Goal: Transaction & Acquisition: Subscribe to service/newsletter

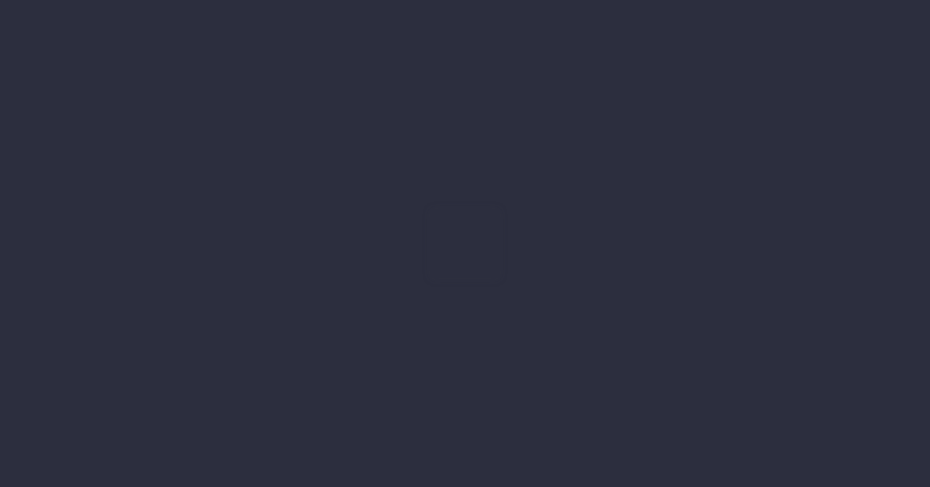
type input "13-08-2025"
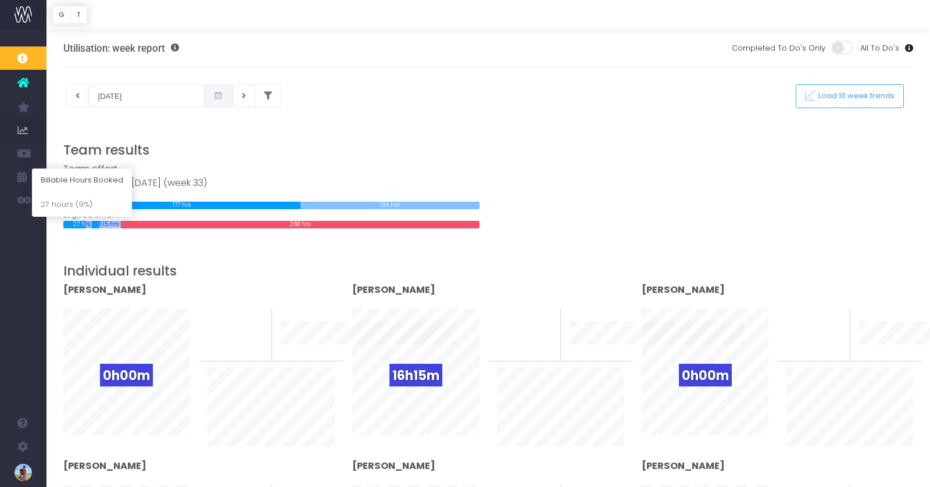
drag, startPoint x: 83, startPoint y: 226, endPoint x: 123, endPoint y: 227, distance: 40.1
click at [123, 227] on div "27 hrs 1 hrs 15 hrs 268 hrs" at bounding box center [271, 225] width 416 height 8
click at [123, 227] on div "268 hrs" at bounding box center [300, 225] width 359 height 8
click at [207, 94] on span at bounding box center [218, 95] width 28 height 23
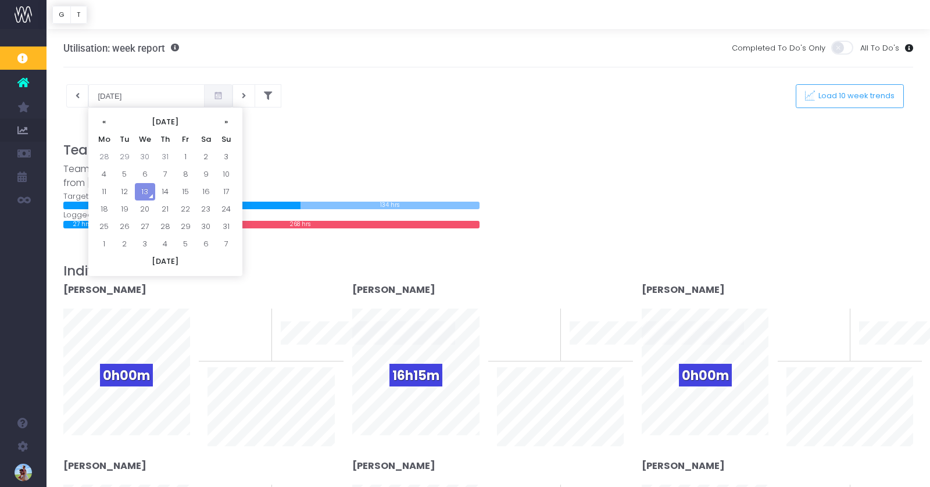
click at [206, 97] on span at bounding box center [218, 95] width 28 height 23
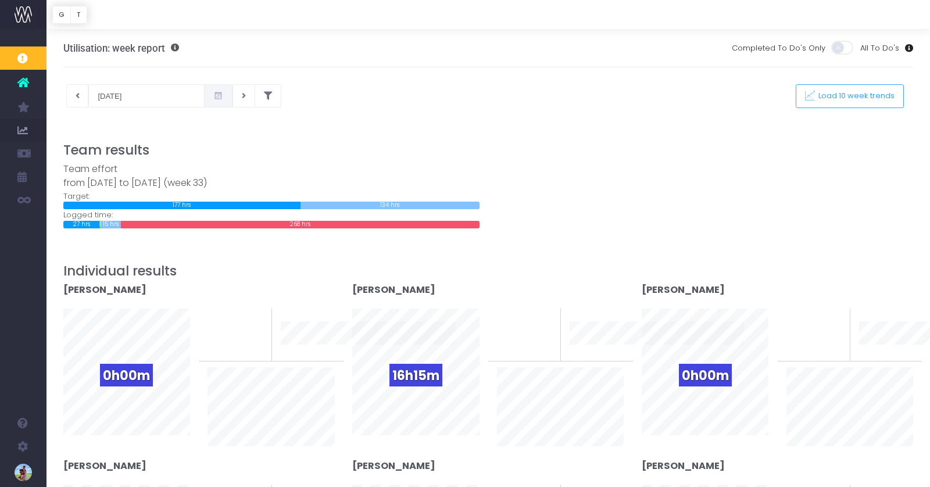
click at [364, 104] on div "13-08-2025 This week Load 10 week trends" at bounding box center [489, 95] width 868 height 23
click at [429, 144] on h3 "Team results" at bounding box center [488, 150] width 850 height 16
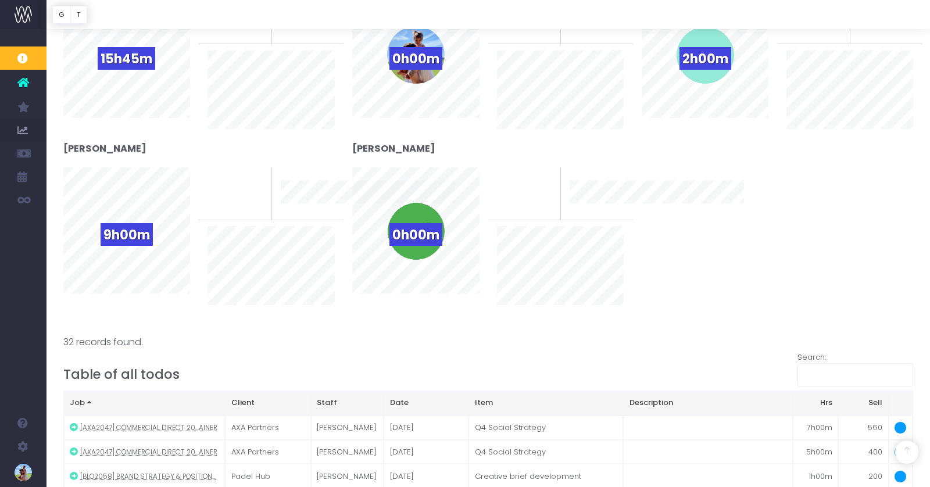
scroll to position [405, 0]
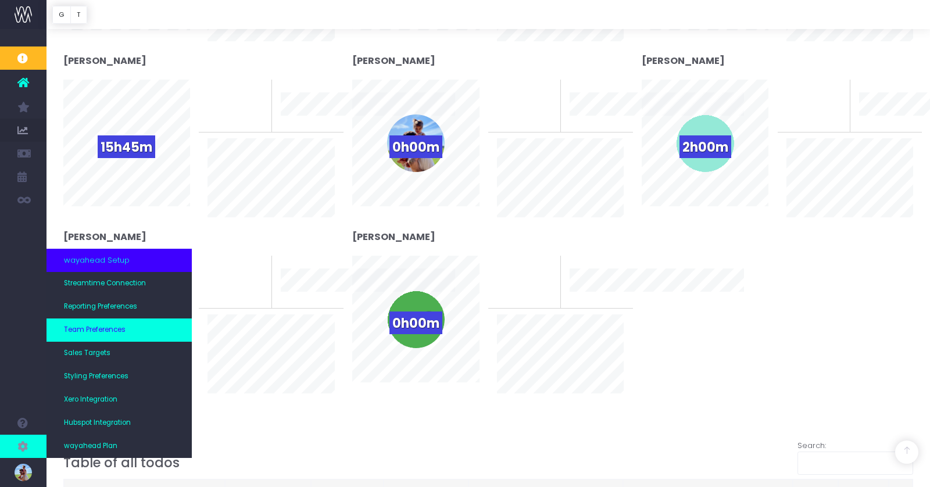
click at [86, 332] on span "Team Preferences" at bounding box center [95, 330] width 62 height 10
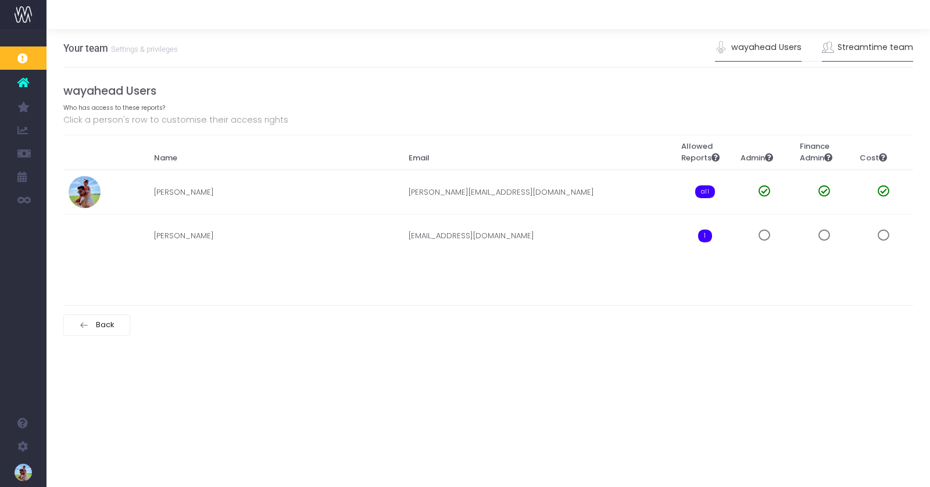
click at [844, 49] on link "Streamtime team" at bounding box center [868, 47] width 92 height 27
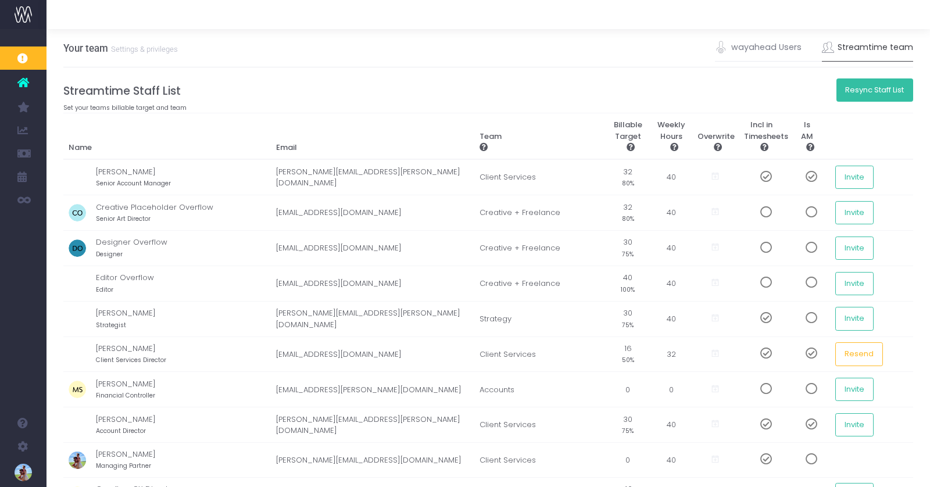
click at [861, 87] on button "Resync Staff List" at bounding box center [874, 89] width 77 height 23
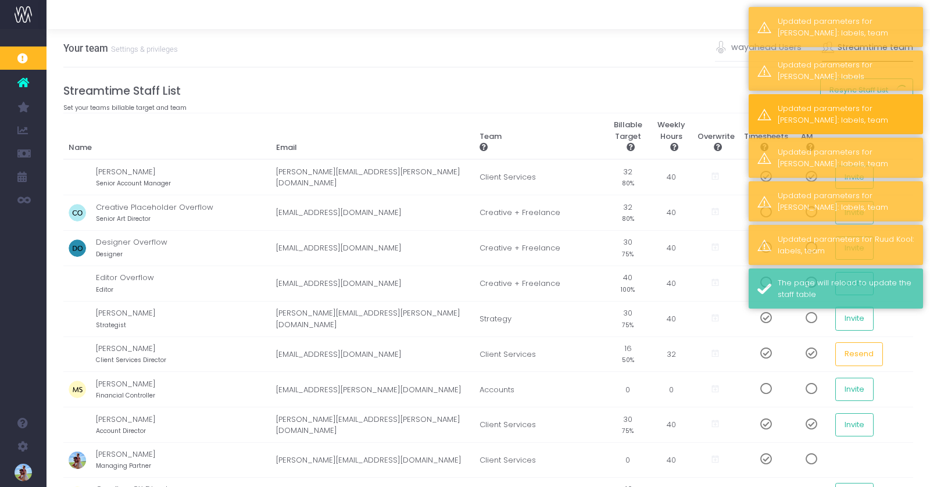
click at [844, 120] on div "Updated parameters for Amy Goodchild: labels, team" at bounding box center [846, 114] width 137 height 23
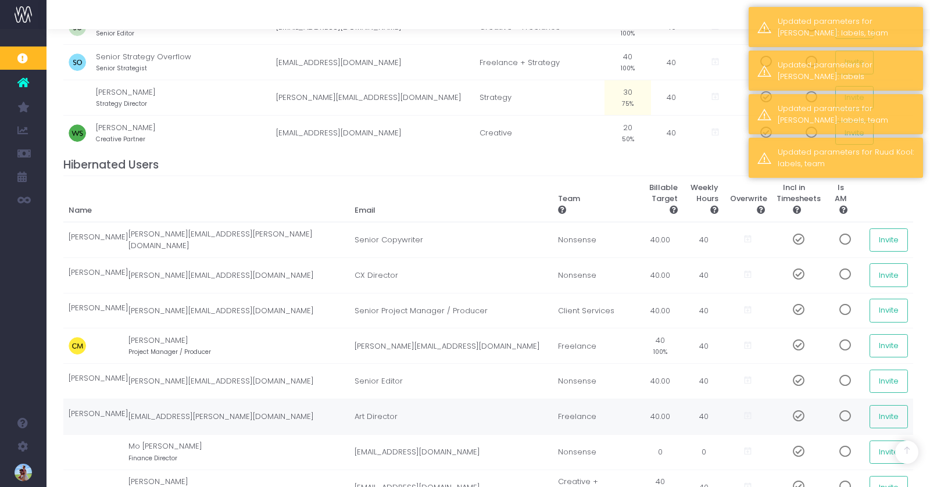
scroll to position [798, 0]
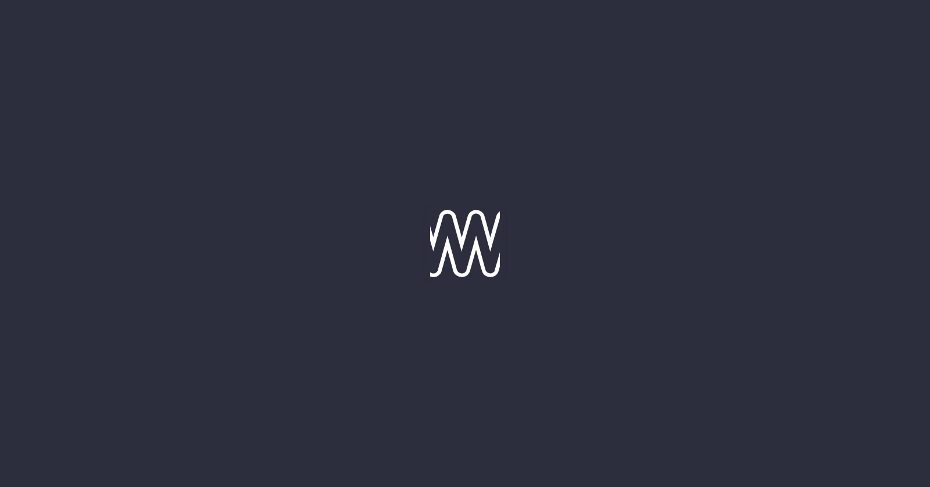
scroll to position [798, 0]
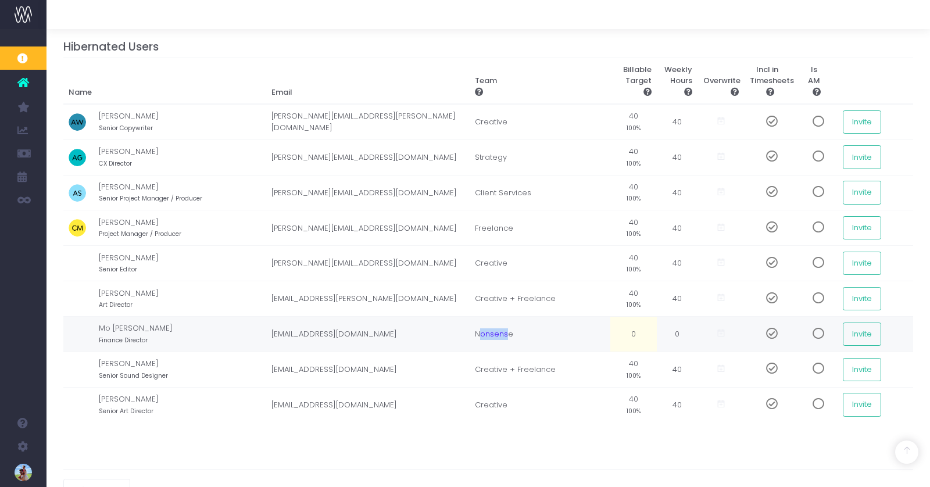
drag, startPoint x: 484, startPoint y: 314, endPoint x: 511, endPoint y: 313, distance: 27.9
click at [511, 316] on td "Nonsense" at bounding box center [539, 333] width 141 height 35
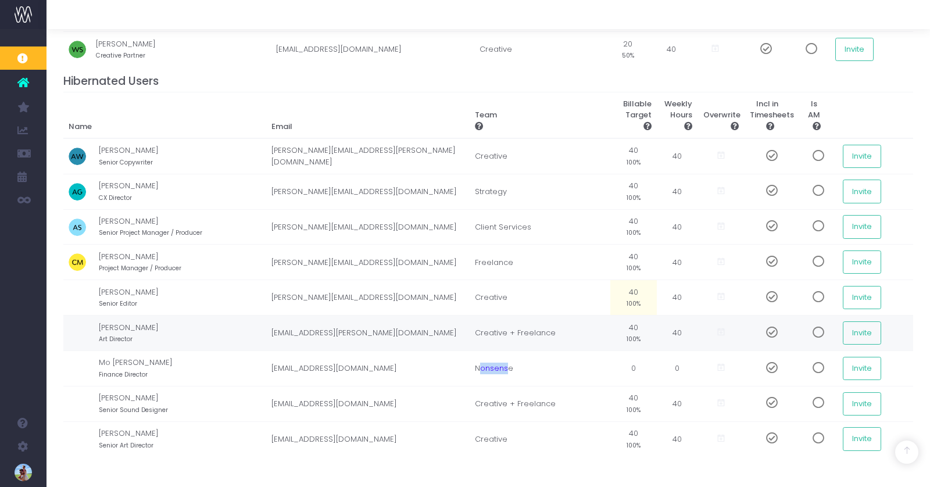
scroll to position [781, 0]
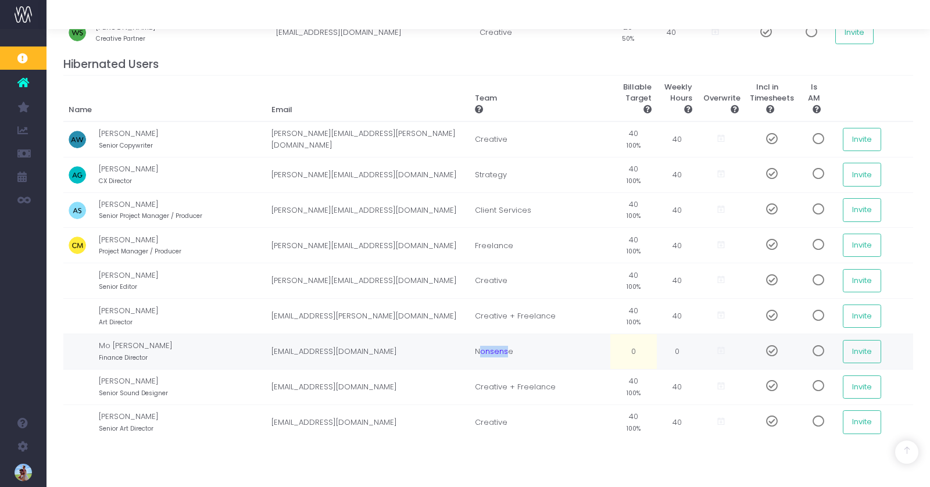
click at [486, 334] on td "Nonsense" at bounding box center [539, 351] width 141 height 35
drag, startPoint x: 486, startPoint y: 328, endPoint x: 497, endPoint y: 332, distance: 11.6
click at [487, 334] on td "Nonsense" at bounding box center [539, 351] width 141 height 35
click at [495, 334] on td "Nonsense" at bounding box center [539, 351] width 141 height 35
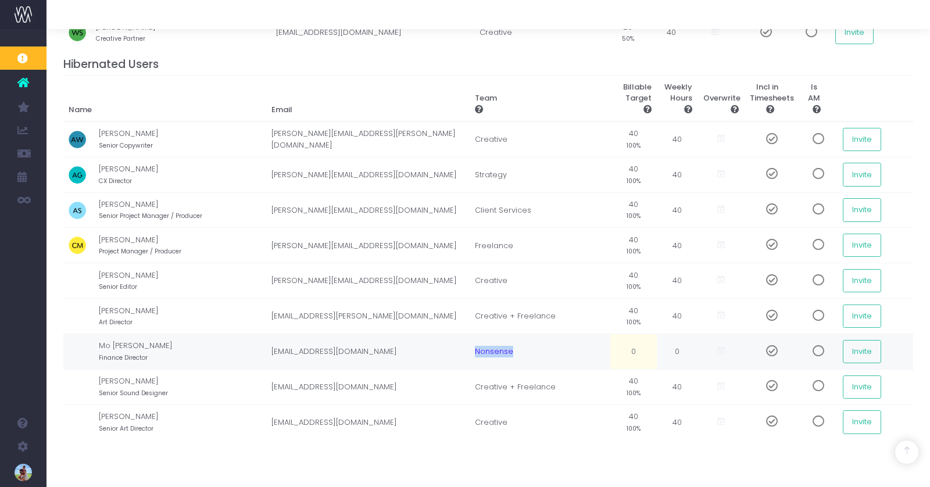
click at [495, 334] on td "Nonsense" at bounding box center [539, 351] width 141 height 35
click at [499, 334] on td "Nonsense" at bounding box center [539, 351] width 141 height 35
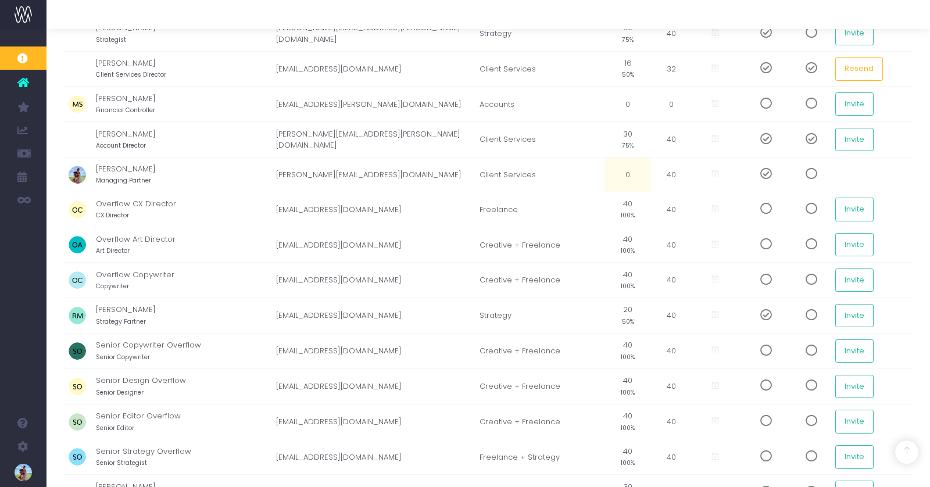
scroll to position [0, 0]
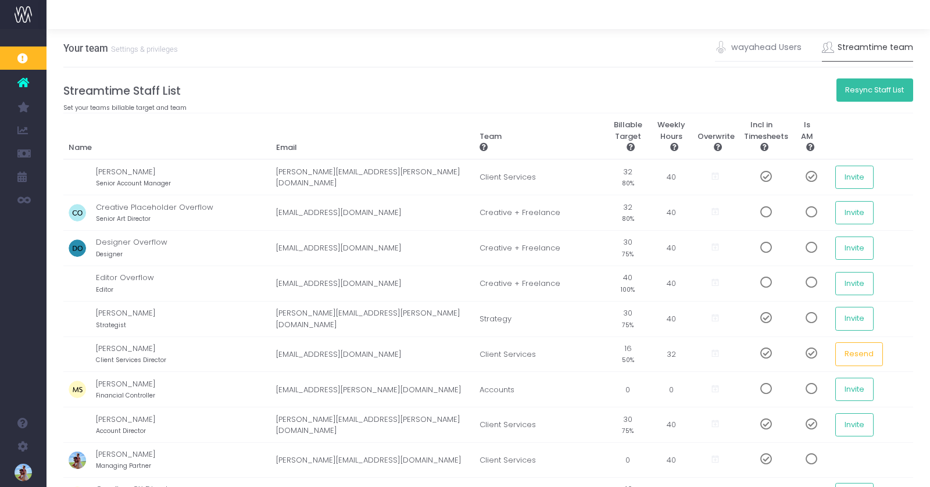
click at [872, 87] on button "Resync Staff List" at bounding box center [874, 89] width 77 height 23
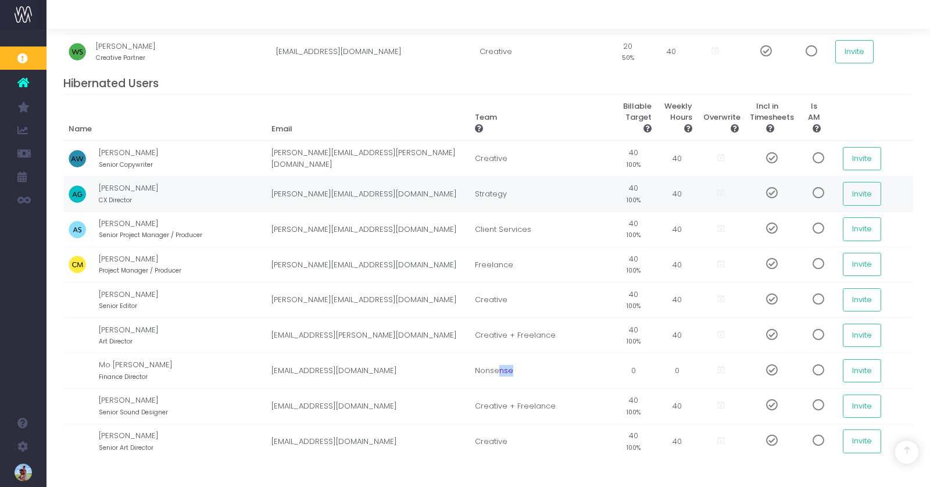
scroll to position [798, 0]
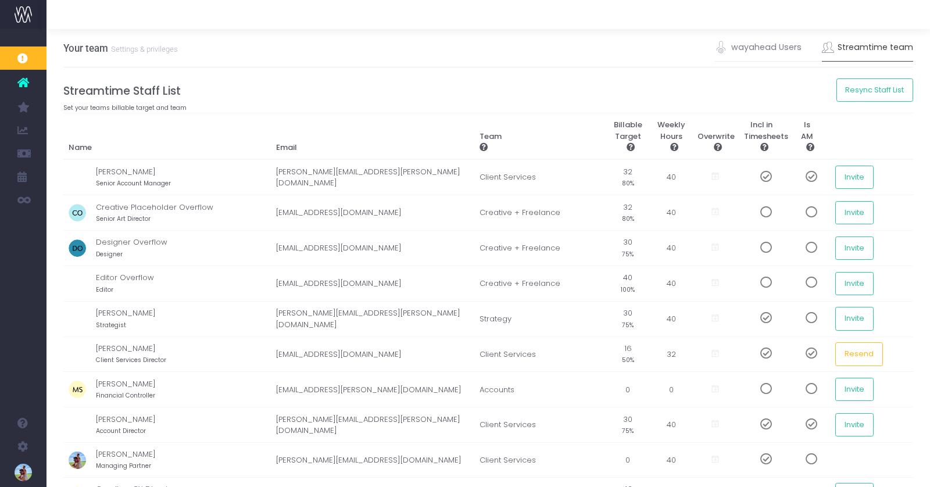
click at [363, 90] on h4 "Streamtime Staff List" at bounding box center [488, 90] width 850 height 13
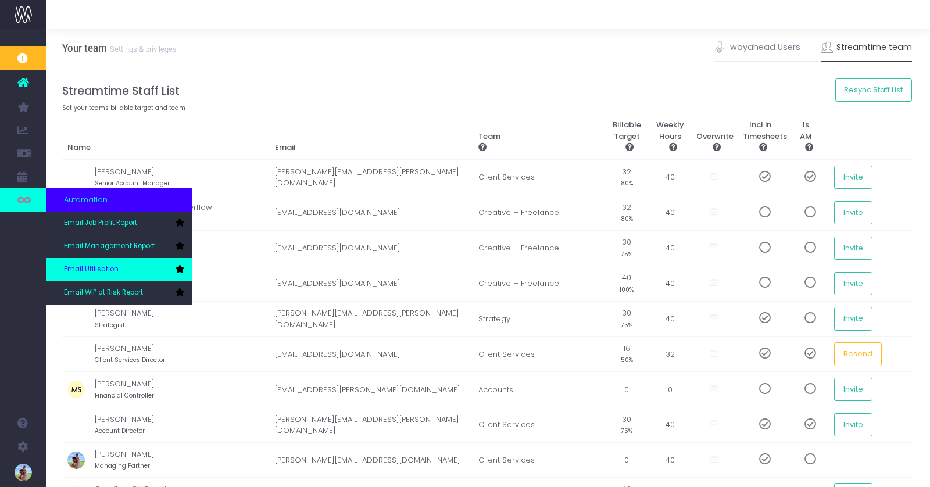
click at [117, 270] on link "Email Utilisation" at bounding box center [118, 269] width 145 height 23
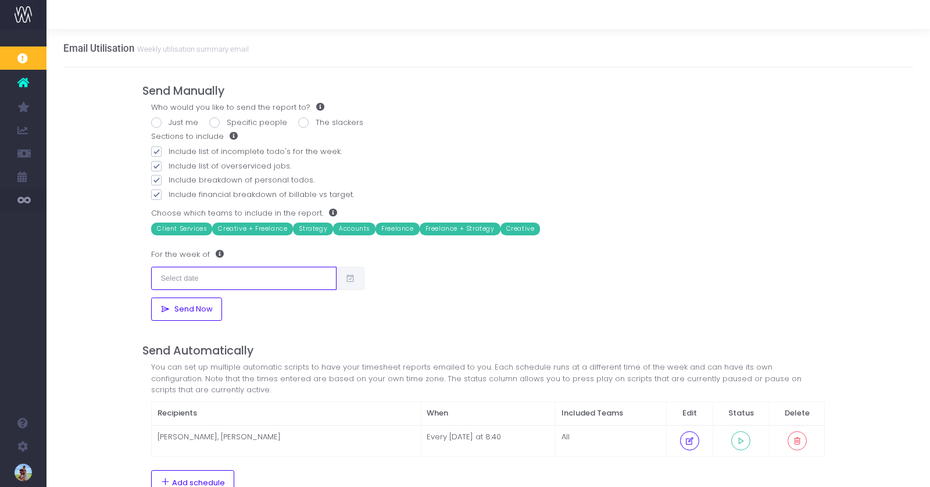
click at [200, 280] on input "text" at bounding box center [243, 278] width 185 height 23
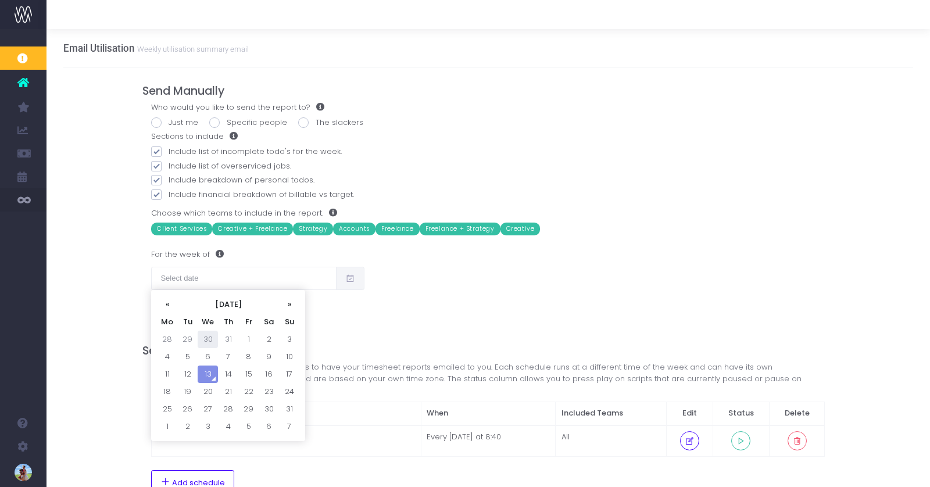
click at [206, 341] on td "30" at bounding box center [208, 339] width 20 height 17
type input "30/07/2025"
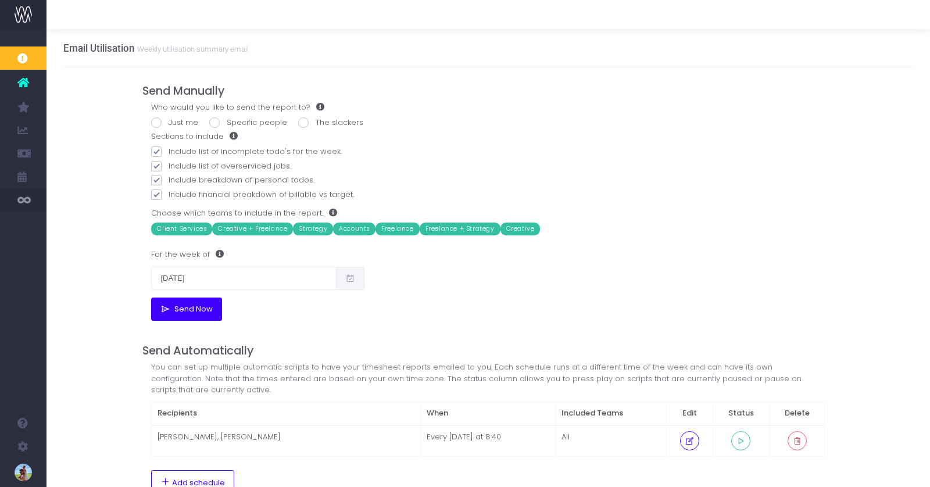
click at [187, 317] on button "Send Now" at bounding box center [186, 309] width 70 height 23
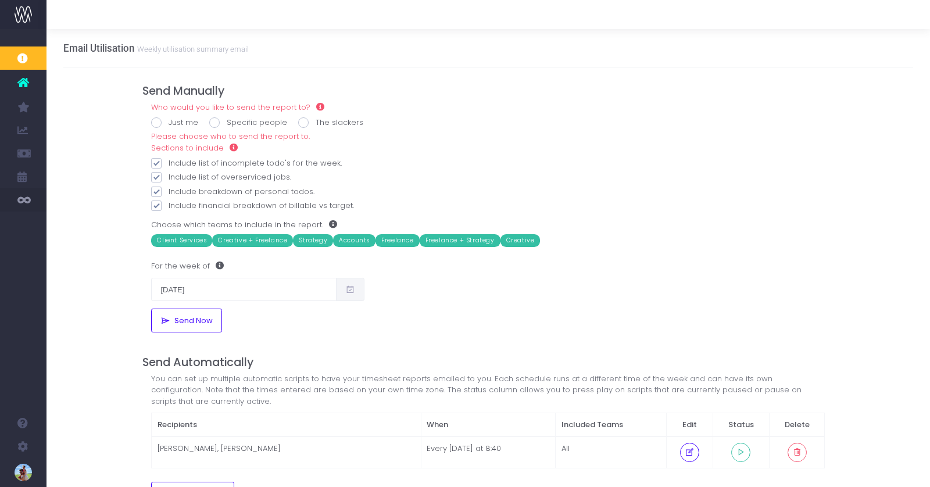
click at [169, 122] on label "Just me" at bounding box center [174, 123] width 47 height 12
click at [169, 122] on input "Just me" at bounding box center [173, 121] width 8 height 8
radio input "true"
click at [184, 320] on span "Send Now" at bounding box center [191, 320] width 42 height 9
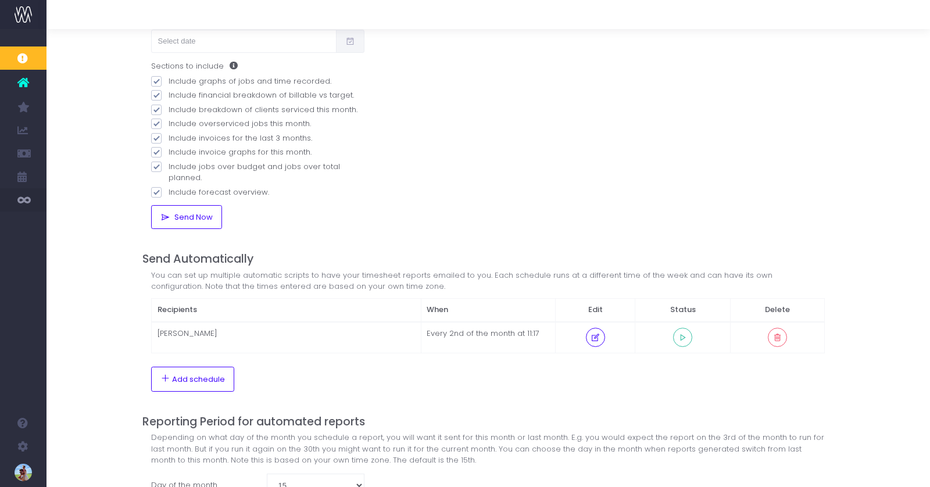
scroll to position [181, 0]
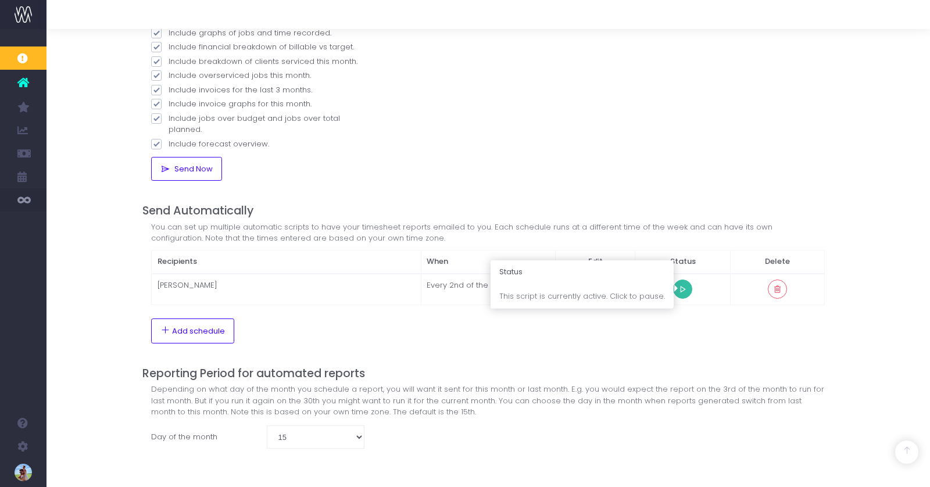
click at [681, 289] on icon at bounding box center [683, 289] width 10 height 0
click at [117, 274] on div "Email Management Report Monthly Agency Update Send Manually Who would you like …" at bounding box center [487, 168] width 883 height 640
click at [522, 357] on div "Send Manually Who would you like to send the report to? Just me Specific people…" at bounding box center [487, 188] width 691 height 602
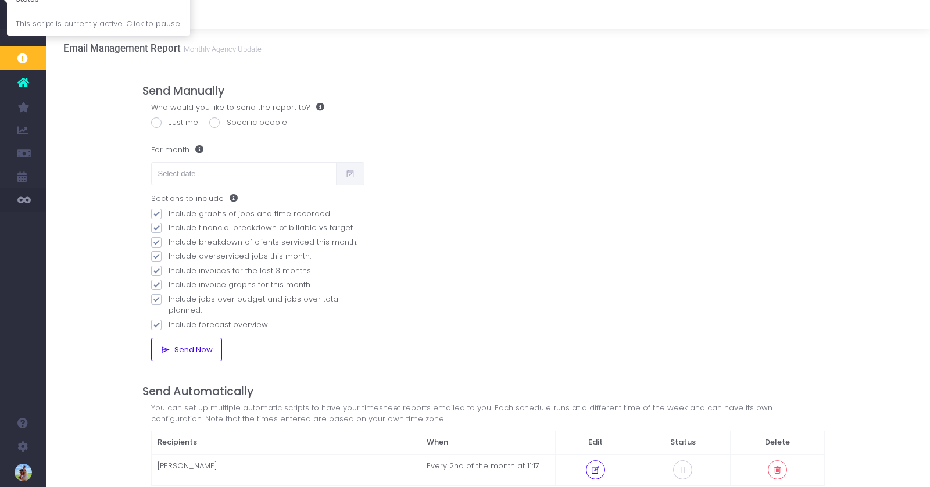
click at [183, 120] on label "Just me" at bounding box center [174, 123] width 47 height 12
click at [176, 120] on input "Just me" at bounding box center [173, 121] width 8 height 8
radio input "true"
click at [205, 170] on input "text" at bounding box center [243, 173] width 185 height 23
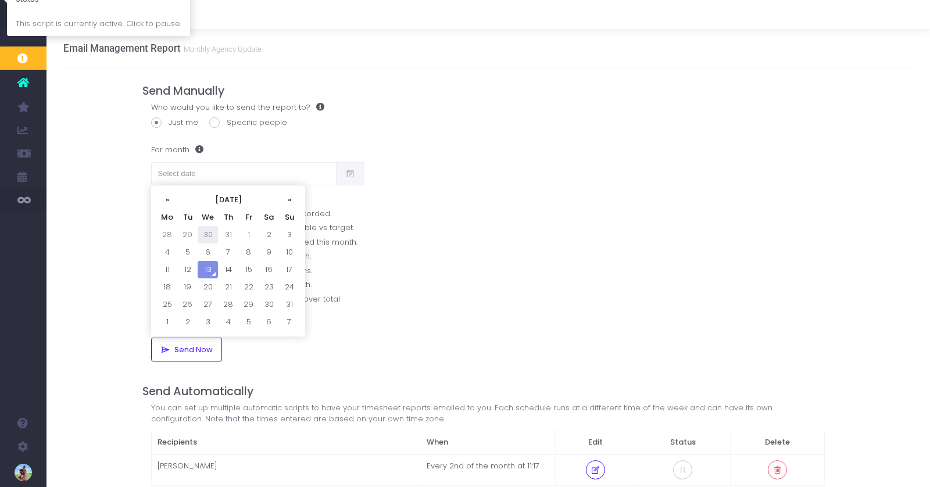
click at [208, 234] on td "30" at bounding box center [208, 234] width 20 height 17
type input "30/07/2025"
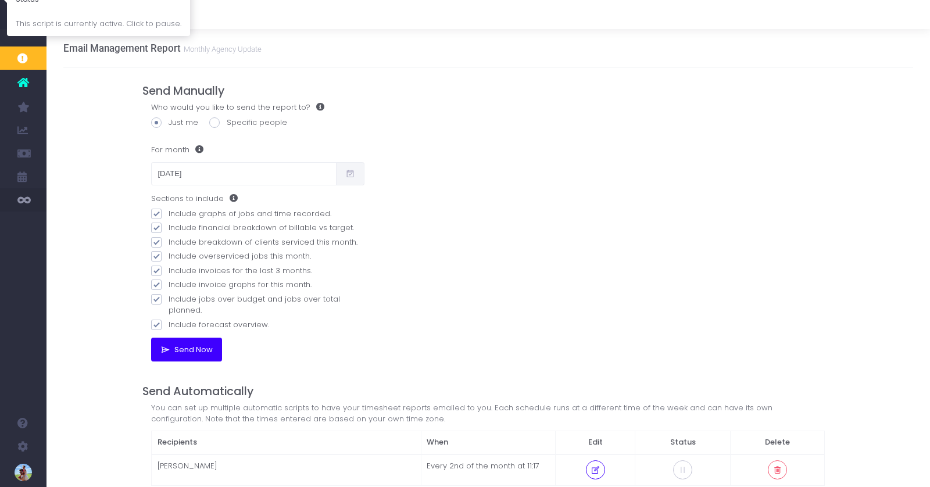
click at [169, 349] on icon at bounding box center [165, 349] width 10 height 9
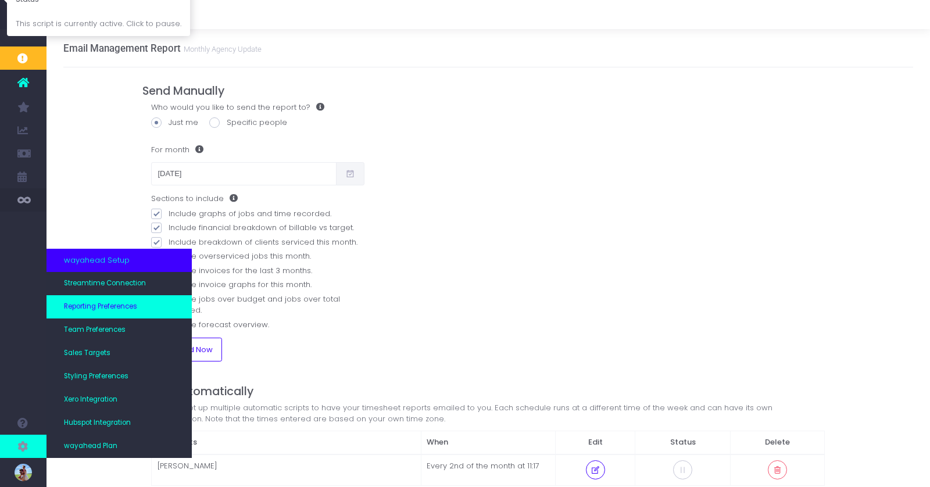
click at [90, 305] on span "Reporting Preferences" at bounding box center [100, 307] width 73 height 10
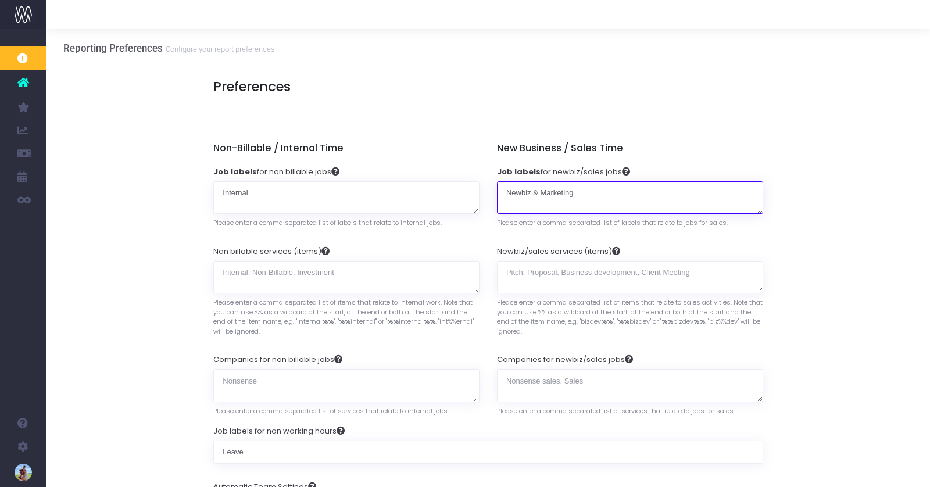
click at [574, 195] on textarea "Newbiz & Marketing" at bounding box center [630, 197] width 266 height 33
type textarea "Newbiz & Marketing, Pitch"
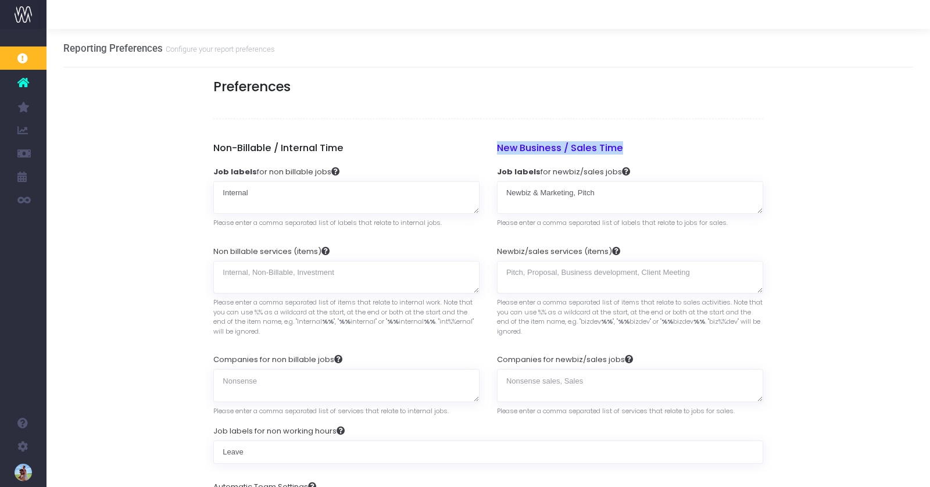
drag, startPoint x: 665, startPoint y: 141, endPoint x: 657, endPoint y: 144, distance: 8.3
drag, startPoint x: 664, startPoint y: 163, endPoint x: 651, endPoint y: 164, distance: 12.8
click at [669, 157] on div "New Business / Sales Time Job labels for newbiz/sales jobs Newbiz & Marketing P…" at bounding box center [630, 279] width 284 height 274
click at [516, 147] on h5 "New Business / Sales Time" at bounding box center [630, 148] width 266 height 12
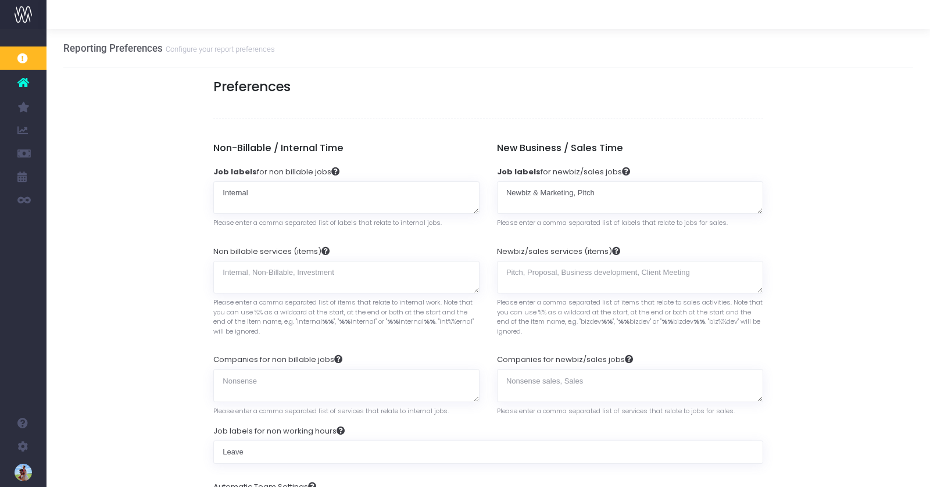
drag, startPoint x: 112, startPoint y: 243, endPoint x: 119, endPoint y: 244, distance: 7.6
click at [111, 243] on span "Email Management Report" at bounding box center [87, 246] width 47 height 31
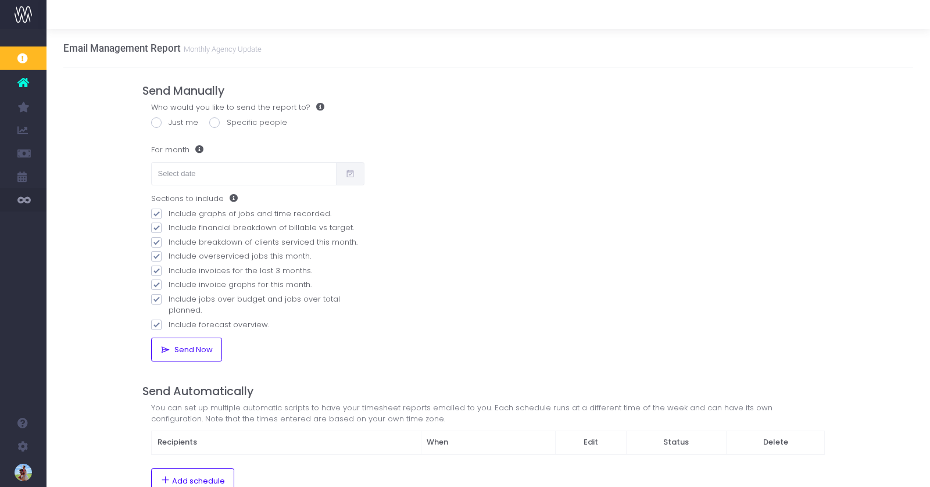
click at [185, 123] on label "Just me" at bounding box center [174, 123] width 47 height 12
click at [176, 123] on input "Just me" at bounding box center [173, 121] width 8 height 8
radio input "true"
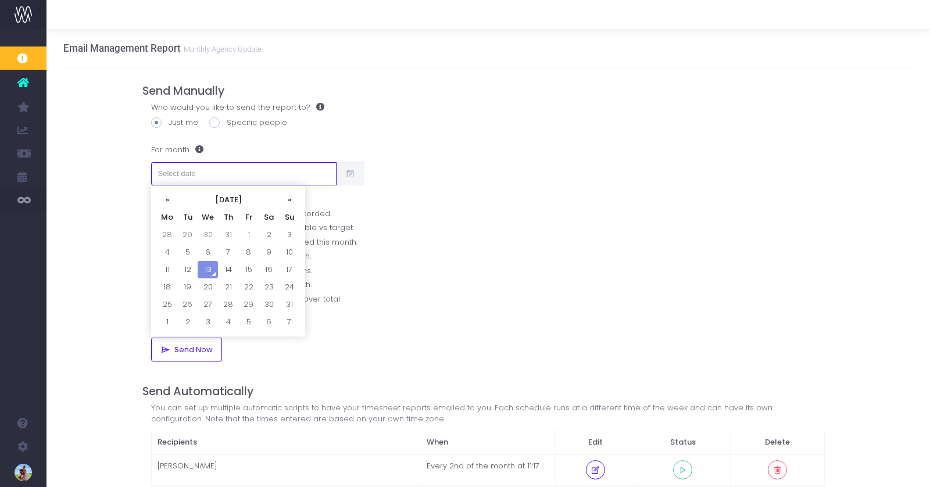
click at [193, 170] on input "text" at bounding box center [243, 173] width 185 height 23
click at [182, 234] on td "29" at bounding box center [187, 234] width 20 height 17
type input "29/07/2025"
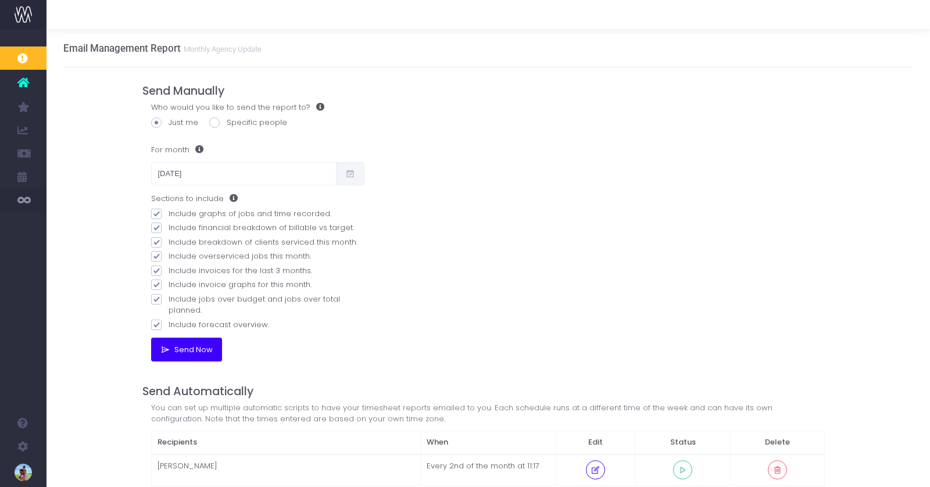
click at [176, 350] on span "Send Now" at bounding box center [191, 349] width 42 height 9
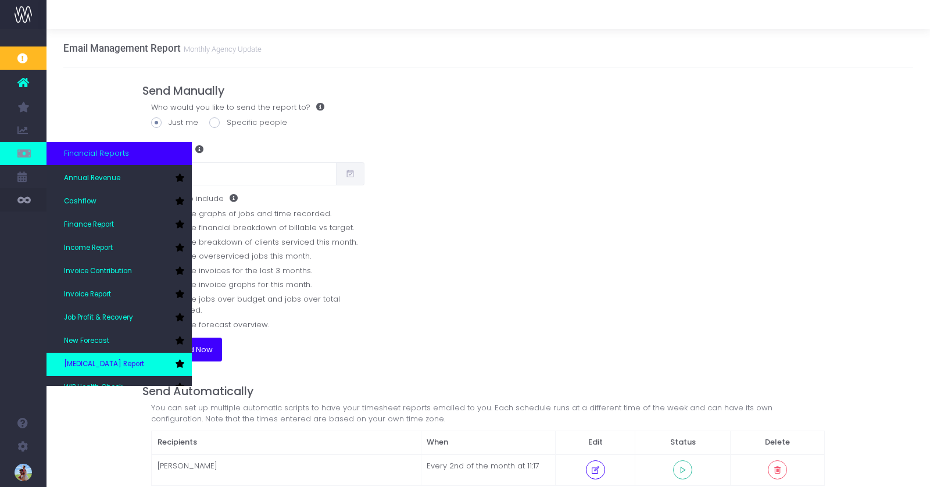
scroll to position [58, 0]
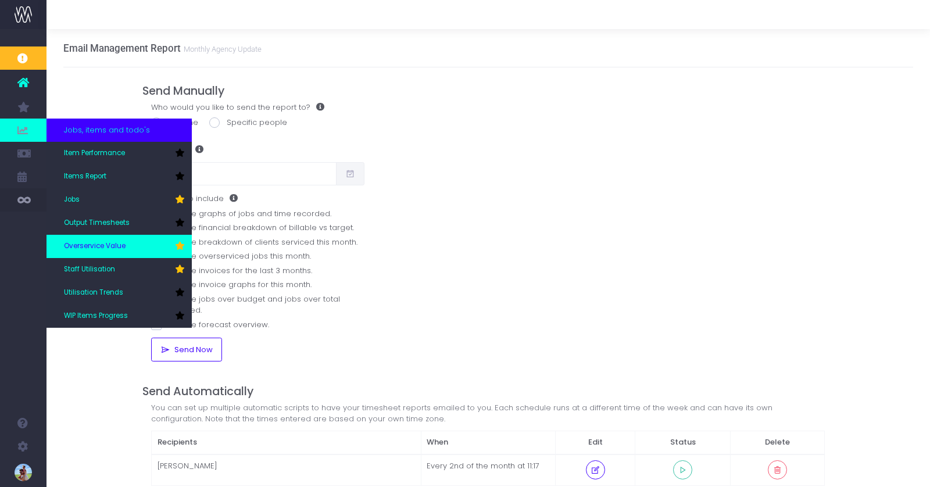
click at [100, 250] on span "Overservice Value" at bounding box center [95, 246] width 62 height 10
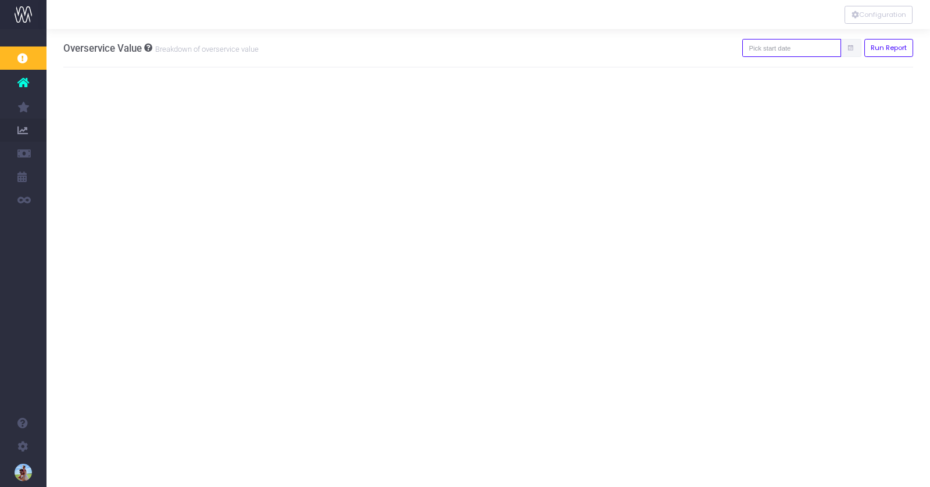
click at [776, 46] on input "text" at bounding box center [791, 48] width 99 height 18
click at [776, 70] on th "«" at bounding box center [776, 71] width 20 height 17
click at [821, 133] on td "16" at bounding box center [817, 141] width 20 height 17
click at [799, 49] on input "[DATE]" at bounding box center [791, 48] width 99 height 18
click at [796, 107] on td "1" at bounding box center [796, 106] width 20 height 17
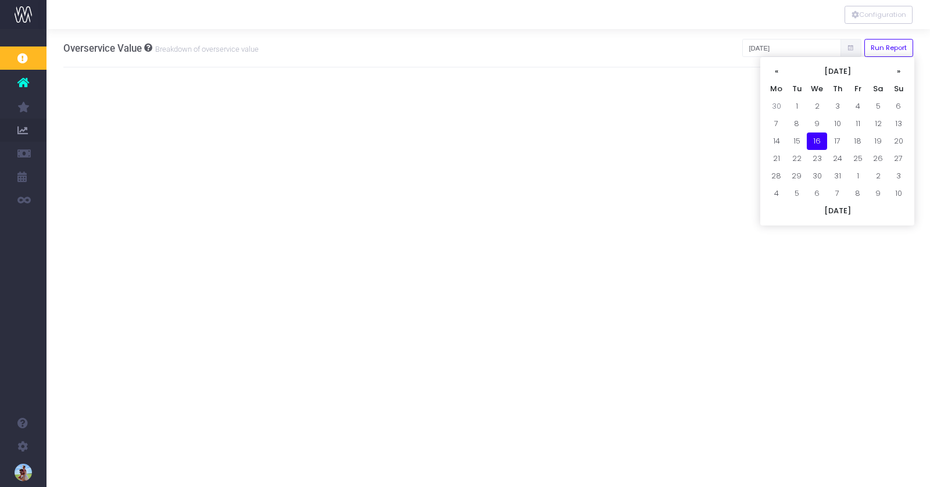
type input "[DATE]"
click at [880, 42] on button "Run Report" at bounding box center [888, 48] width 49 height 18
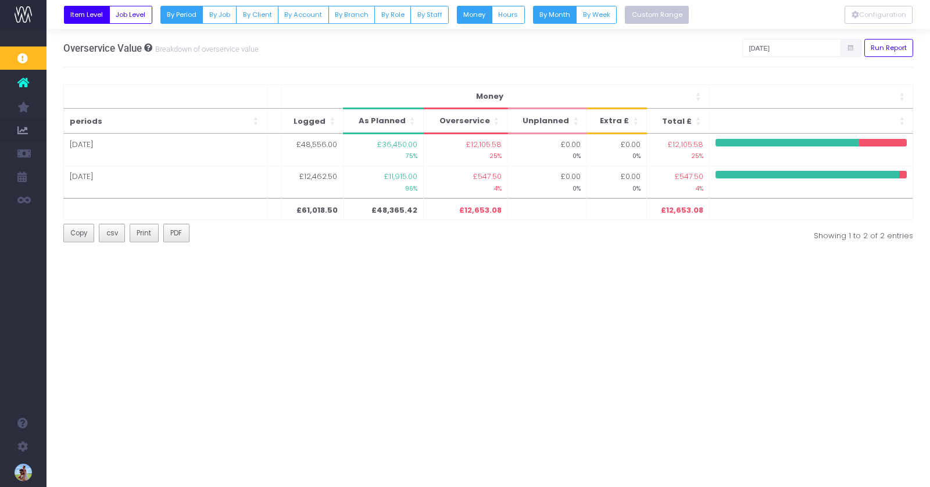
click at [650, 12] on button "Custom Range" at bounding box center [657, 15] width 64 height 18
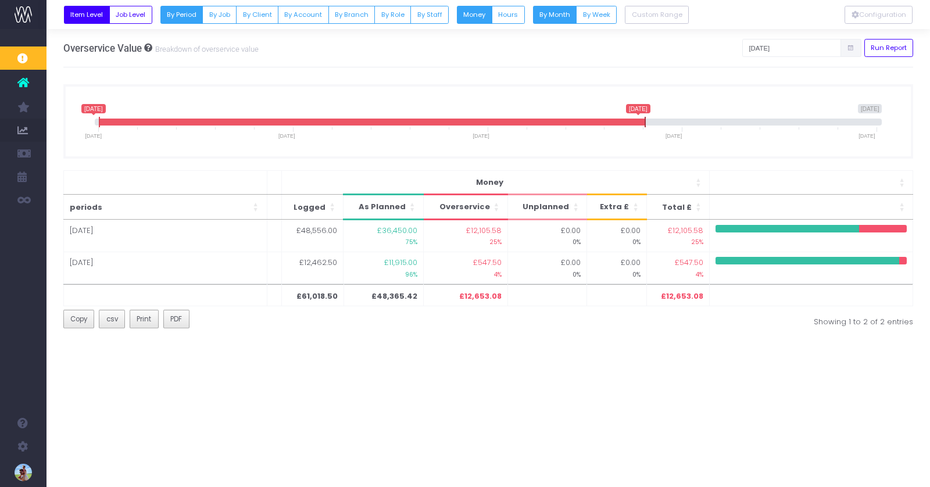
drag, startPoint x: 876, startPoint y: 117, endPoint x: 643, endPoint y: 119, distance: 232.5
click at [643, 119] on span at bounding box center [644, 122] width 9 height 10
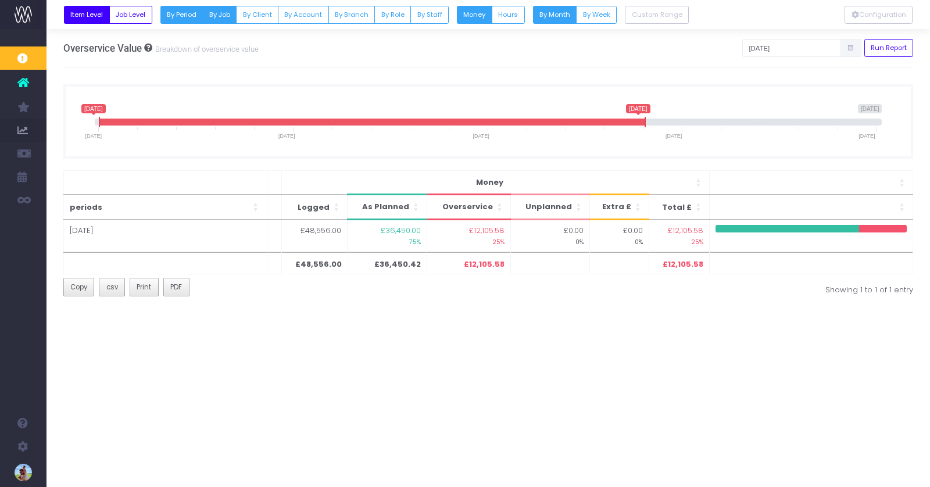
click at [208, 16] on button "By Job" at bounding box center [219, 15] width 34 height 18
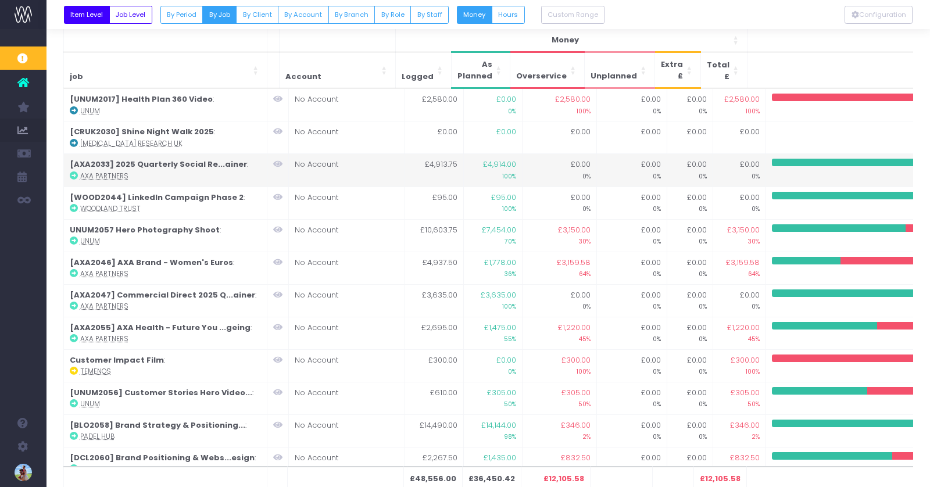
scroll to position [141, 0]
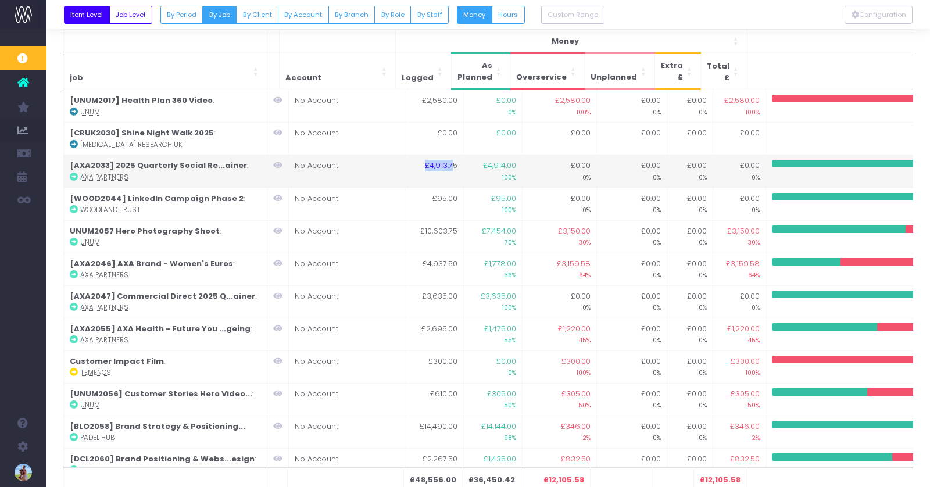
drag, startPoint x: 425, startPoint y: 163, endPoint x: 451, endPoint y: 164, distance: 26.2
click at [451, 164] on td "£4,913.75" at bounding box center [433, 171] width 59 height 33
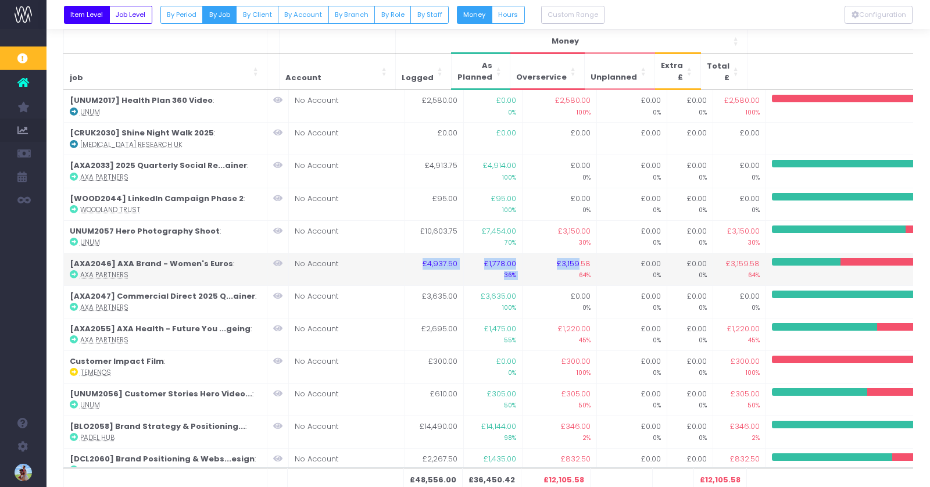
drag, startPoint x: 454, startPoint y: 260, endPoint x: 567, endPoint y: 262, distance: 112.8
click at [567, 262] on tr "[AXA2046] AXA Brand - Women's Euros : AXA Partners No Account £4,937.50 £1,778.…" at bounding box center [515, 269] width 905 height 33
drag, startPoint x: 444, startPoint y: 260, endPoint x: 433, endPoint y: 262, distance: 11.3
click at [443, 260] on td "£4,937.50" at bounding box center [433, 269] width 59 height 33
drag, startPoint x: 424, startPoint y: 260, endPoint x: 463, endPoint y: 260, distance: 38.9
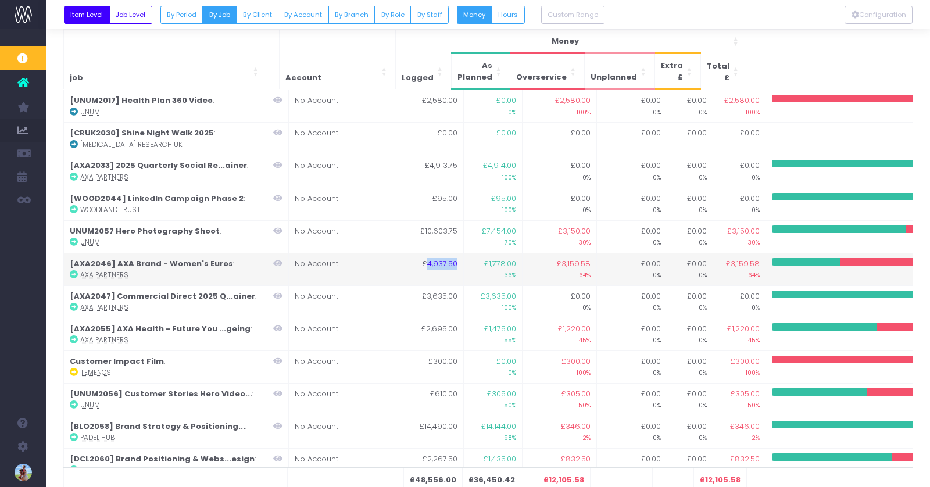
click at [463, 260] on tr "[AXA2046] AXA Brand - Women's Euros : AXA Partners No Account £4,937.50 £1,778.…" at bounding box center [515, 269] width 905 height 33
drag, startPoint x: 548, startPoint y: 262, endPoint x: 580, endPoint y: 263, distance: 32.0
click at [580, 263] on td "£3,159.58 64%" at bounding box center [559, 269] width 74 height 33
click at [271, 260] on td at bounding box center [278, 269] width 22 height 33
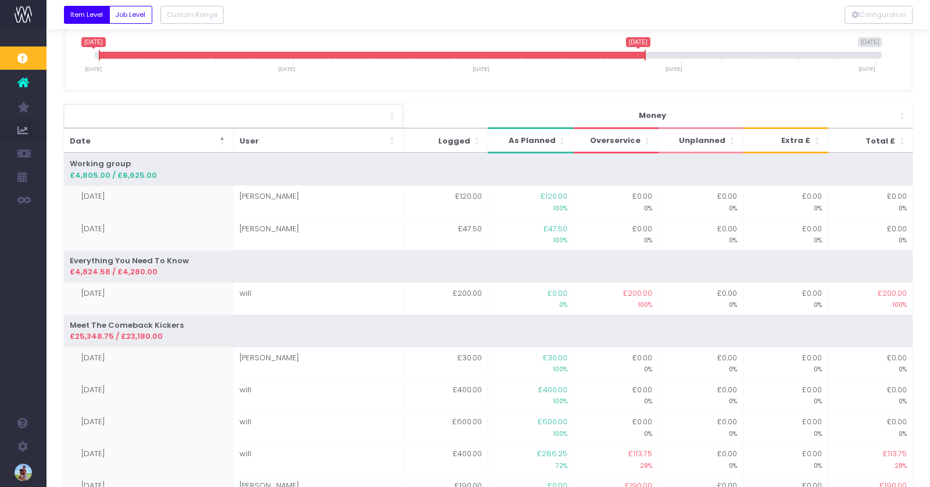
scroll to position [131, 0]
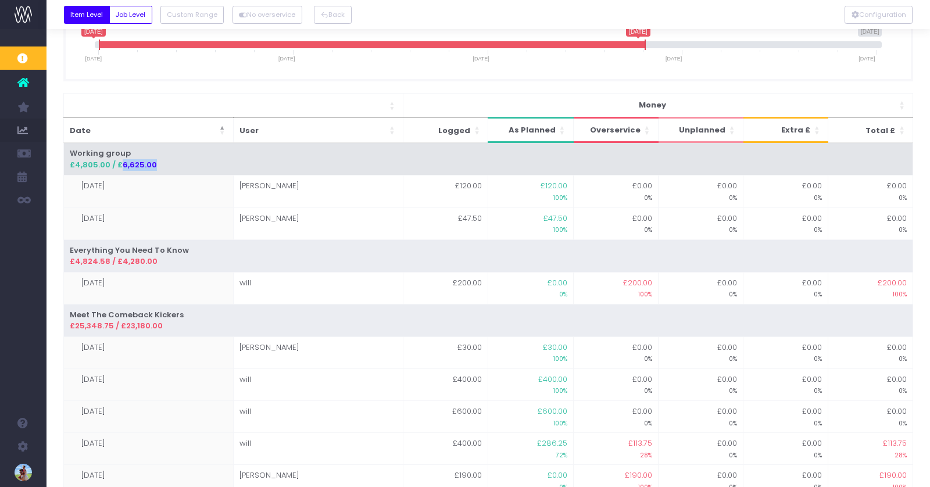
drag, startPoint x: 120, startPoint y: 163, endPoint x: 158, endPoint y: 164, distance: 38.4
click at [158, 164] on div "£4,805.00 / £6,625.00" at bounding box center [488, 165] width 837 height 12
drag, startPoint x: 118, startPoint y: 163, endPoint x: 155, endPoint y: 162, distance: 37.2
click at [155, 162] on div "£4,805.00 / £6,625.00" at bounding box center [488, 165] width 837 height 12
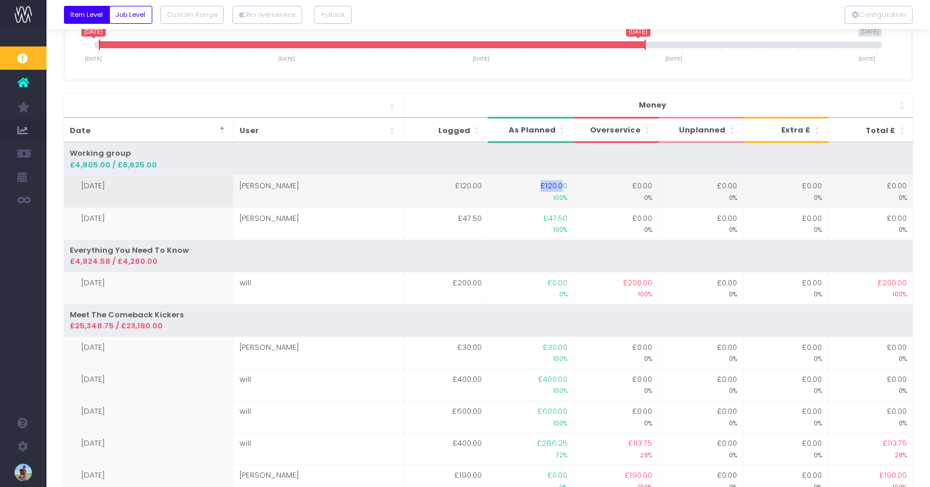
drag, startPoint x: 544, startPoint y: 186, endPoint x: 561, endPoint y: 186, distance: 16.9
click at [561, 186] on span "£120.00" at bounding box center [553, 186] width 27 height 12
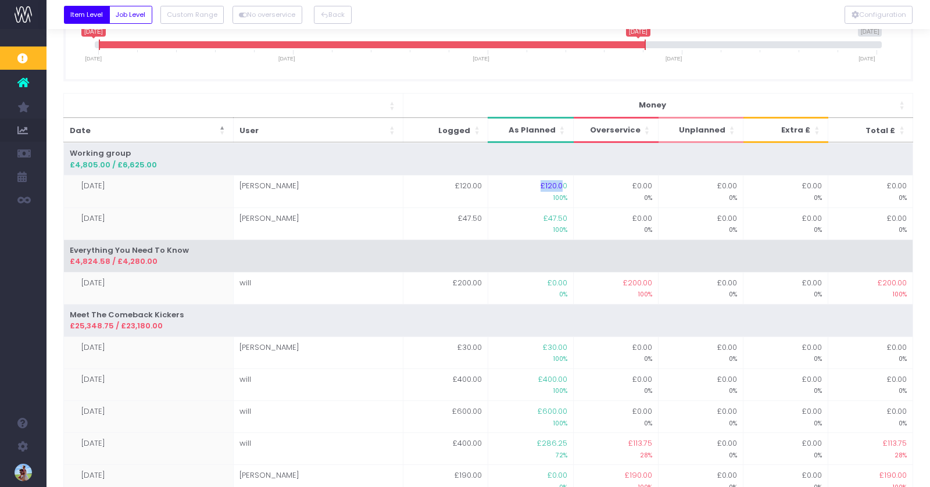
scroll to position [181, 0]
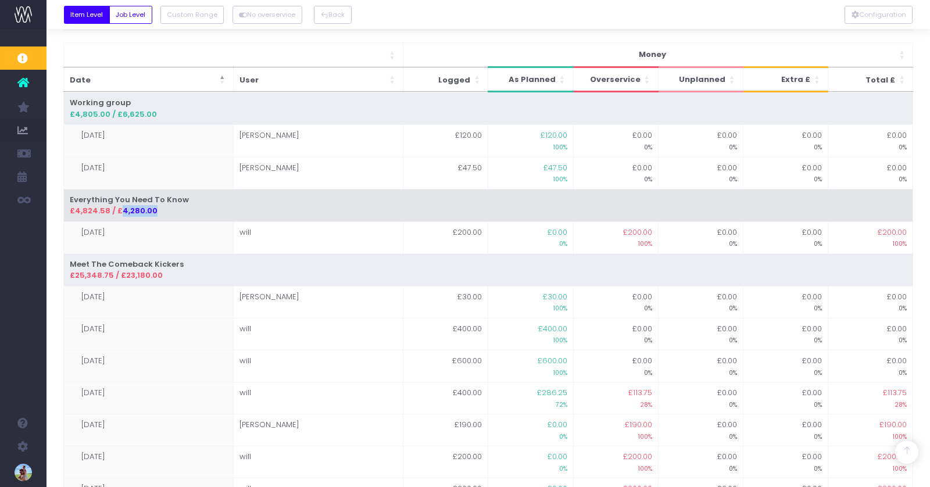
drag, startPoint x: 121, startPoint y: 207, endPoint x: 160, endPoint y: 206, distance: 39.6
click at [161, 207] on td "Everything You Need To Know £4,824.58 / £4,280.00" at bounding box center [488, 205] width 850 height 33
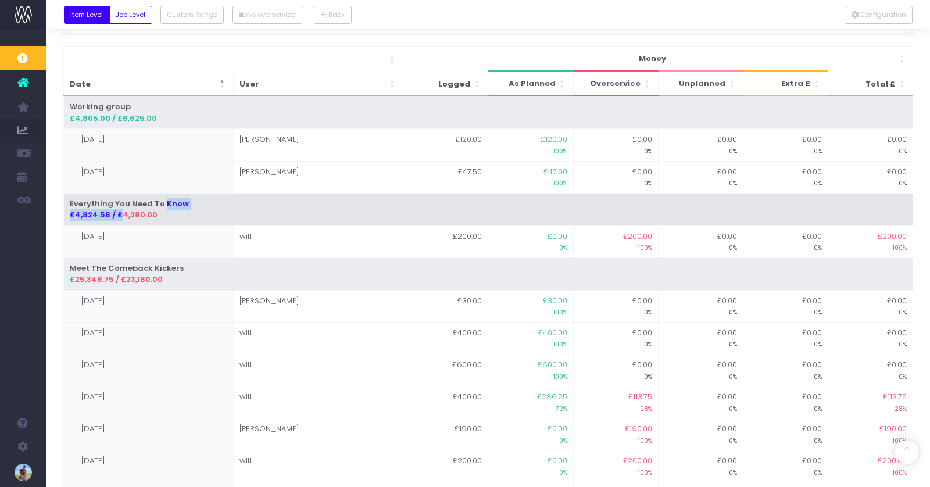
click at [120, 212] on div "£4,824.58 / £4,280.00" at bounding box center [488, 215] width 837 height 12
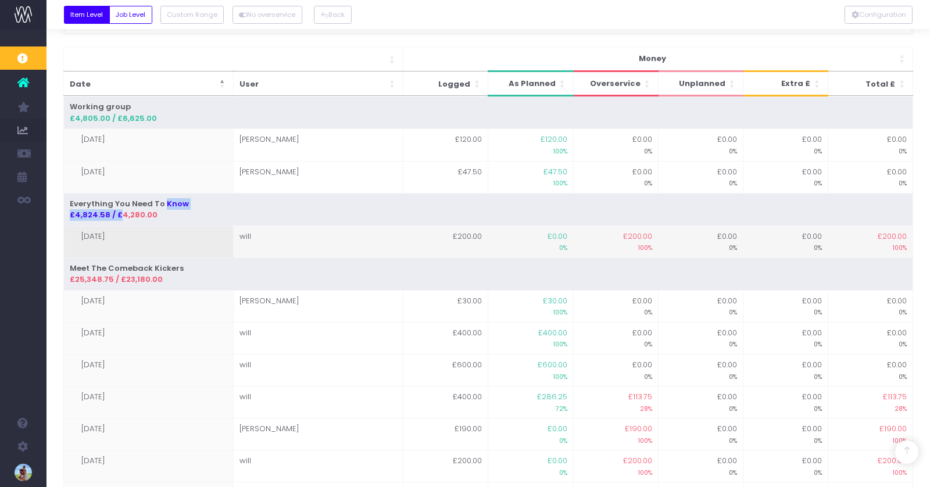
drag, startPoint x: 78, startPoint y: 231, endPoint x: 120, endPoint y: 232, distance: 42.5
click at [120, 232] on td "03-07-2025" at bounding box center [148, 241] width 170 height 32
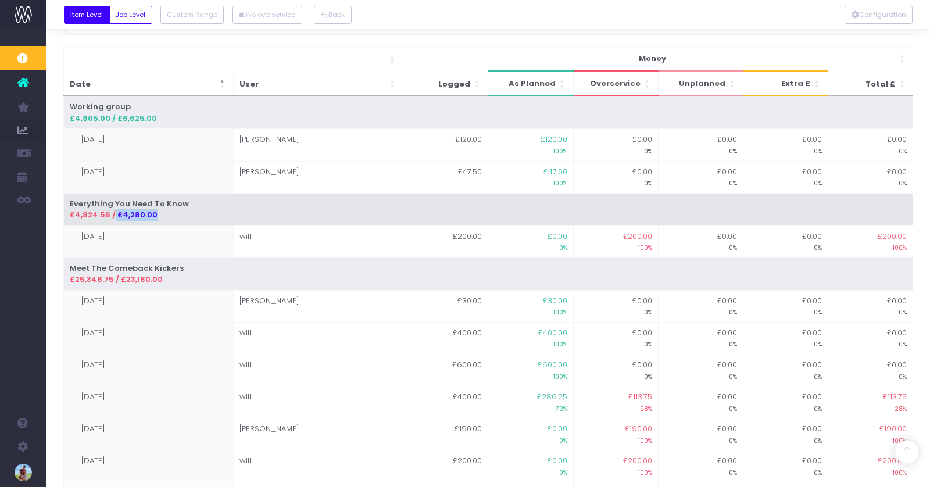
drag, startPoint x: 113, startPoint y: 213, endPoint x: 163, endPoint y: 212, distance: 50.0
click at [163, 212] on div "£4,824.58 / £4,280.00" at bounding box center [488, 215] width 837 height 12
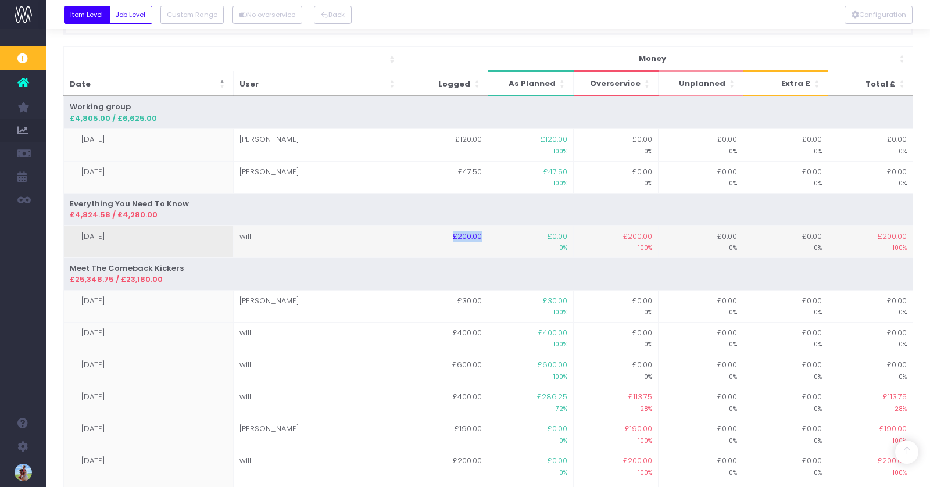
drag, startPoint x: 452, startPoint y: 232, endPoint x: 510, endPoint y: 235, distance: 58.2
click at [510, 235] on tr "03-07-2025 will £200.00 £0.00 0% £200.00 100% £0.00 0% £0.00 0% £200.00 100%" at bounding box center [488, 241] width 850 height 32
drag, startPoint x: 623, startPoint y: 232, endPoint x: 651, endPoint y: 232, distance: 28.5
click at [651, 232] on td "£200.00 100%" at bounding box center [615, 241] width 85 height 32
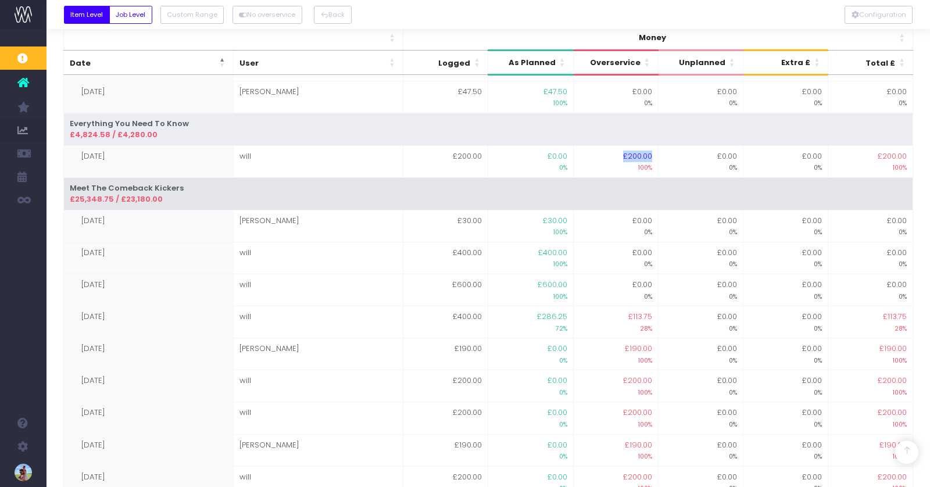
scroll to position [259, 0]
drag, startPoint x: 139, startPoint y: 192, endPoint x: 170, endPoint y: 199, distance: 30.9
click at [149, 192] on div "£25,348.75 / £23,180.00" at bounding box center [488, 198] width 837 height 12
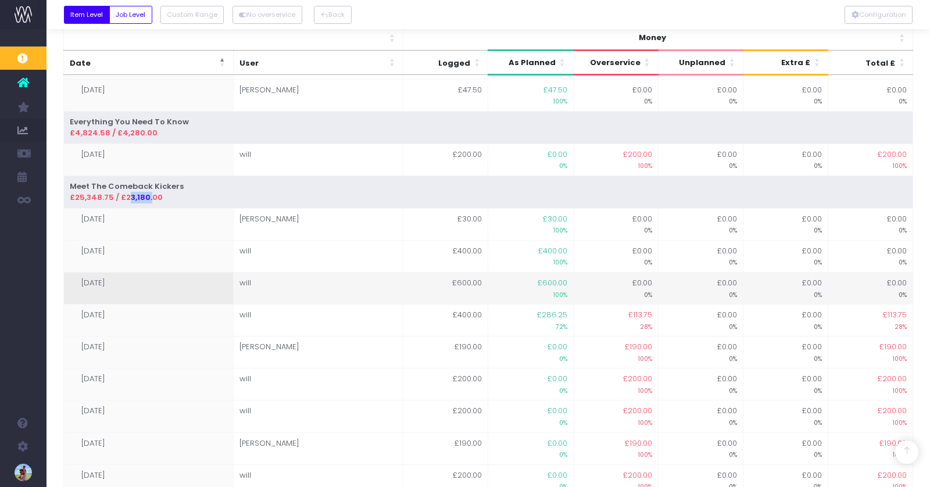
scroll to position [284, 0]
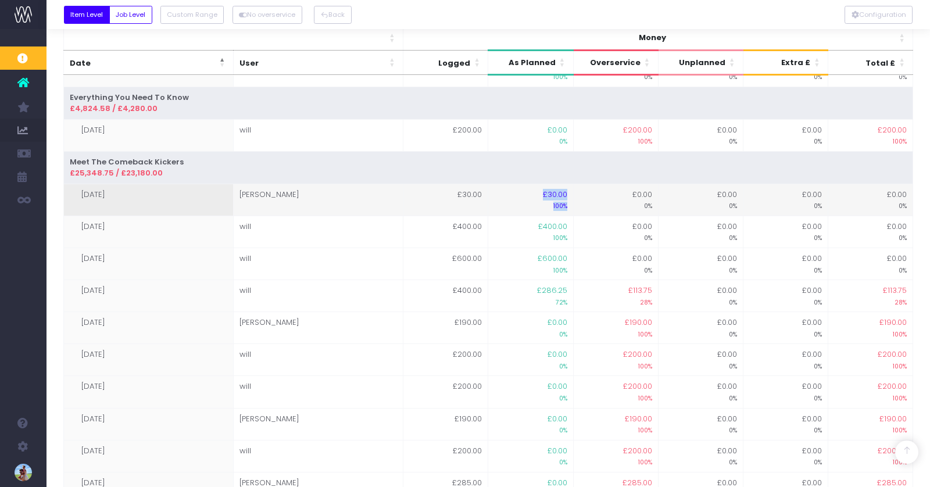
click at [571, 196] on td "£30.00 100%" at bounding box center [530, 200] width 85 height 32
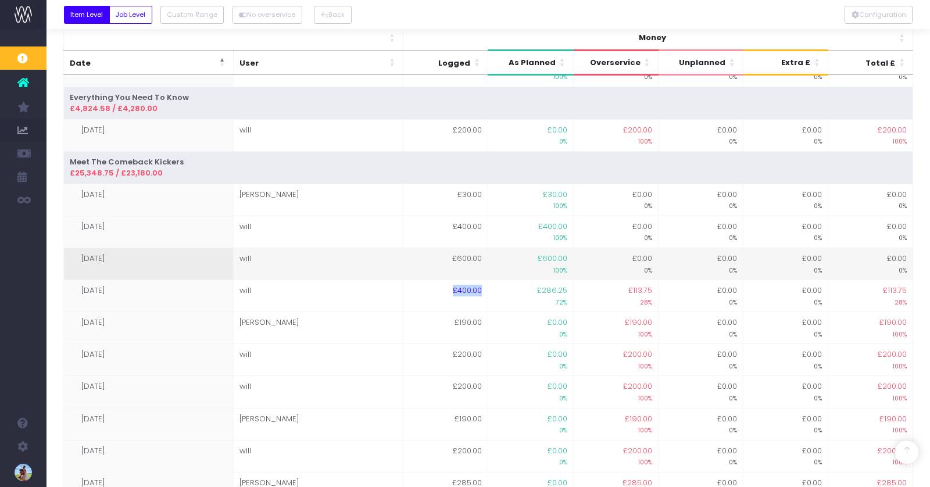
drag, startPoint x: 467, startPoint y: 284, endPoint x: 417, endPoint y: 270, distance: 51.2
click at [484, 284] on td "£400.00" at bounding box center [445, 296] width 85 height 32
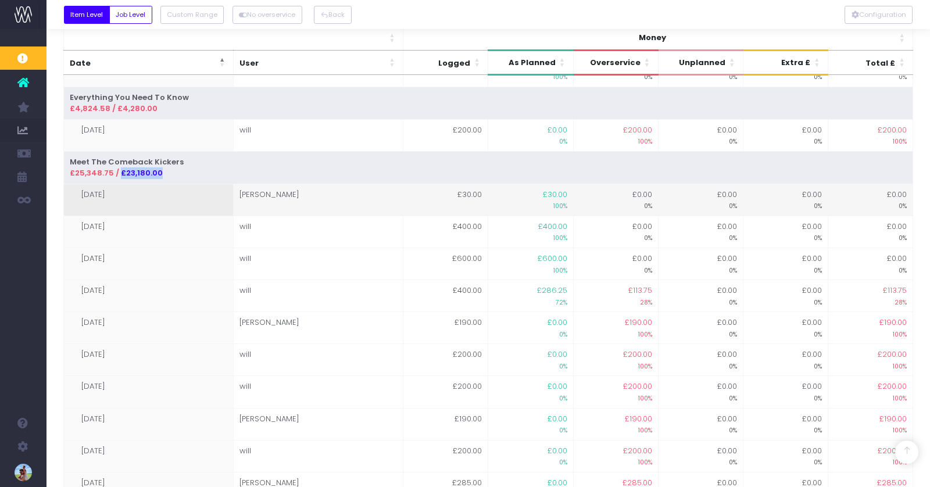
drag, startPoint x: 120, startPoint y: 170, endPoint x: 205, endPoint y: 182, distance: 85.7
click at [159, 167] on div "£25,348.75 / £23,180.00" at bounding box center [488, 173] width 837 height 12
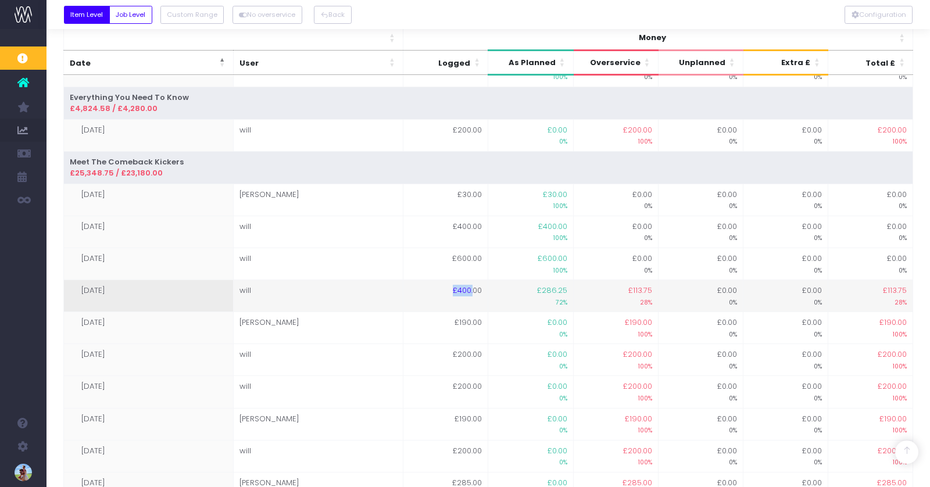
drag, startPoint x: 456, startPoint y: 287, endPoint x: 488, endPoint y: 287, distance: 32.6
click at [473, 287] on td "£400.00" at bounding box center [445, 296] width 85 height 32
drag, startPoint x: 538, startPoint y: 286, endPoint x: 561, endPoint y: 285, distance: 23.3
click at [561, 285] on span "£286.25" at bounding box center [552, 291] width 30 height 12
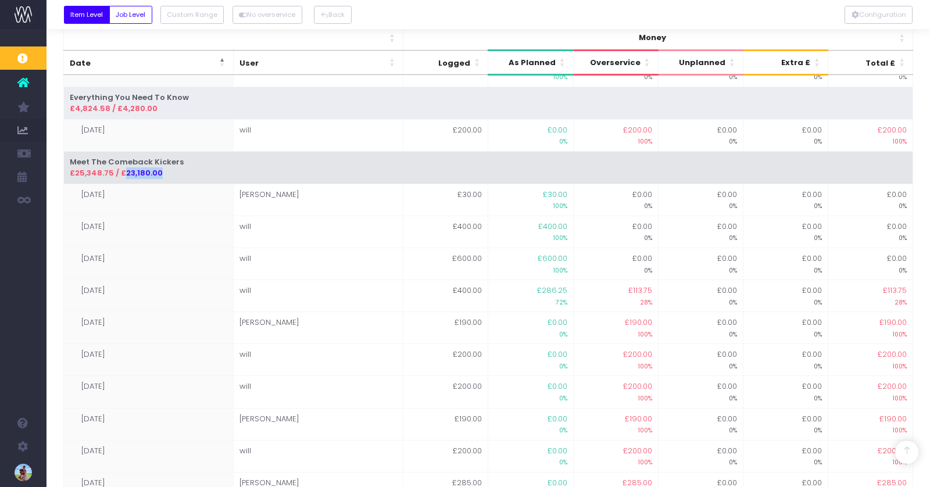
drag, startPoint x: 122, startPoint y: 170, endPoint x: 156, endPoint y: 170, distance: 33.7
click at [157, 170] on div "£25,348.75 / £23,180.00" at bounding box center [488, 173] width 837 height 12
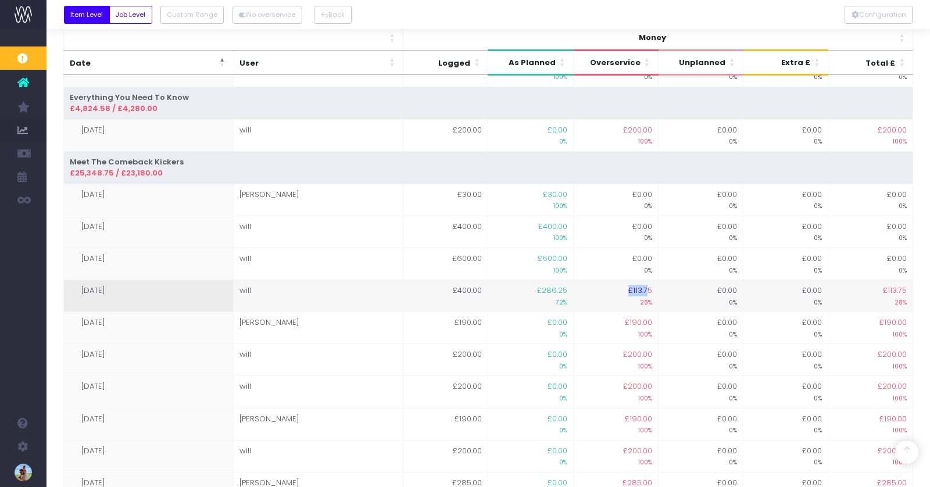
drag, startPoint x: 628, startPoint y: 287, endPoint x: 646, endPoint y: 285, distance: 18.1
click at [648, 286] on span "£113.75" at bounding box center [640, 291] width 24 height 12
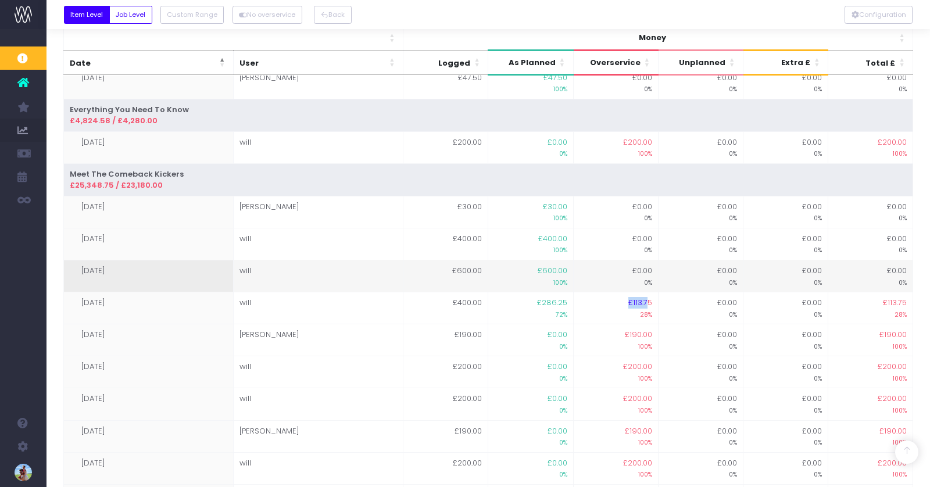
scroll to position [268, 0]
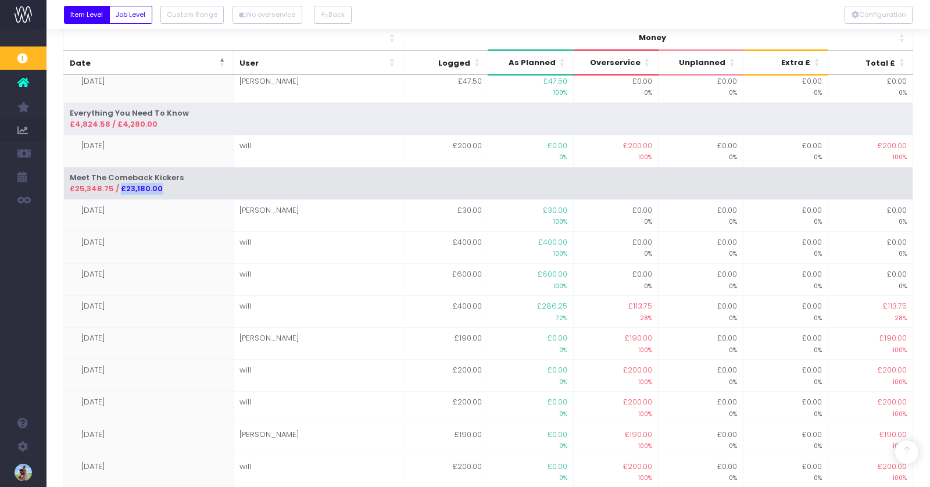
drag, startPoint x: 117, startPoint y: 187, endPoint x: 159, endPoint y: 185, distance: 41.3
click at [159, 185] on div "£25,348.75 / £23,180.00" at bounding box center [488, 189] width 837 height 12
drag, startPoint x: 67, startPoint y: 184, endPoint x: 161, endPoint y: 185, distance: 93.6
click at [161, 185] on td "Meet The Comeback Kickers £25,348.75 / £23,180.00" at bounding box center [488, 183] width 850 height 33
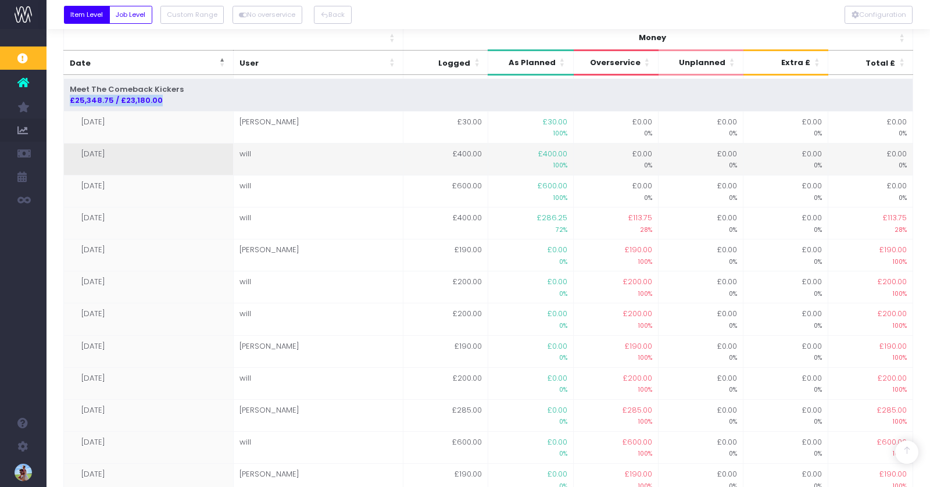
scroll to position [339, 0]
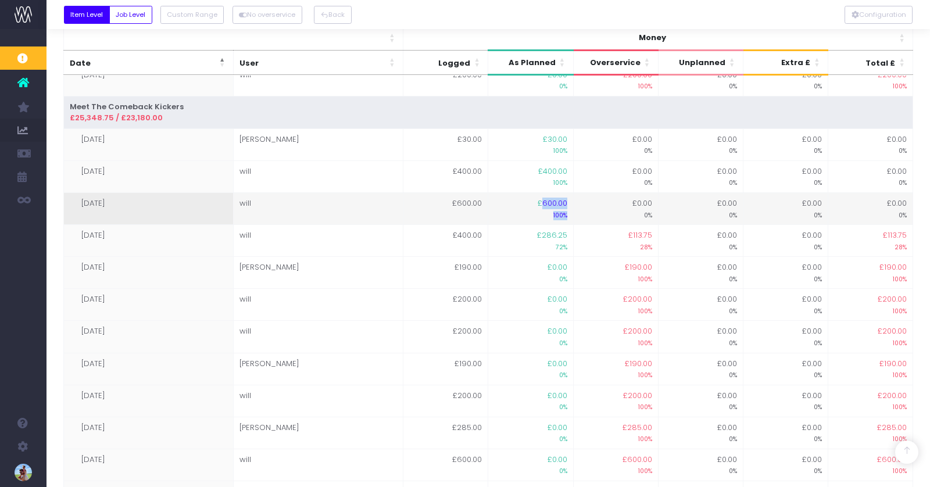
drag, startPoint x: 543, startPoint y: 198, endPoint x: 578, endPoint y: 198, distance: 35.5
click at [578, 198] on tr "03-07-2025 will £600.00 £600.00 100% £0.00 0% £0.00 0% £0.00 0% £0.00 0%" at bounding box center [488, 209] width 850 height 32
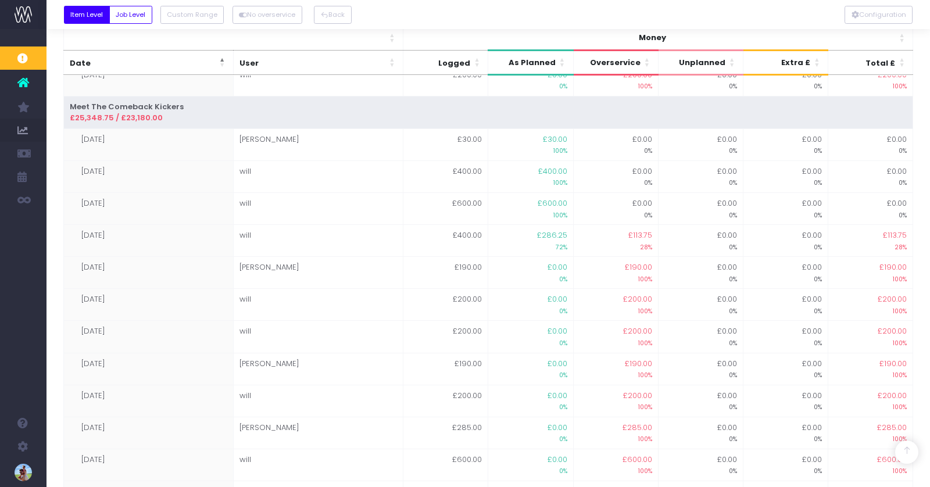
click at [435, 9] on div at bounding box center [487, 14] width 883 height 29
click at [491, 18] on div at bounding box center [487, 14] width 883 height 29
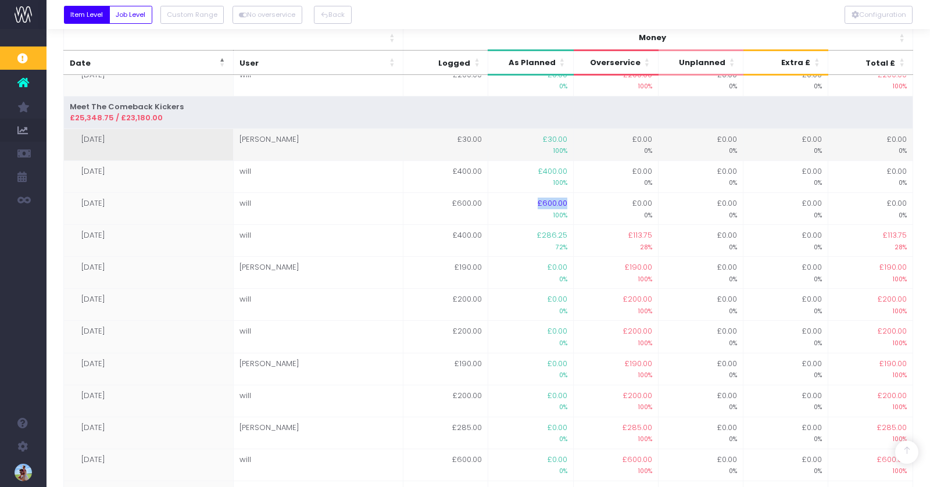
drag, startPoint x: 537, startPoint y: 205, endPoint x: 573, endPoint y: 144, distance: 70.9
click at [572, 201] on td "£600.00 100%" at bounding box center [530, 209] width 85 height 32
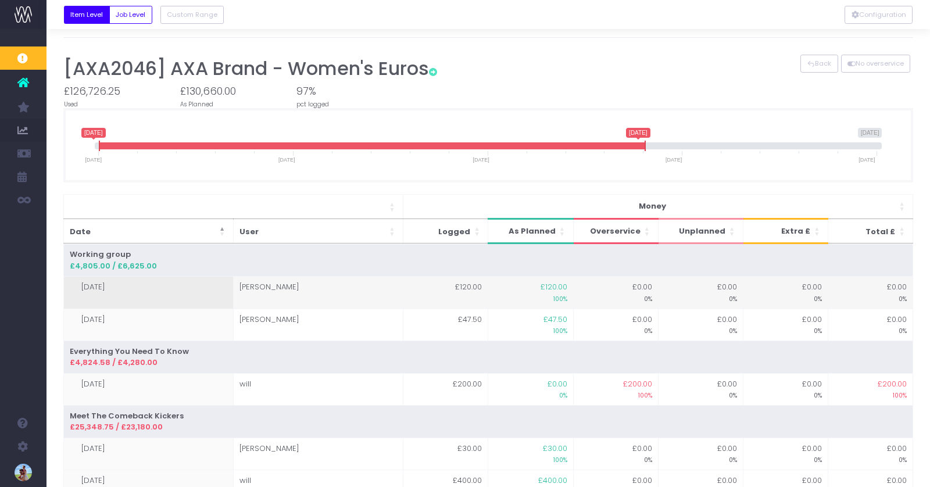
scroll to position [0, 0]
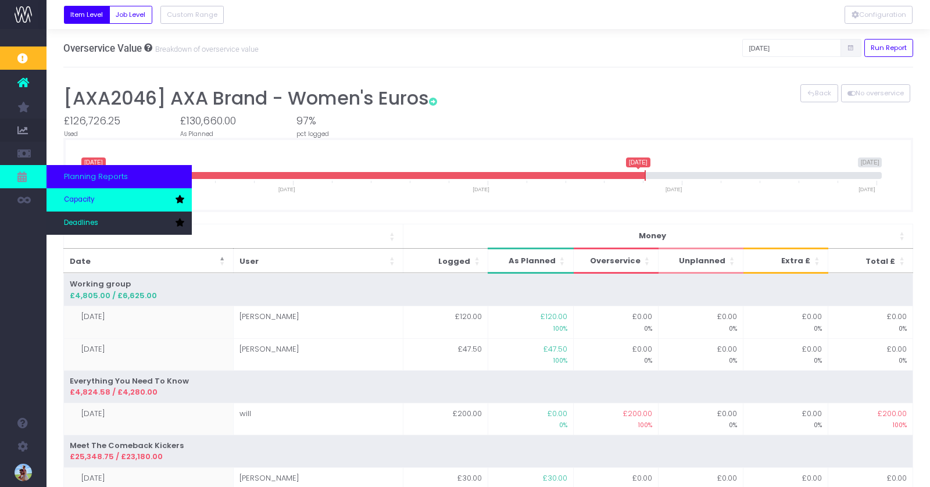
click at [88, 196] on span "Capacity" at bounding box center [79, 200] width 31 height 10
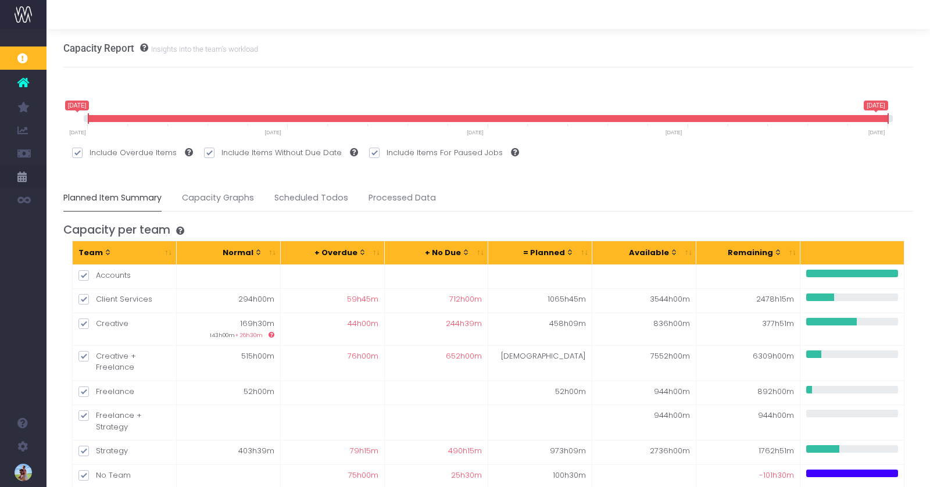
click at [222, 202] on link "Capacity Graphs" at bounding box center [218, 198] width 72 height 27
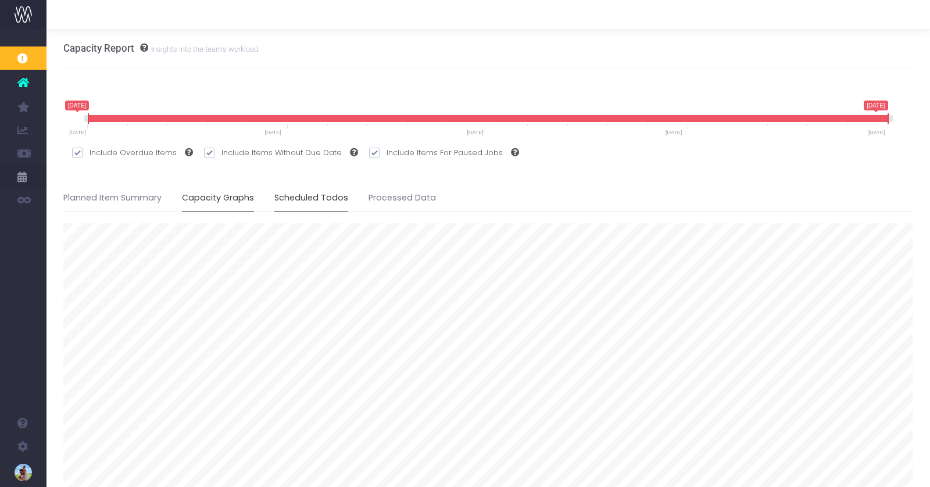
click at [299, 203] on link "Scheduled Todos" at bounding box center [311, 198] width 74 height 27
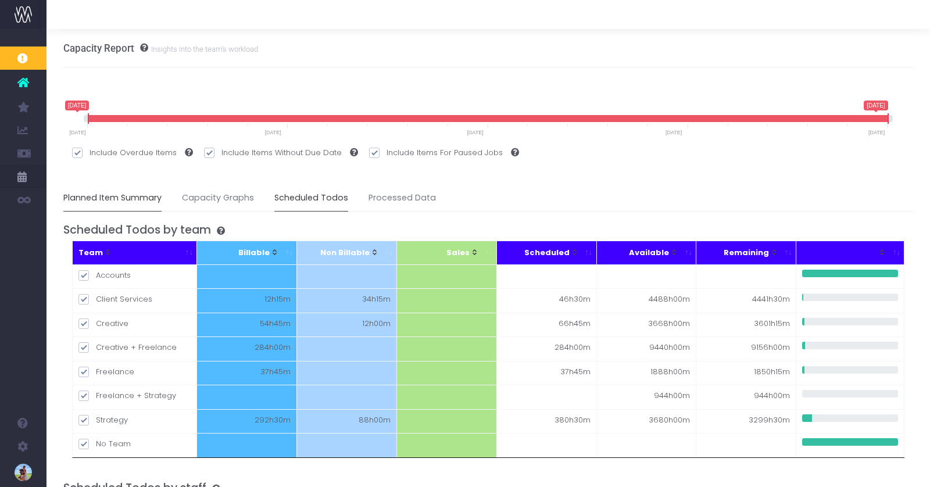
click at [126, 206] on link "Planned Item Summary" at bounding box center [112, 198] width 98 height 27
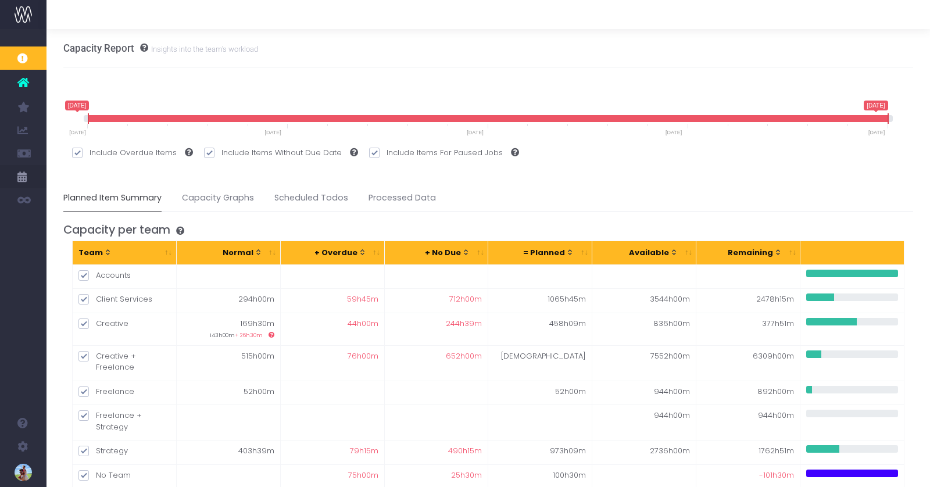
drag, startPoint x: 264, startPoint y: 66, endPoint x: 270, endPoint y: 64, distance: 6.6
click at [270, 64] on div "Capacity Report Insights into the team's workload" at bounding box center [488, 48] width 850 height 38
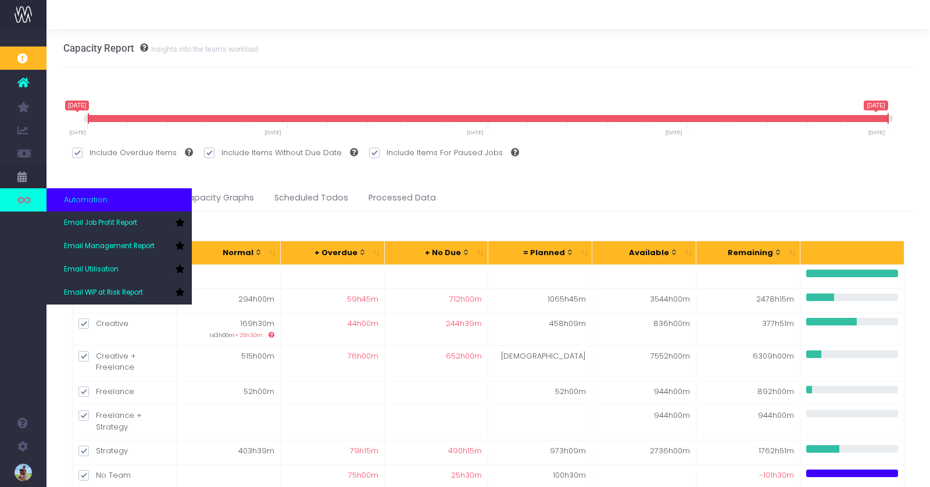
click at [15, 198] on link at bounding box center [23, 199] width 46 height 23
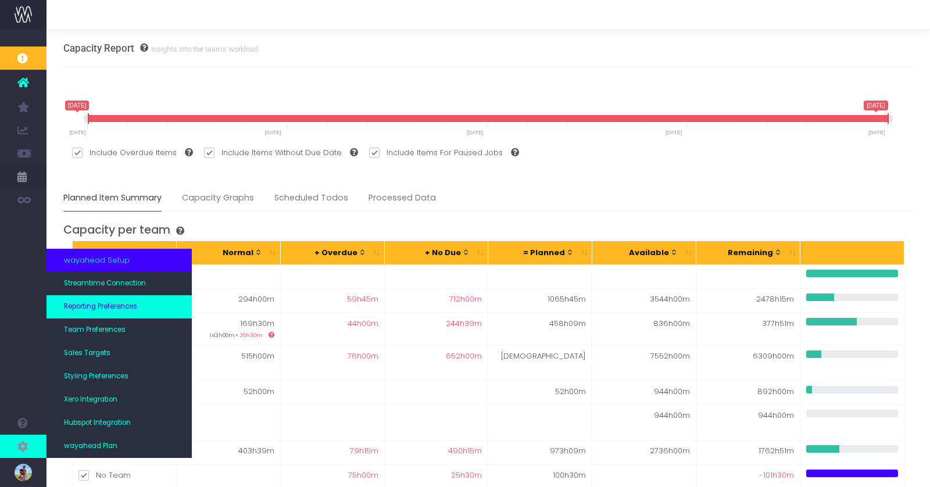
click at [108, 304] on span "Reporting Preferences" at bounding box center [100, 307] width 73 height 10
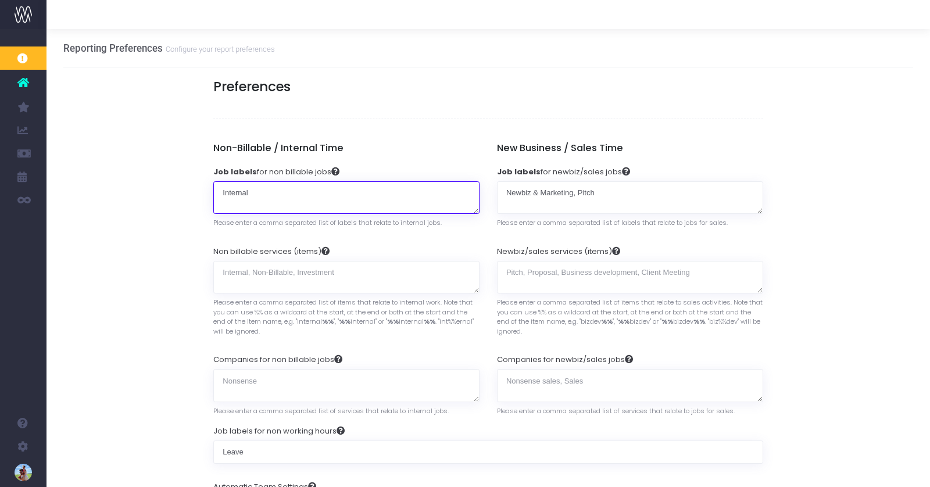
click at [255, 190] on textarea "Internal" at bounding box center [346, 197] width 266 height 33
drag, startPoint x: 262, startPoint y: 189, endPoint x: 180, endPoint y: 183, distance: 81.6
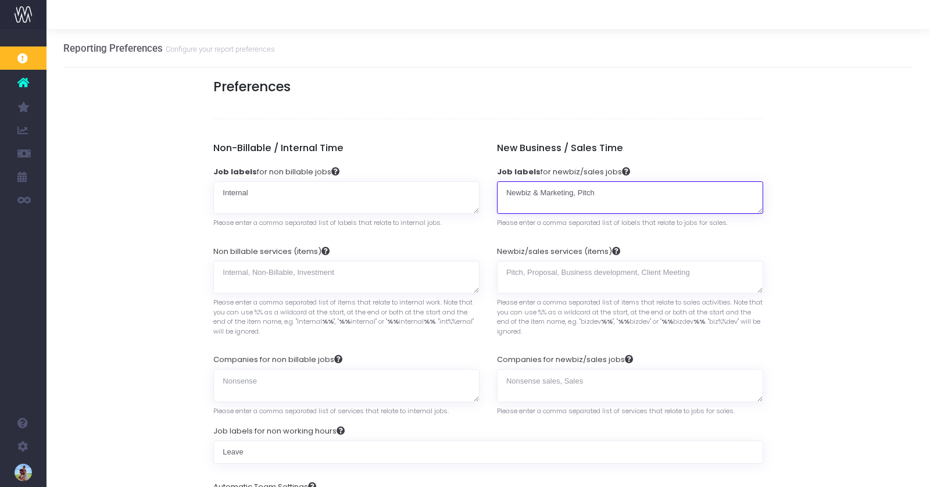
click at [578, 195] on textarea "Newbiz & Marketing, Pitch" at bounding box center [630, 197] width 266 height 33
drag, startPoint x: 585, startPoint y: 192, endPoint x: 508, endPoint y: 187, distance: 76.9
click at [507, 187] on textarea "Newbiz & Marketing, Pitch" at bounding box center [630, 197] width 266 height 33
click at [682, 144] on h5 "New Business / Sales Time" at bounding box center [630, 148] width 266 height 12
click at [589, 192] on textarea "Newbiz & Marketing, Pitch" at bounding box center [630, 197] width 266 height 33
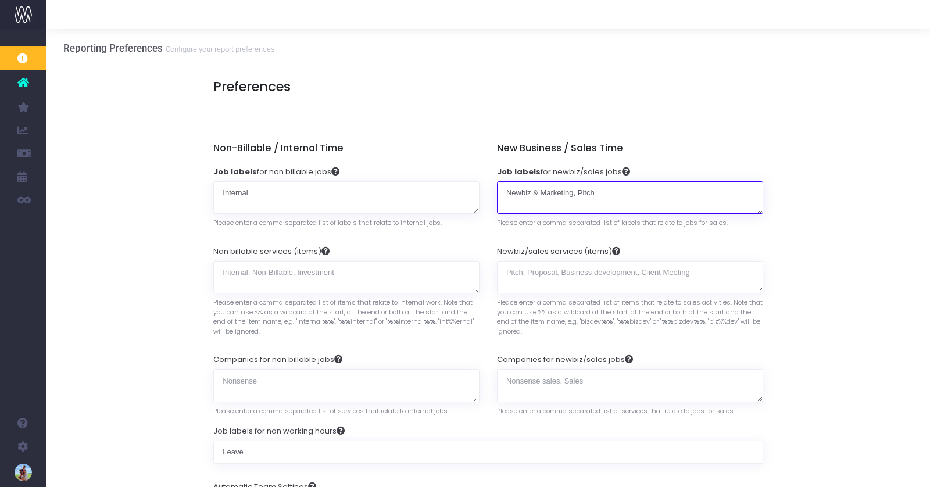
click at [585, 192] on textarea "Newbiz & Marketing, Pitch" at bounding box center [630, 197] width 266 height 33
click at [586, 192] on textarea "Newbiz & Marketing, Pitch" at bounding box center [630, 197] width 266 height 33
drag, startPoint x: 567, startPoint y: 192, endPoint x: 504, endPoint y: 190, distance: 62.8
click at [504, 190] on textarea "Newbiz & Marketing, Pitch" at bounding box center [630, 197] width 266 height 33
click at [544, 203] on textarea "Newbiz & Marketing, Pitch" at bounding box center [630, 197] width 266 height 33
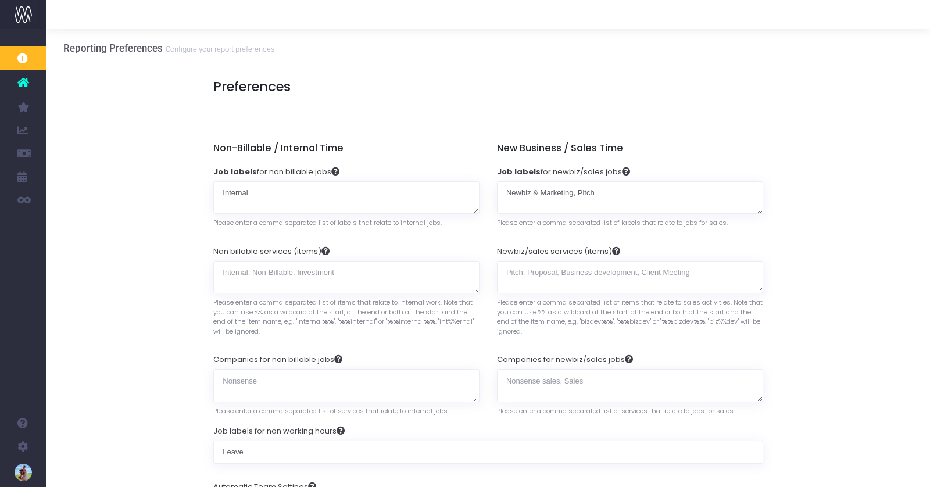
click at [561, 161] on div "Job labels for newbiz/sales jobs Newbiz & Marketing, Pitch Please enter a comma…" at bounding box center [630, 197] width 266 height 80
drag, startPoint x: 497, startPoint y: 148, endPoint x: 613, endPoint y: 148, distance: 115.7
click at [613, 148] on h5 "New Business / Sales Time" at bounding box center [630, 148] width 266 height 12
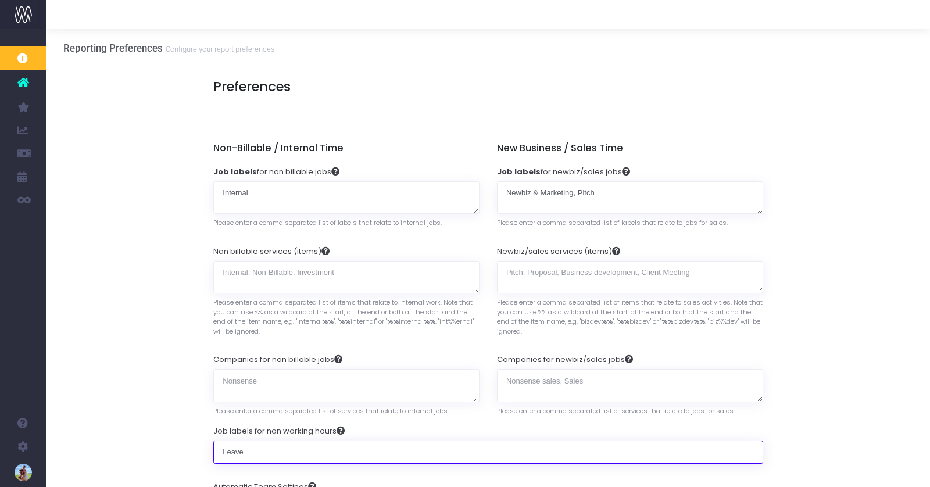
drag, startPoint x: 257, startPoint y: 448, endPoint x: 210, endPoint y: 445, distance: 46.6
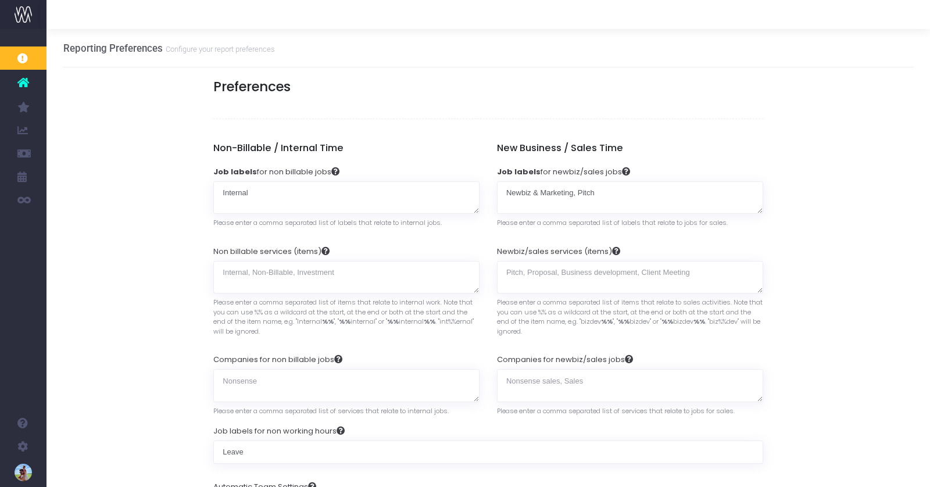
click at [535, 269] on textarea "Newbiz/sales services (items)" at bounding box center [630, 277] width 266 height 33
type textarea "Travel"
drag, startPoint x: 510, startPoint y: 269, endPoint x: 484, endPoint y: 267, distance: 26.2
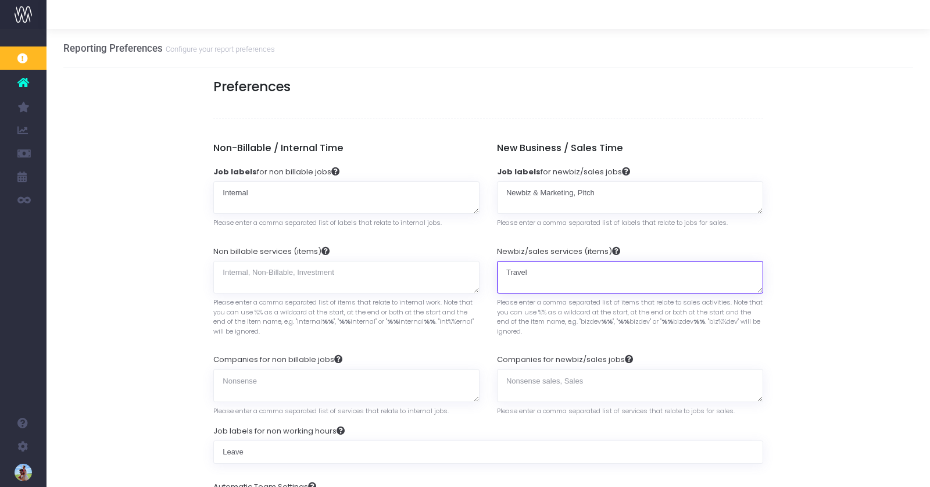
click at [484, 267] on div "Non-Billable / Internal Time Job labels for non billable jobs Internal Please e…" at bounding box center [488, 279] width 567 height 274
click at [589, 248] on label "Newbiz/sales services (items)" at bounding box center [558, 252] width 123 height 12
click at [589, 261] on textarea "Travel" at bounding box center [630, 277] width 266 height 33
click at [590, 248] on label "Newbiz/sales services (items)" at bounding box center [558, 252] width 123 height 12
click at [590, 261] on textarea "Travel" at bounding box center [630, 277] width 266 height 33
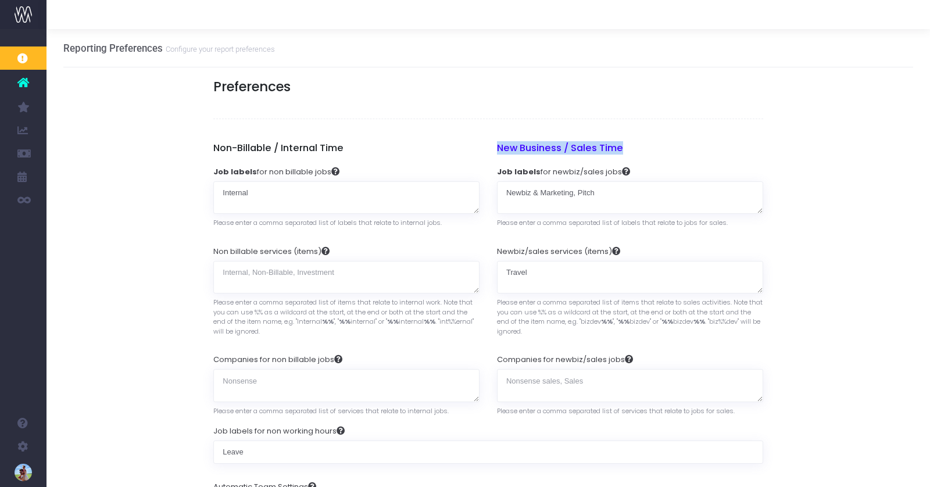
drag, startPoint x: 496, startPoint y: 146, endPoint x: 640, endPoint y: 146, distance: 143.6
click at [640, 146] on div "New Business / Sales Time Job labels for newbiz/sales jobs Newbiz & Marketing, …" at bounding box center [630, 279] width 284 height 274
drag, startPoint x: 519, startPoint y: 268, endPoint x: 484, endPoint y: 266, distance: 35.5
click at [483, 266] on div "Non-Billable / Internal Time Job labels for non billable jobs Internal Please e…" at bounding box center [488, 279] width 567 height 274
click at [299, 271] on textarea "Non billable services (items)" at bounding box center [346, 277] width 266 height 33
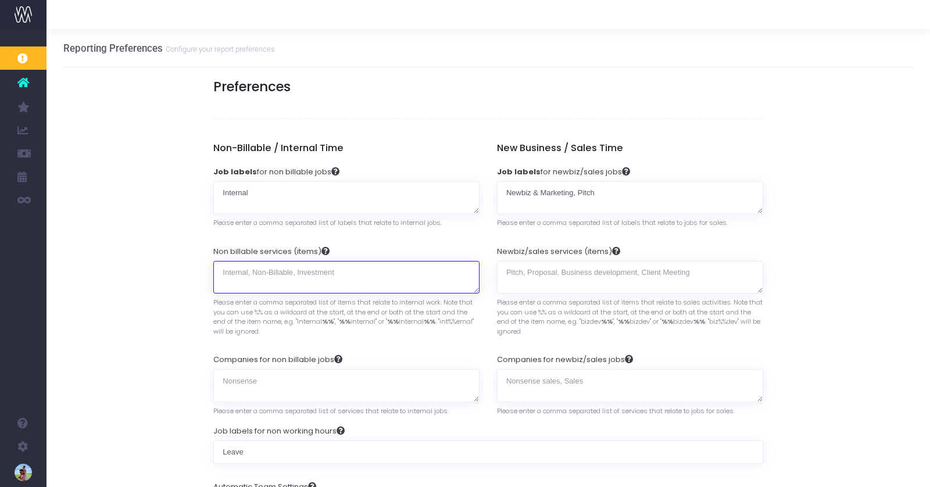
paste textarea "Travel"
type textarea "Travel"
drag, startPoint x: 189, startPoint y: 270, endPoint x: 198, endPoint y: 268, distance: 8.5
drag, startPoint x: 237, startPoint y: 149, endPoint x: 323, endPoint y: 144, distance: 85.6
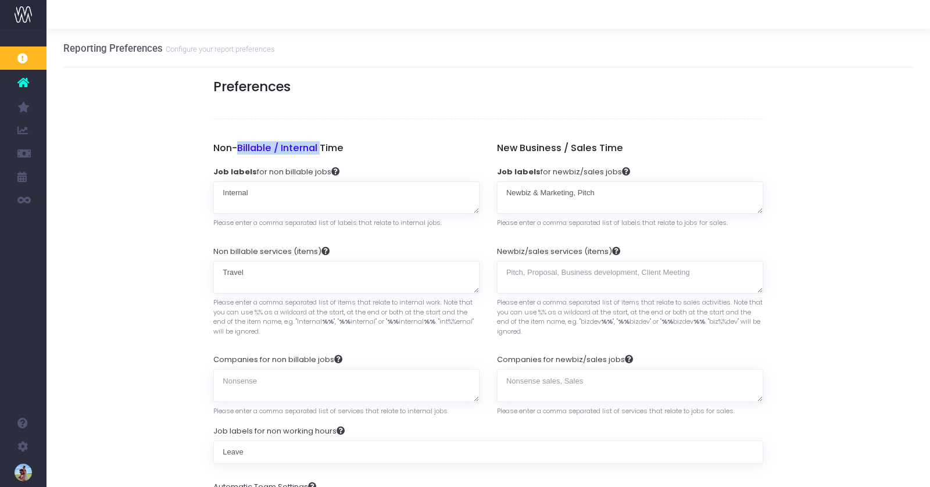
click at [323, 144] on h5 "Non-Billable / Internal Time" at bounding box center [346, 148] width 266 height 12
drag, startPoint x: 258, startPoint y: 269, endPoint x: 198, endPoint y: 270, distance: 59.9
click at [545, 274] on textarea "Newbiz/sales services (items)" at bounding box center [630, 277] width 266 height 33
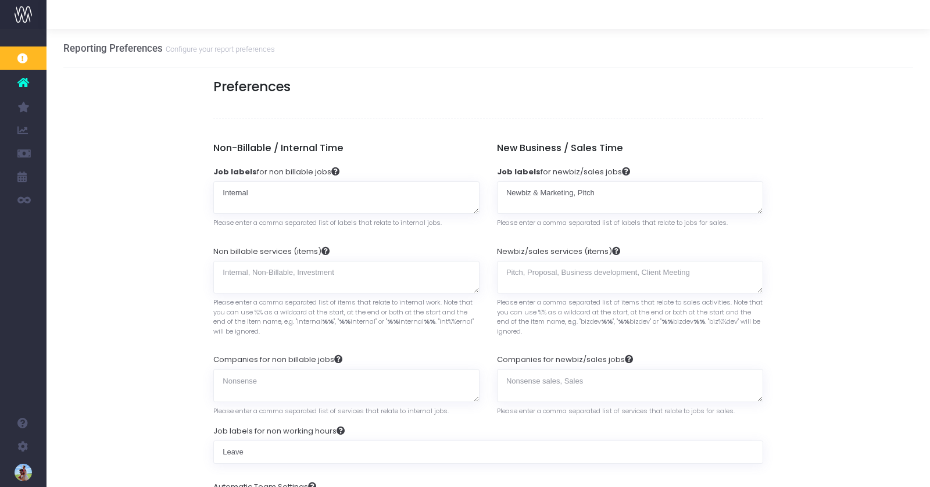
drag, startPoint x: 119, startPoint y: 119, endPoint x: 120, endPoint y: 155, distance: 36.7
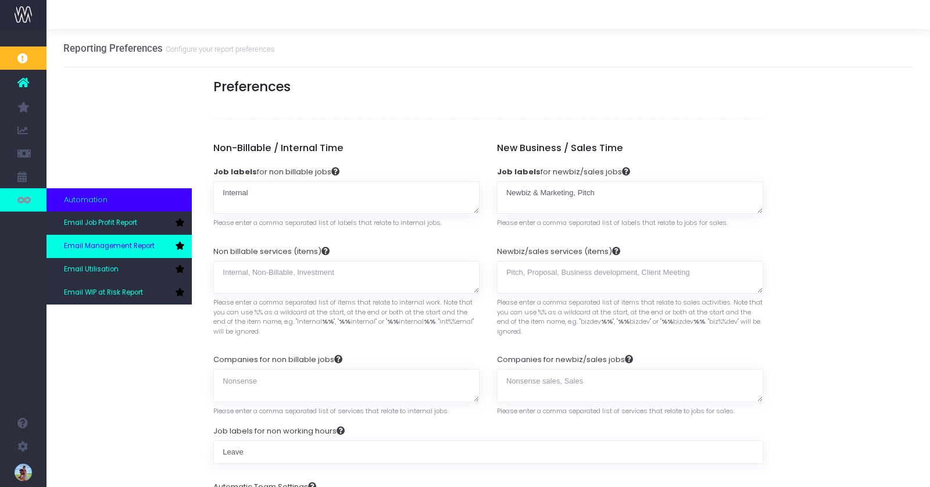
click at [106, 245] on span "Email Management Report" at bounding box center [109, 246] width 91 height 10
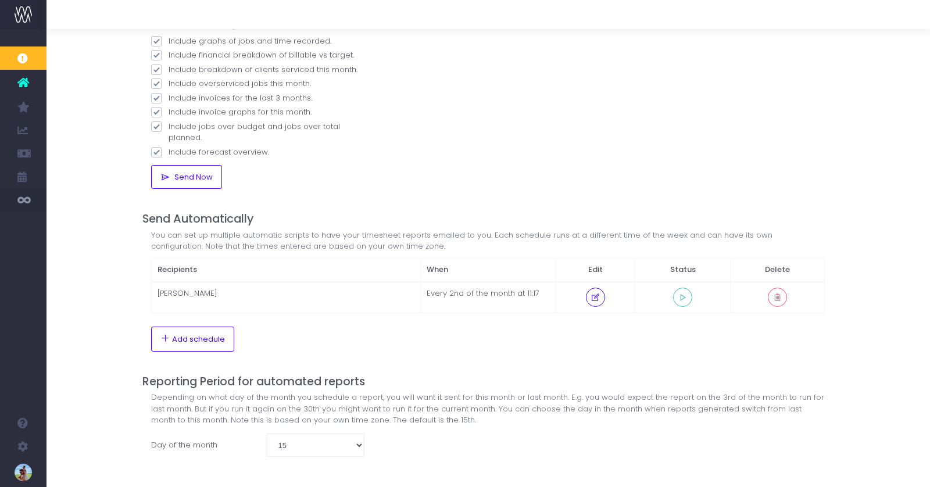
scroll to position [181, 0]
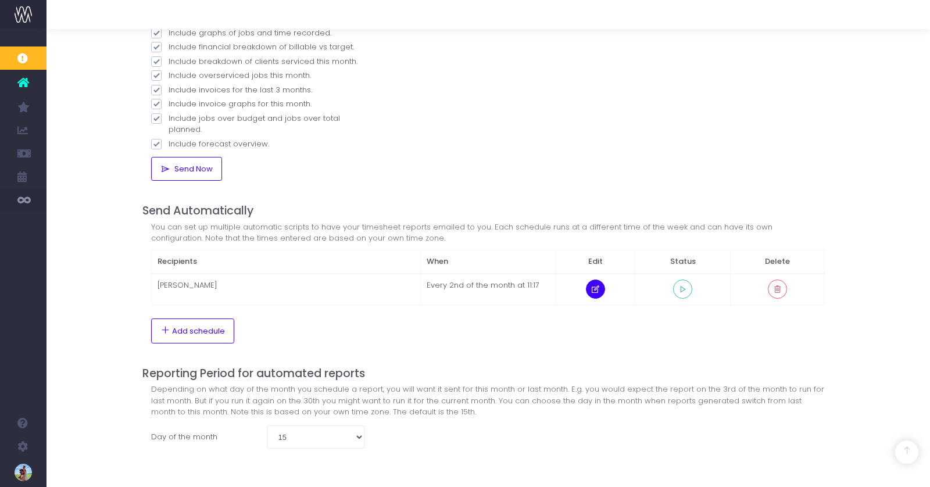
click at [599, 289] on icon at bounding box center [595, 289] width 10 height 0
select select "11"
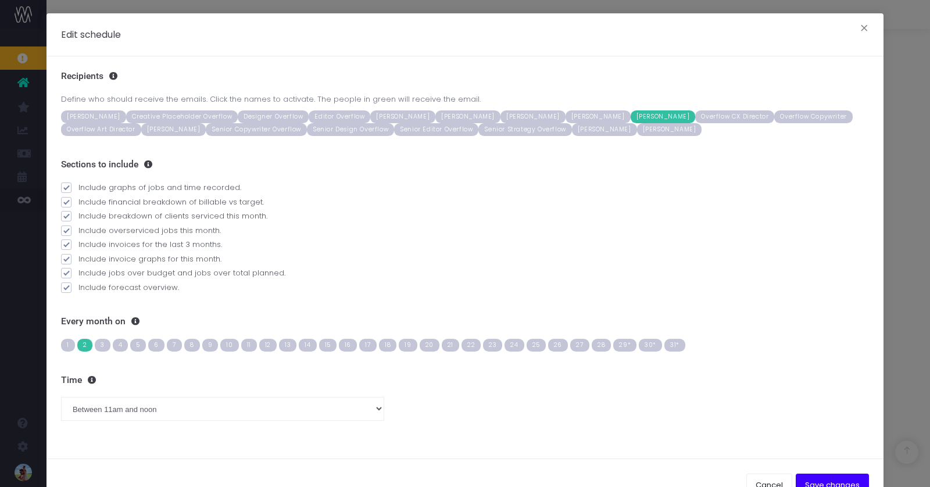
click at [359, 345] on span "17" at bounding box center [367, 345] width 17 height 13
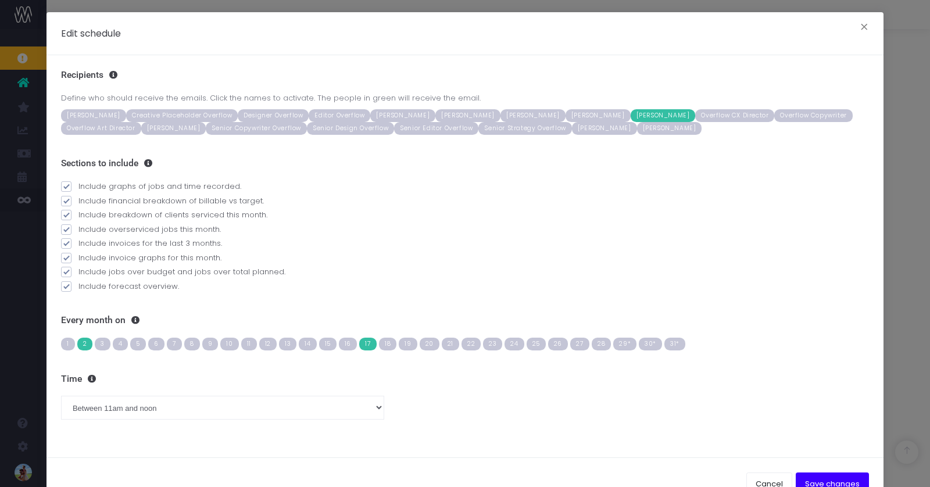
scroll to position [1, 0]
click at [837, 477] on button "Save changes" at bounding box center [832, 484] width 73 height 23
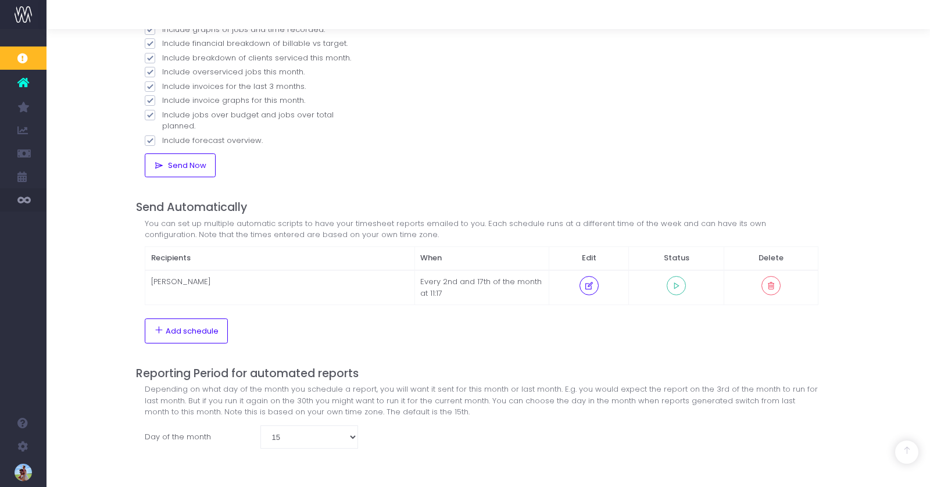
scroll to position [184, 9]
drag, startPoint x: 449, startPoint y: 280, endPoint x: 442, endPoint y: 283, distance: 8.1
click at [432, 281] on td "Every 2nd and 17th of the month at 11:17" at bounding box center [479, 287] width 135 height 35
drag, startPoint x: 470, startPoint y: 277, endPoint x: 483, endPoint y: 278, distance: 13.4
click at [483, 278] on td "Every 2nd and 17th of the month at 11:17" at bounding box center [479, 287] width 135 height 35
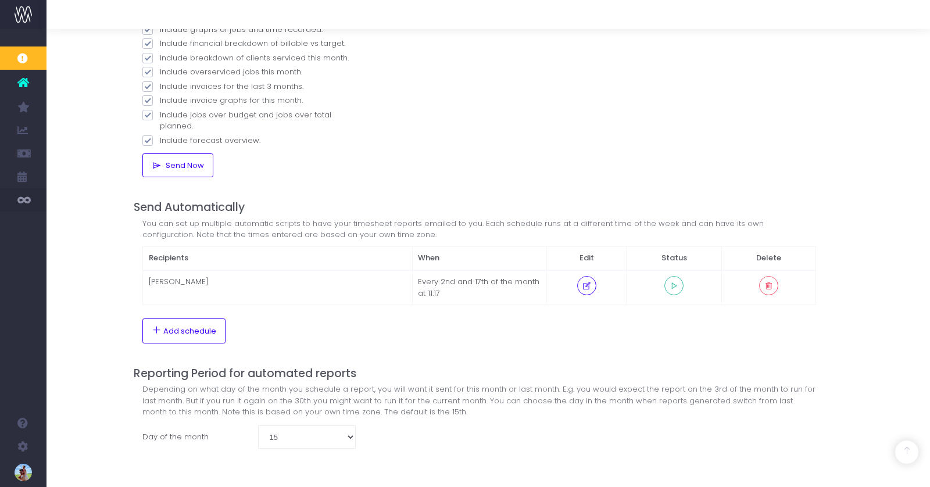
click at [134, 242] on div "You can set up multiple automatic scripts to have your timesheet reports emaile…" at bounding box center [479, 281] width 691 height 126
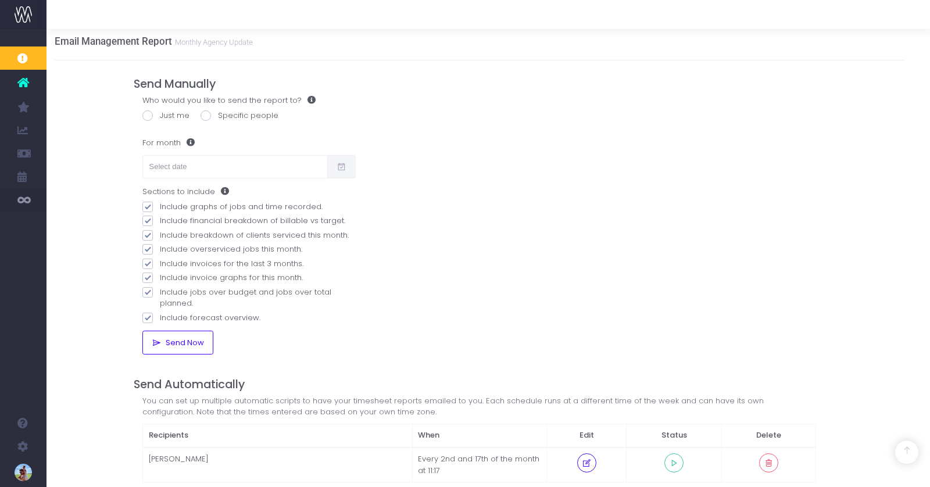
scroll to position [0, 9]
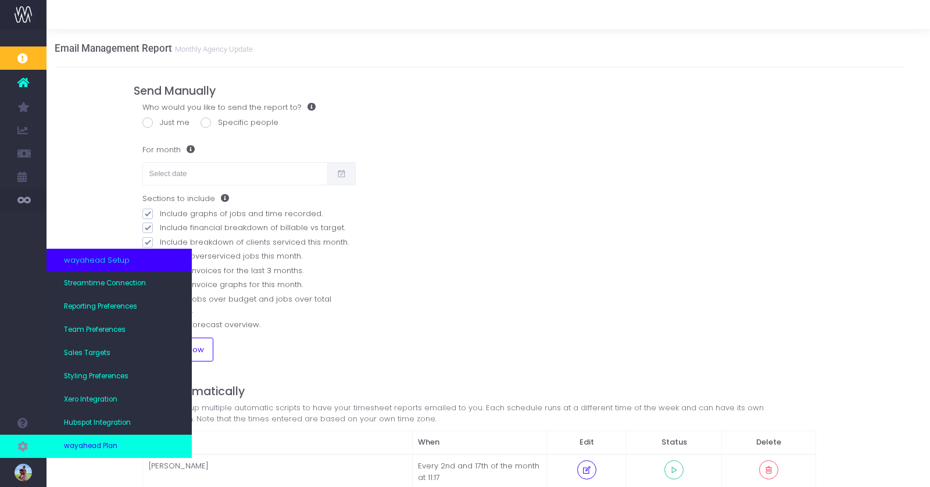
click at [96, 443] on span "wayahead Plan" at bounding box center [90, 446] width 53 height 10
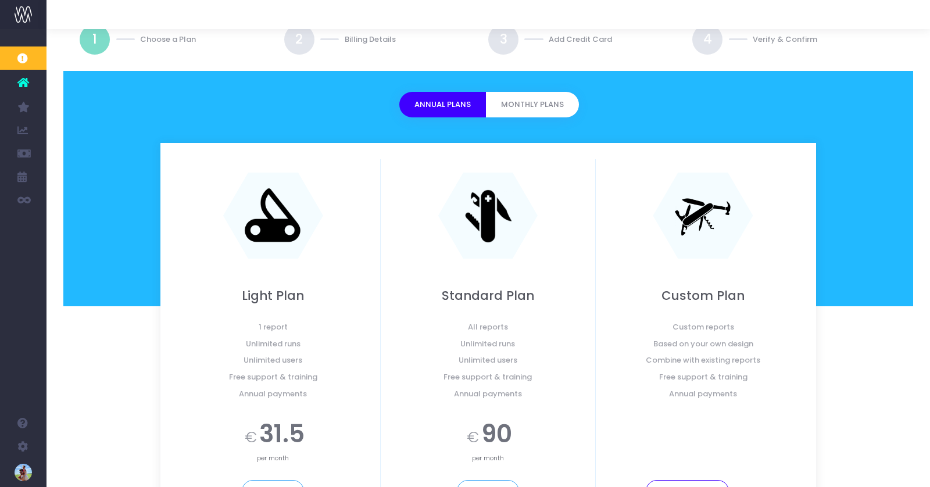
scroll to position [94, 1]
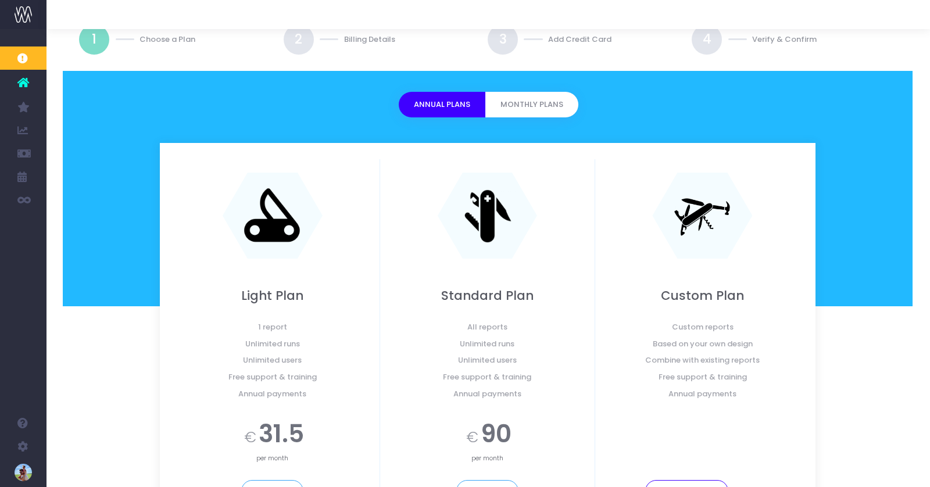
click at [519, 93] on button "Monthly Plans" at bounding box center [531, 105] width 93 height 26
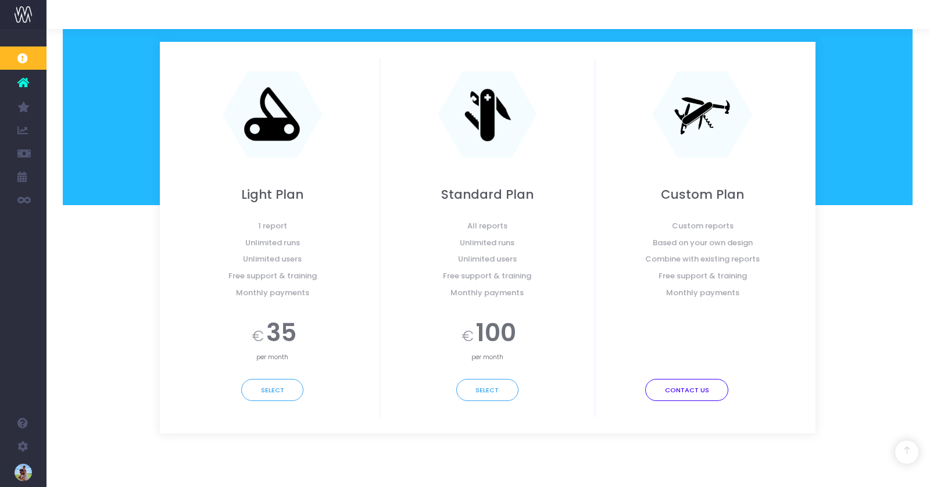
scroll to position [196, 1]
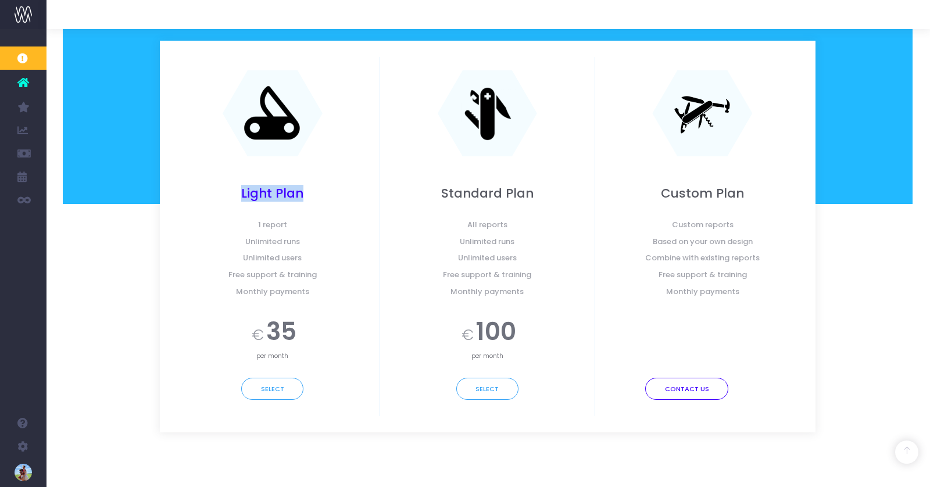
drag, startPoint x: 245, startPoint y: 189, endPoint x: 300, endPoint y: 191, distance: 55.2
click at [300, 190] on h2 "Light Plan" at bounding box center [272, 193] width 197 height 15
drag, startPoint x: 271, startPoint y: 329, endPoint x: 294, endPoint y: 320, distance: 24.3
click at [293, 332] on span "35" at bounding box center [281, 332] width 30 height 37
drag, startPoint x: 270, startPoint y: 385, endPoint x: 277, endPoint y: 381, distance: 7.8
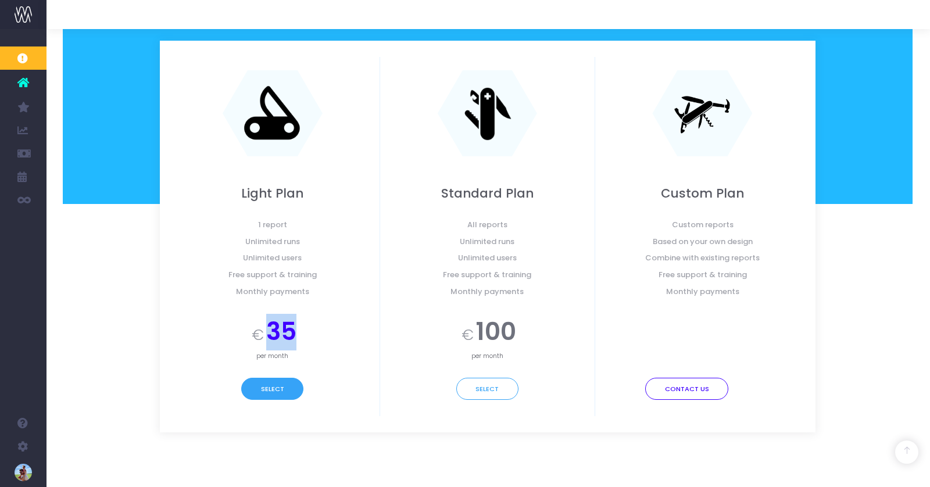
click at [269, 384] on button "Select" at bounding box center [272, 389] width 62 height 22
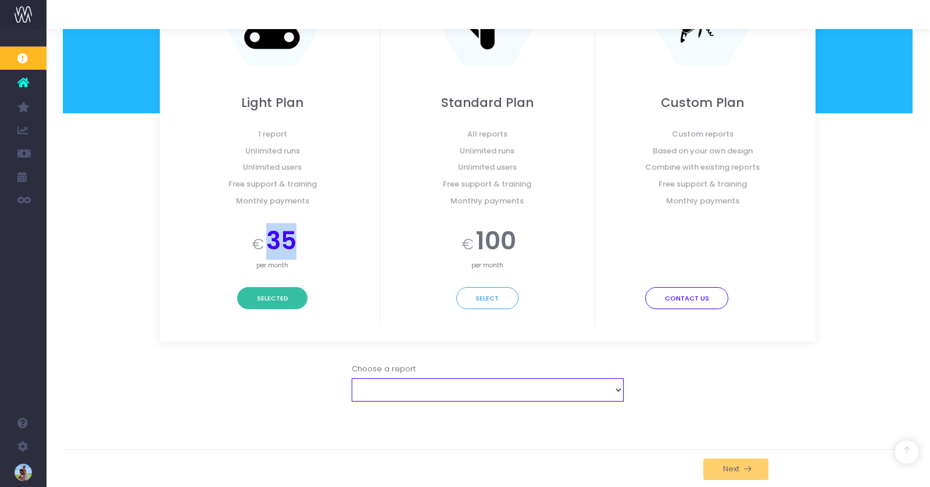
click at [543, 388] on select "Email Job Profit Report : Get a regular summary of profit and recovery by job a…" at bounding box center [488, 389] width 272 height 23
select select "15"
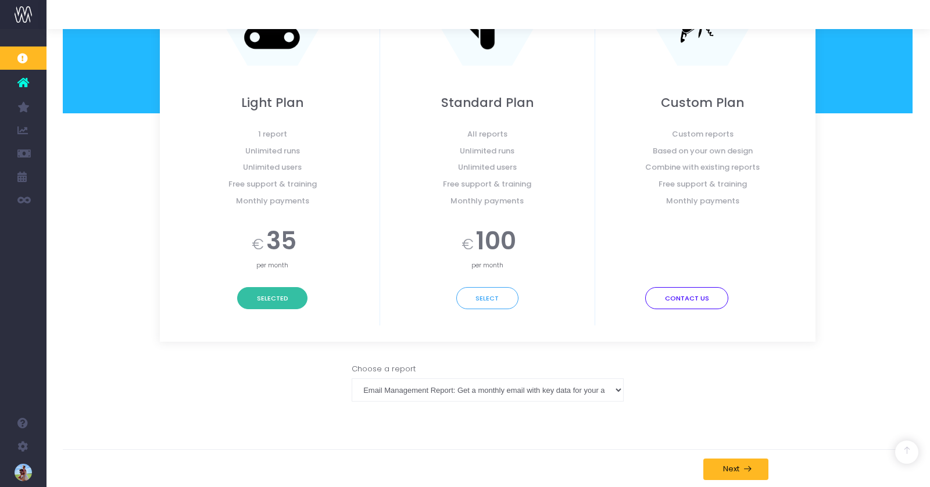
click at [763, 389] on div "Choose a report Email Job Profit Report : Get a regular summary of profit and r…" at bounding box center [488, 382] width 868 height 38
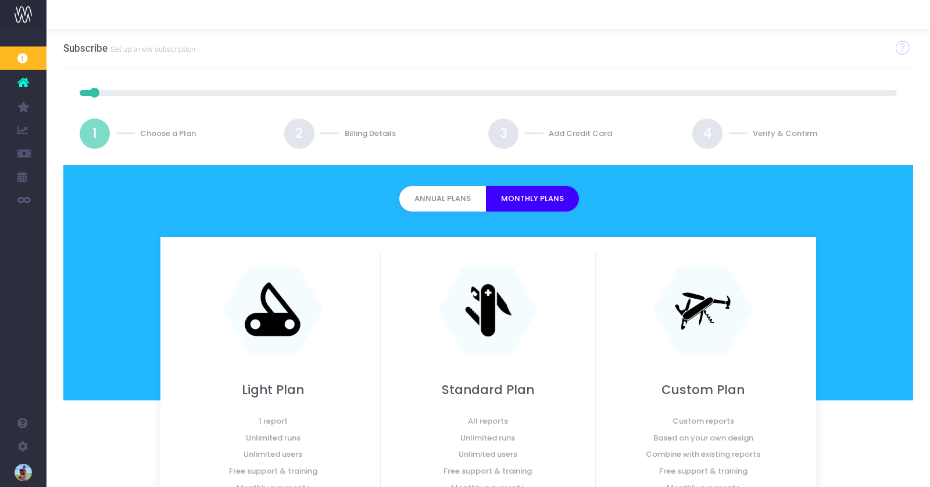
click at [211, 19] on div at bounding box center [487, 14] width 883 height 29
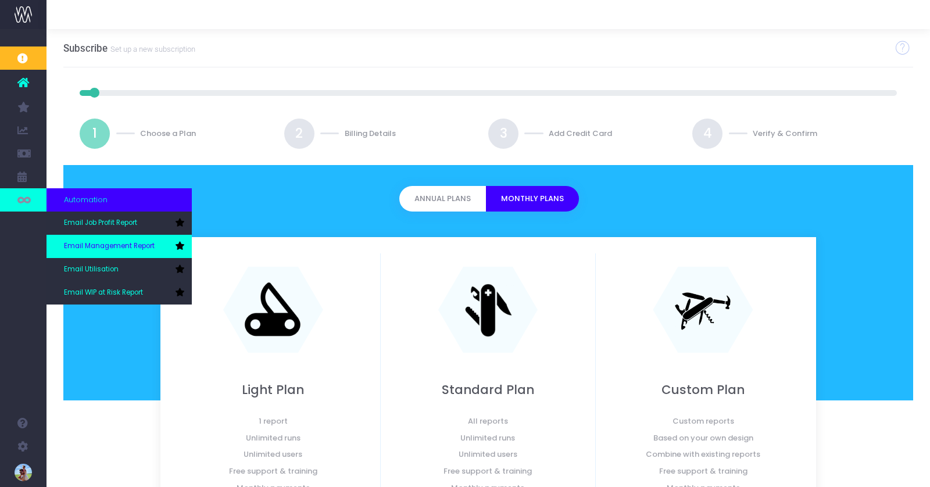
click at [178, 244] on icon at bounding box center [179, 246] width 9 height 8
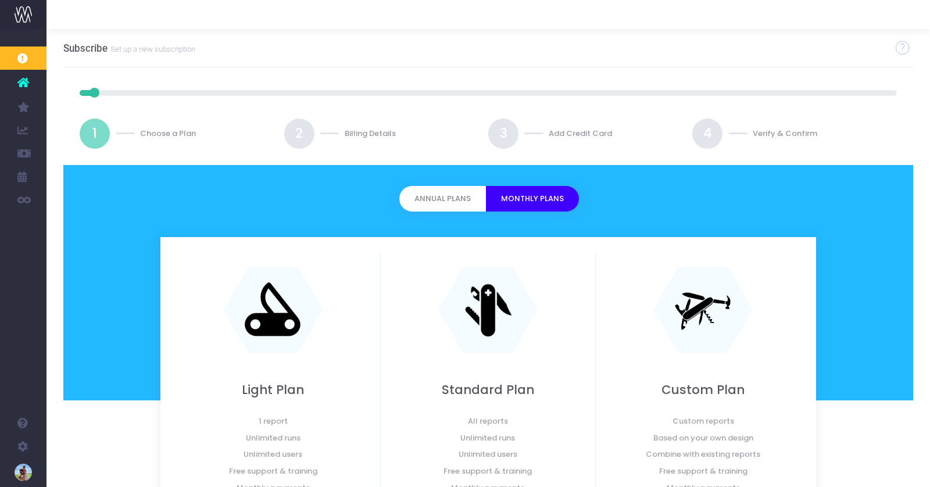
click at [298, 80] on div "Subscribe Set up a new subscription 1 Choose a Plan 2 3 4 90" at bounding box center [487, 402] width 883 height 747
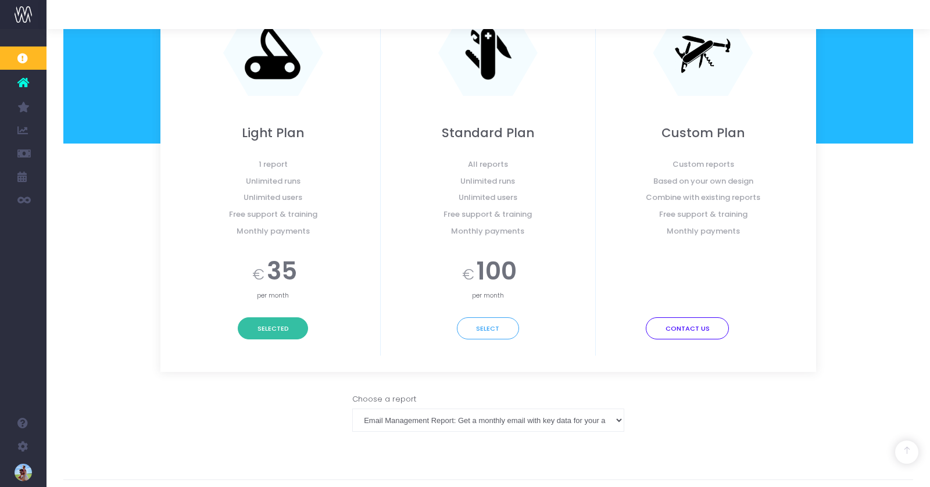
scroll to position [287, 0]
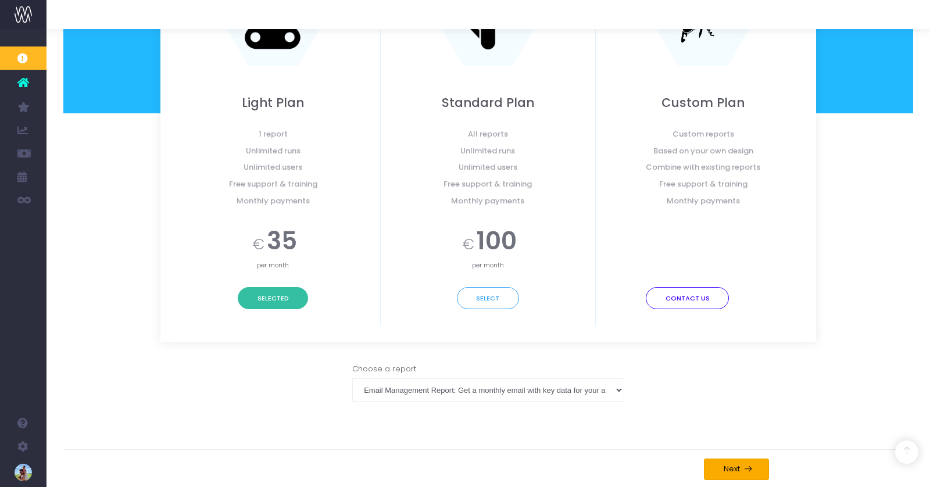
click at [730, 464] on span "Next" at bounding box center [729, 468] width 20 height 9
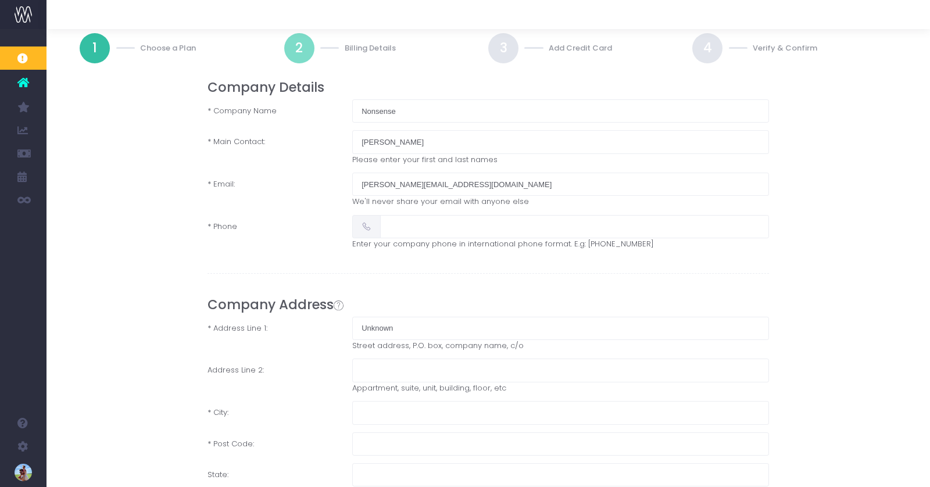
scroll to position [112, 0]
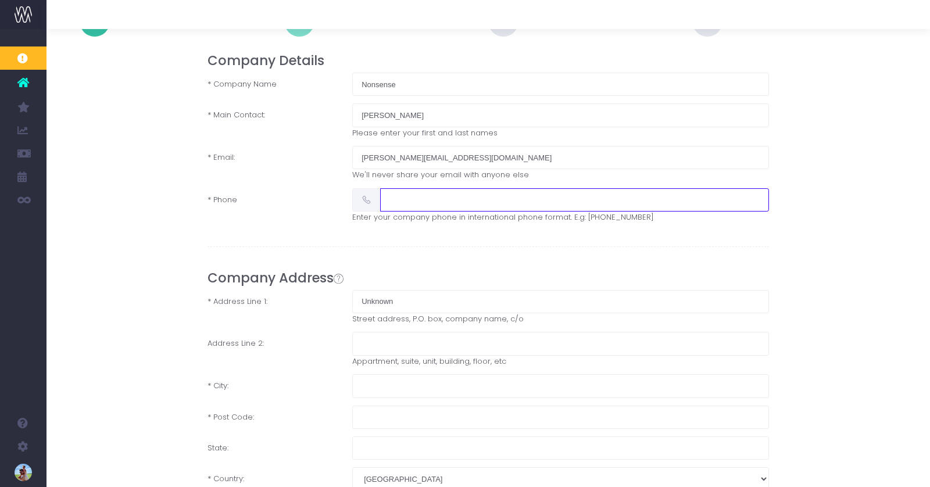
click at [418, 194] on input "text" at bounding box center [574, 199] width 389 height 23
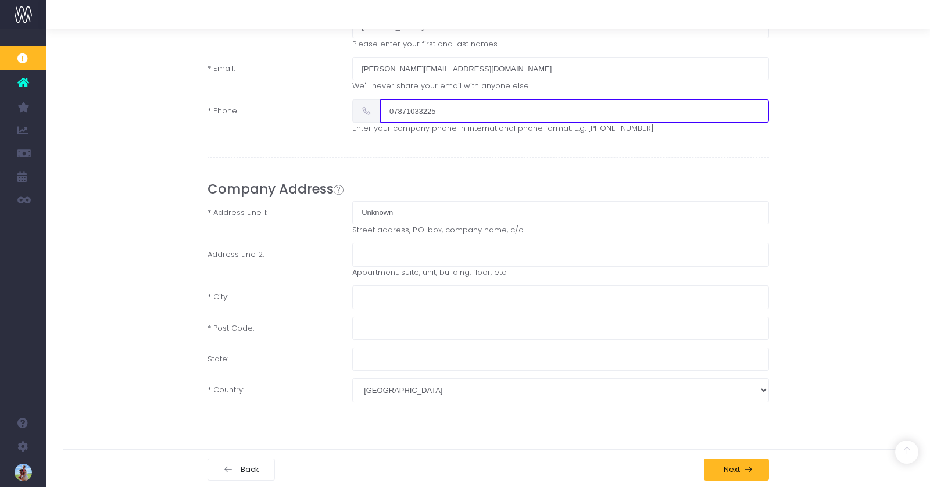
scroll to position [202, 0]
type input "07871033225"
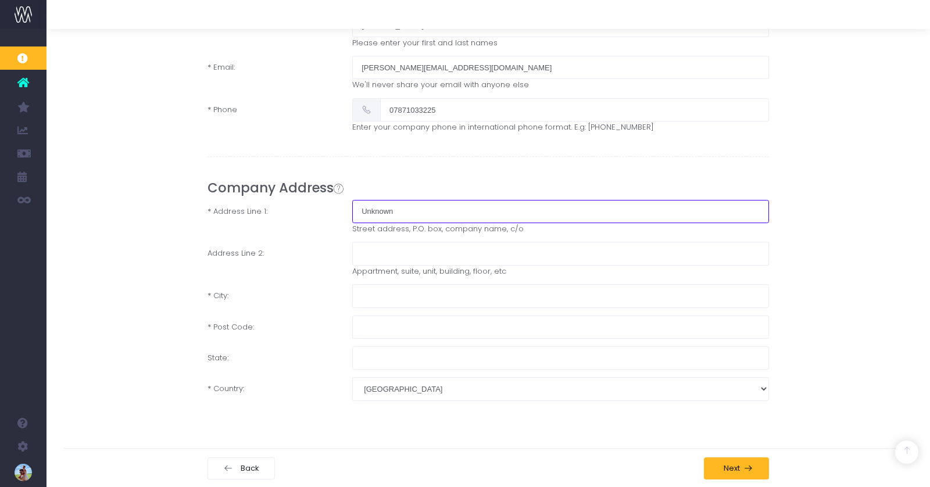
drag, startPoint x: 410, startPoint y: 209, endPoint x: 356, endPoint y: 212, distance: 54.2
click at [356, 212] on input "Unknown" at bounding box center [560, 211] width 416 height 23
type input "27 Mortimer Street"
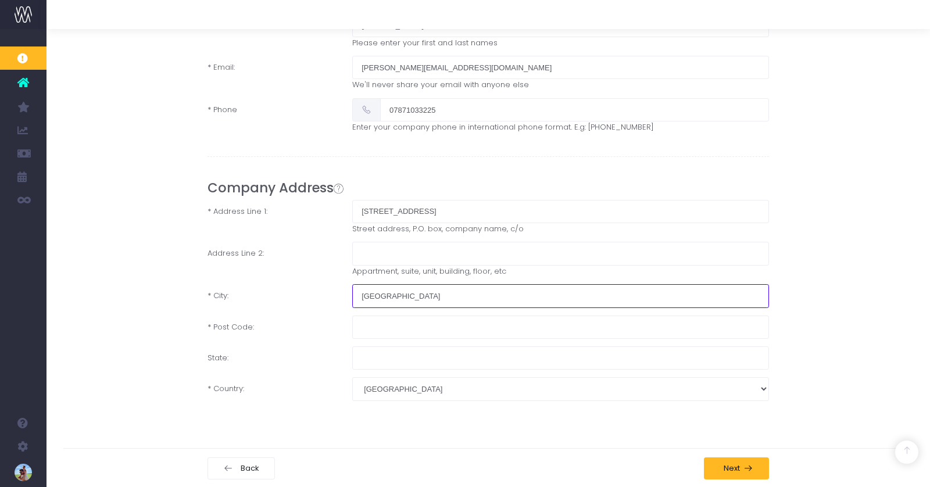
type input "London"
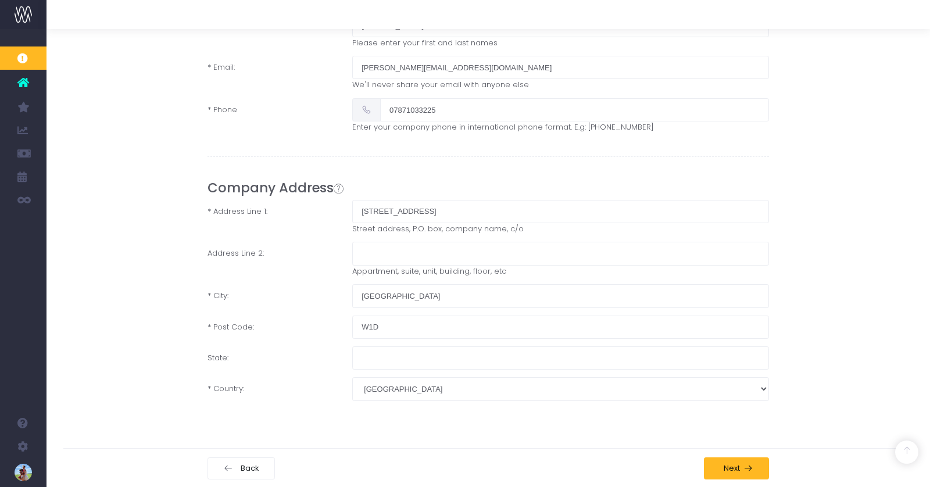
click at [177, 381] on form "Company Details * Company Name Nonsense * Main Contact: Nick Armitage Please en…" at bounding box center [489, 186] width 868 height 446
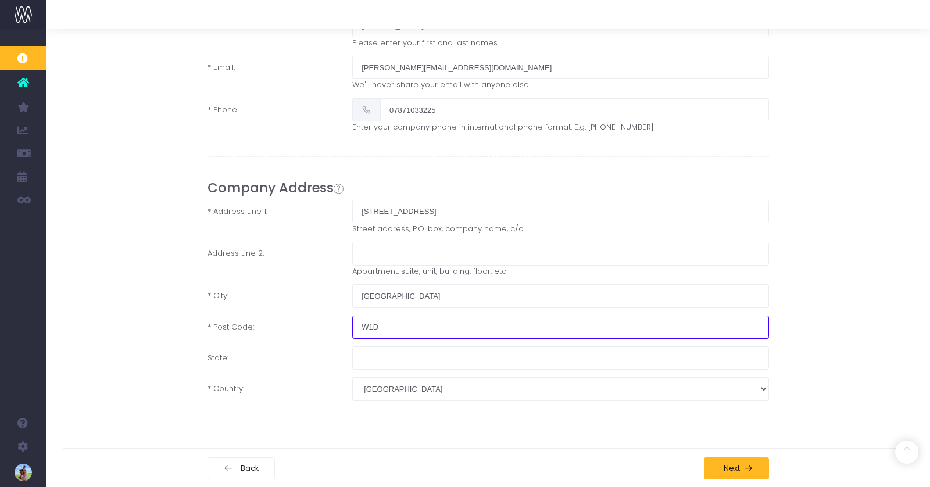
click at [386, 321] on input "W1D" at bounding box center [560, 327] width 416 height 23
type input "W1T 3BL"
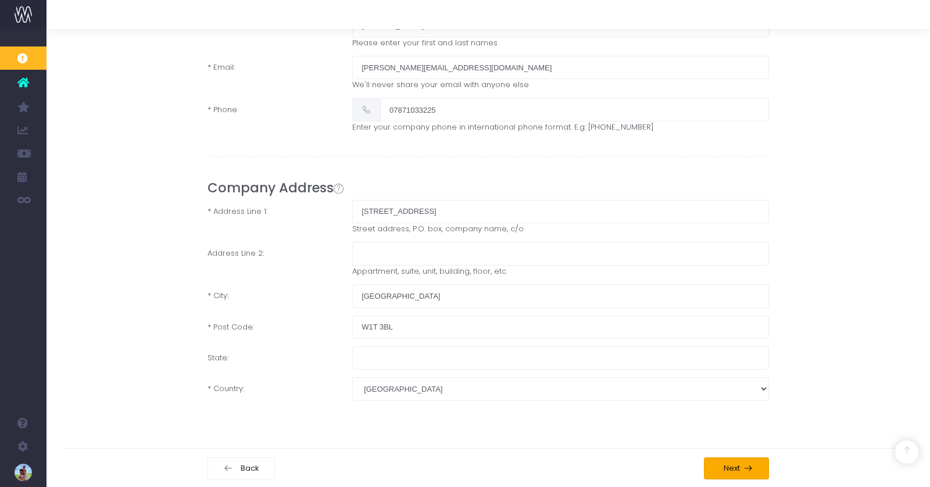
click at [739, 461] on button "Next" at bounding box center [736, 468] width 65 height 22
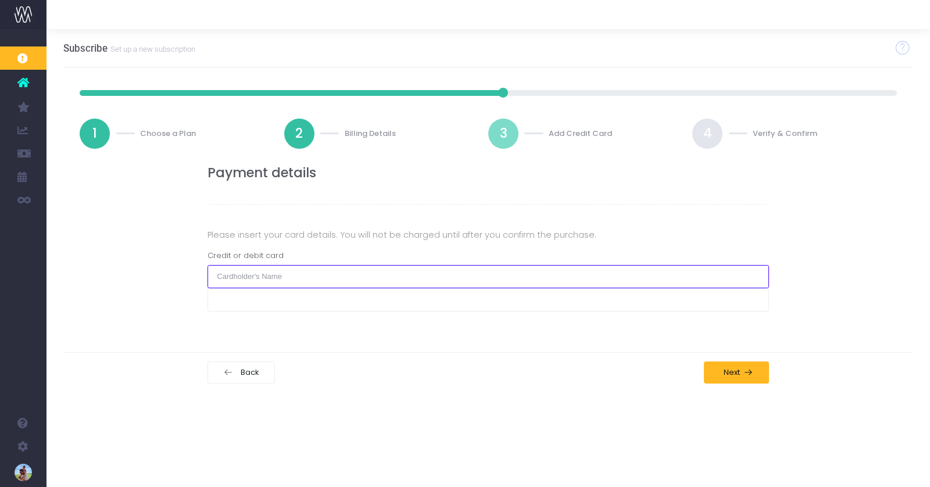
click at [337, 278] on input "text" at bounding box center [487, 276] width 561 height 23
type input "Nonsense Limited"
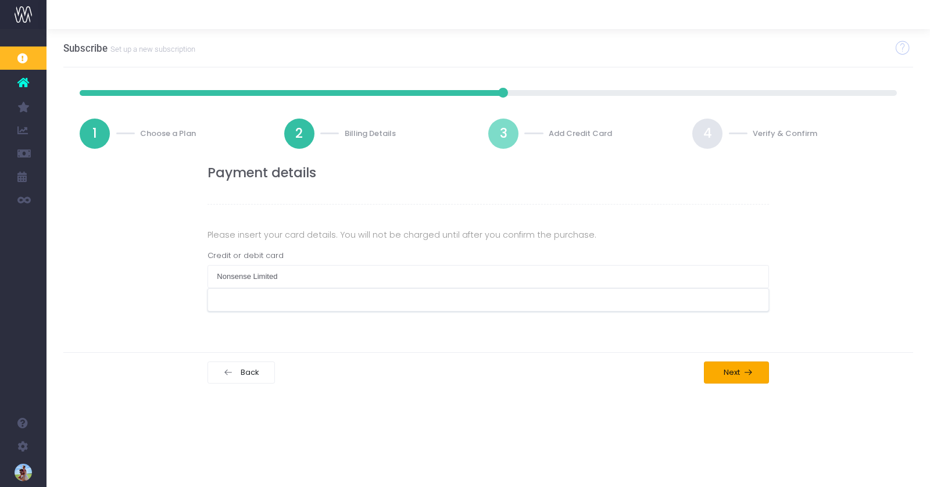
click at [735, 368] on span "Next" at bounding box center [729, 372] width 20 height 9
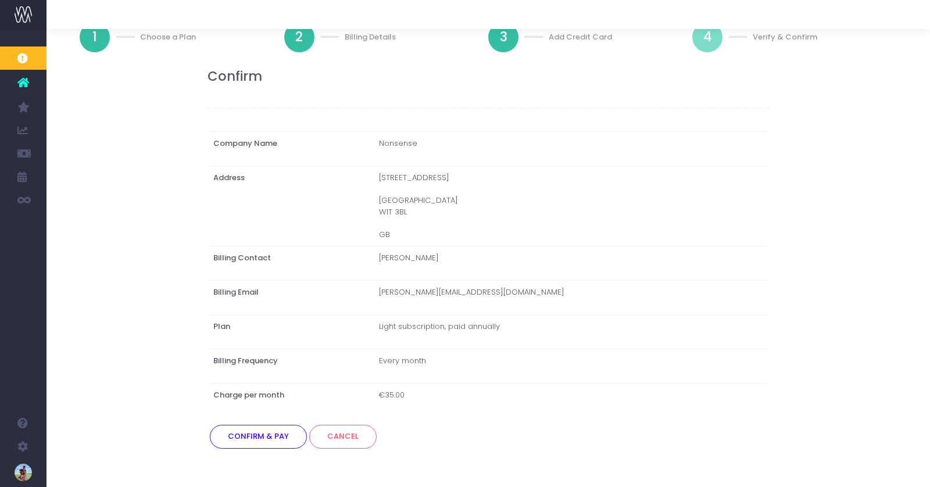
scroll to position [135, 0]
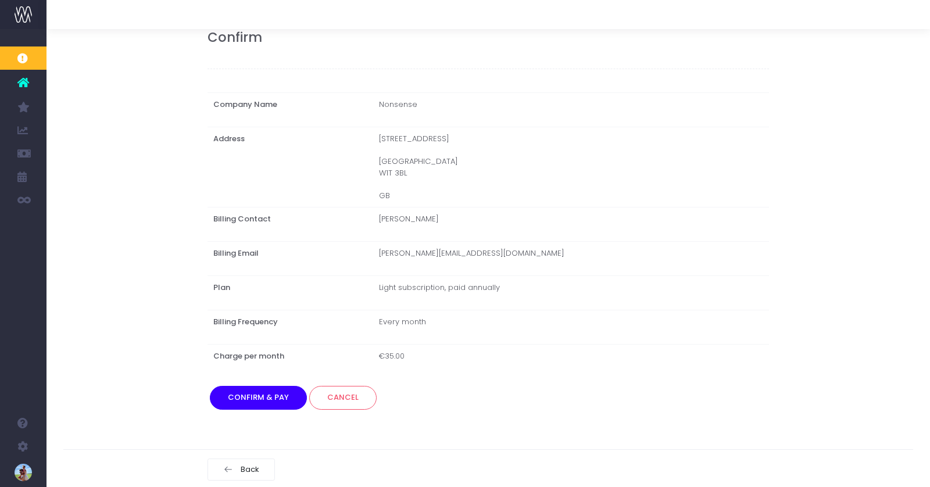
click at [250, 401] on button "Confirm & Pay" at bounding box center [258, 397] width 97 height 23
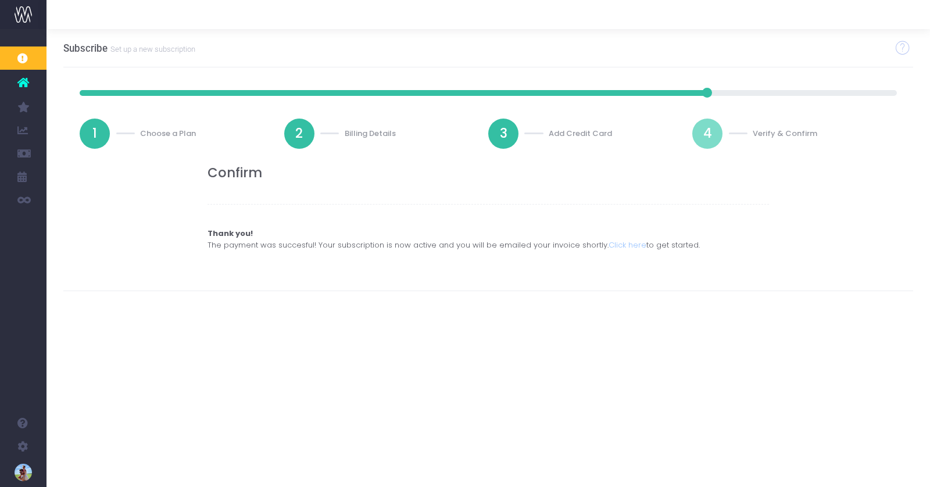
click at [467, 242] on span "Thank you! The payment was succesful! Your subscription is now active and you w…" at bounding box center [453, 239] width 492 height 23
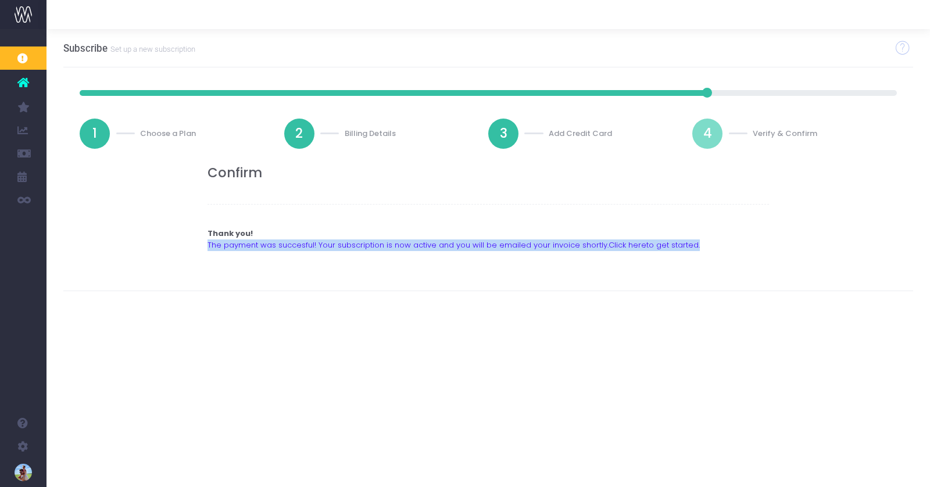
click at [467, 242] on span "Thank you! The payment was succesful! Your subscription is now active and you w…" at bounding box center [453, 239] width 492 height 23
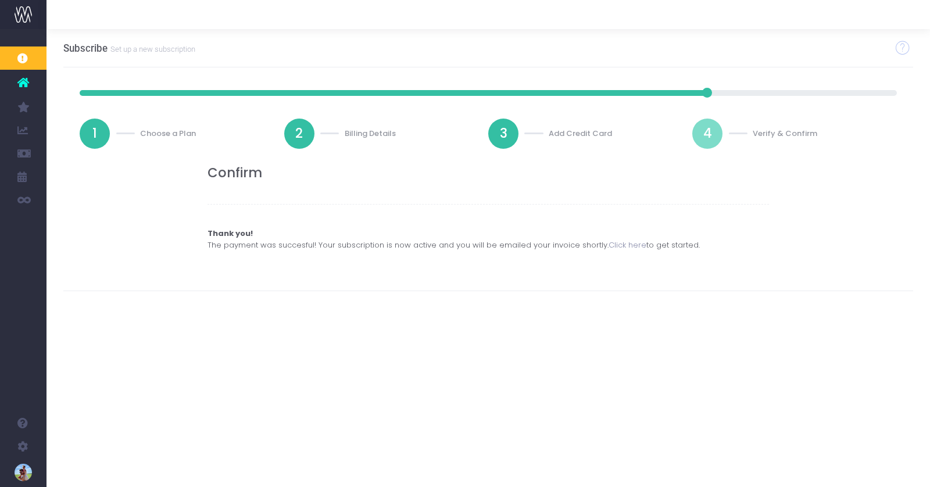
click at [614, 245] on link "Click here" at bounding box center [627, 244] width 38 height 11
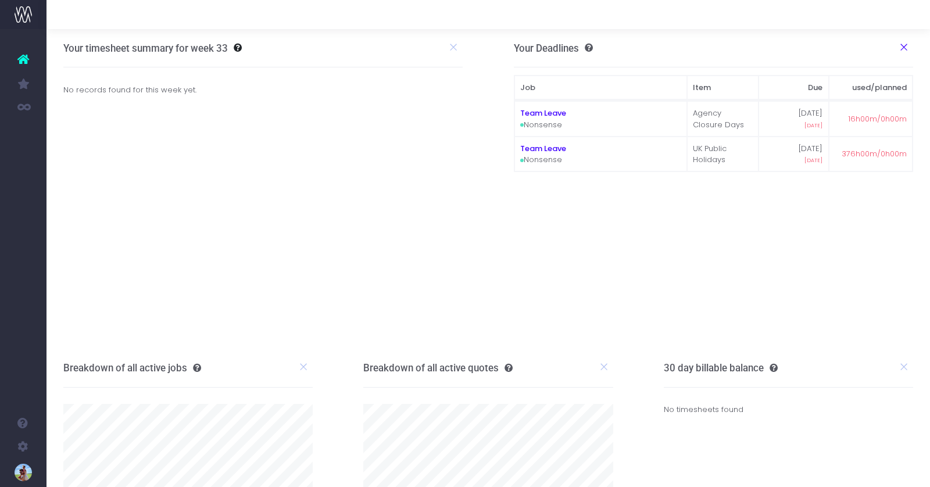
click at [903, 46] on icon at bounding box center [903, 47] width 10 height 10
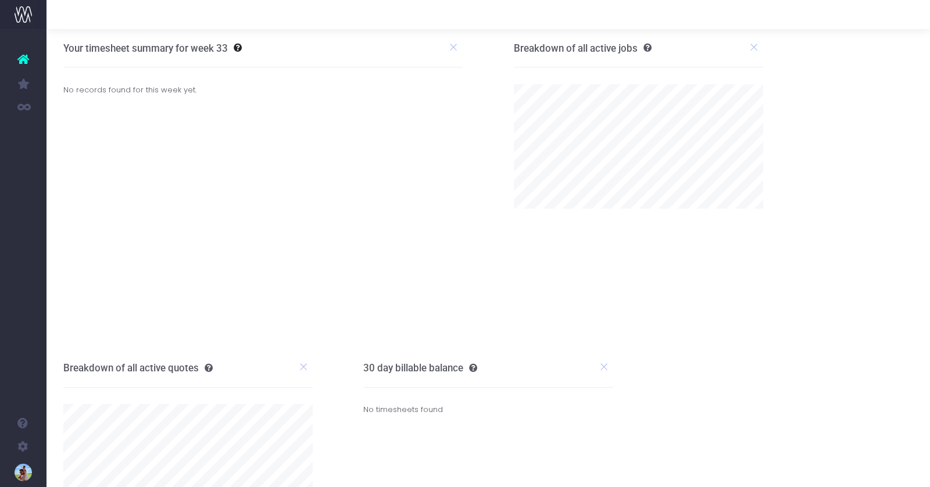
click at [97, 325] on span "Team Preferences" at bounding box center [84, 330] width 40 height 20
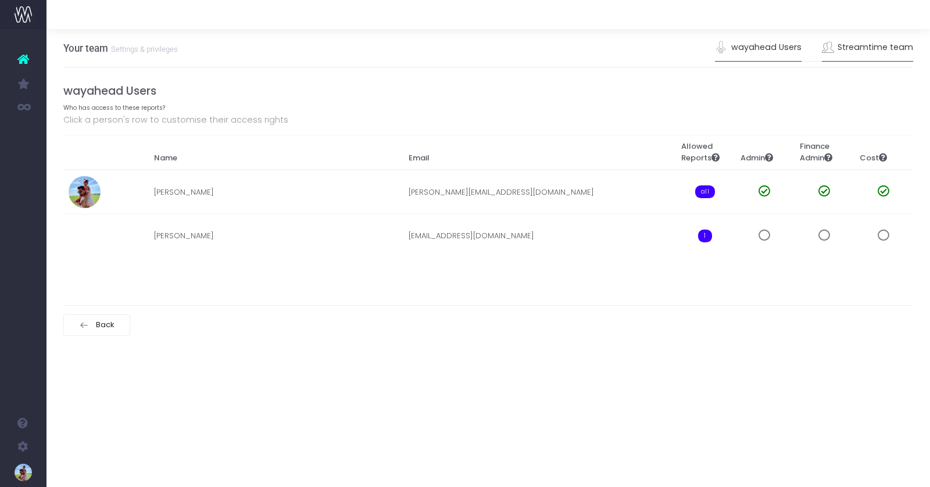
click at [866, 51] on link "Streamtime team" at bounding box center [868, 47] width 92 height 27
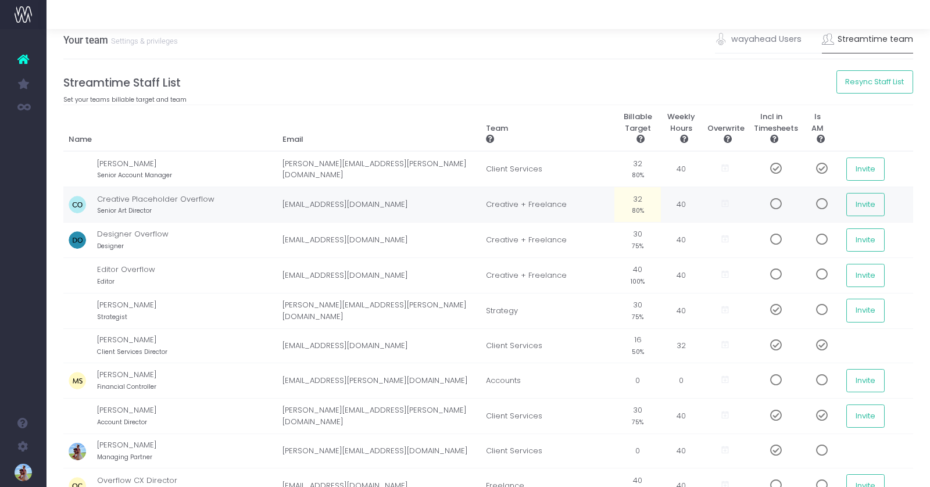
scroll to position [12, 0]
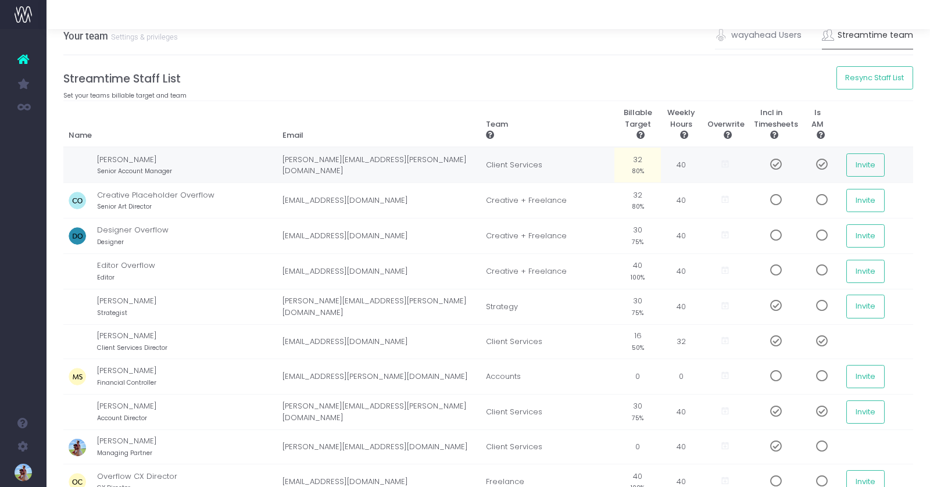
click at [638, 166] on small "80%" at bounding box center [638, 170] width 12 height 10
click at [636, 166] on input "32.00" at bounding box center [637, 164] width 35 height 23
click at [635, 162] on td "32.00" at bounding box center [637, 164] width 46 height 35
click at [643, 165] on input "text" at bounding box center [637, 164] width 35 height 23
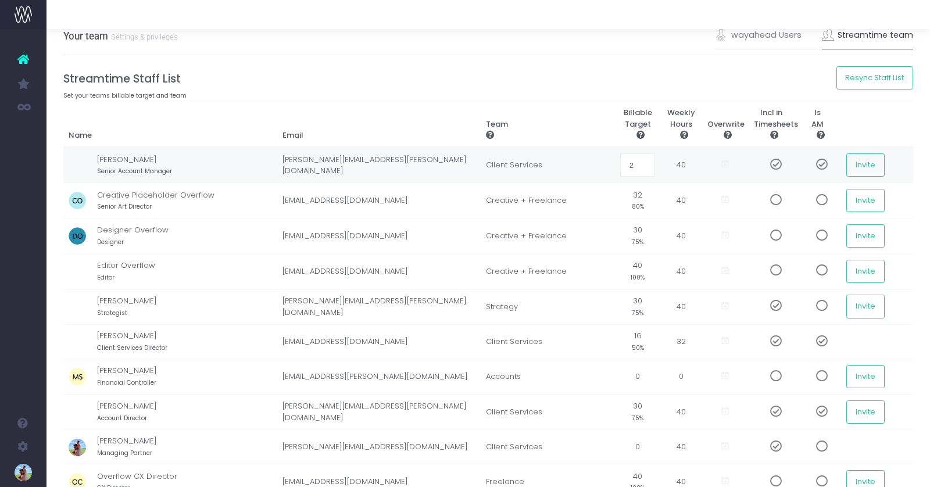
type input "28"
drag, startPoint x: 628, startPoint y: 146, endPoint x: 636, endPoint y: 155, distance: 11.9
click at [629, 148] on table "Name Email Team Billable Target Weekly Hours Overwrite Incl in Timesheets Is AM…" at bounding box center [488, 459] width 850 height 717
click at [639, 158] on td "28 70%" at bounding box center [637, 164] width 46 height 35
type input "30"
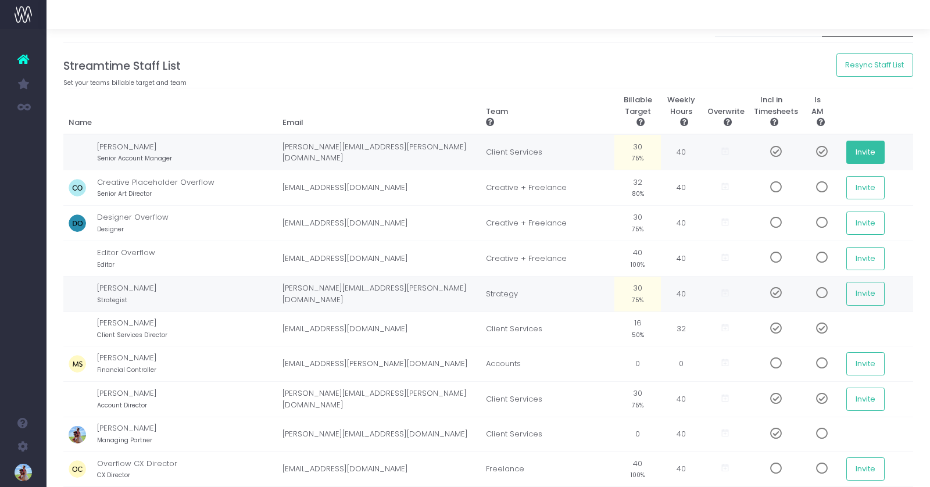
scroll to position [29, 0]
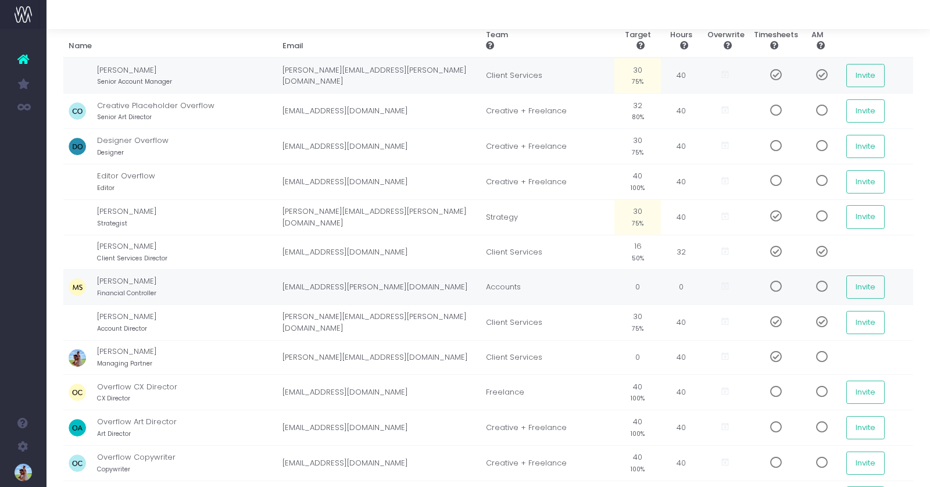
scroll to position [103, 0]
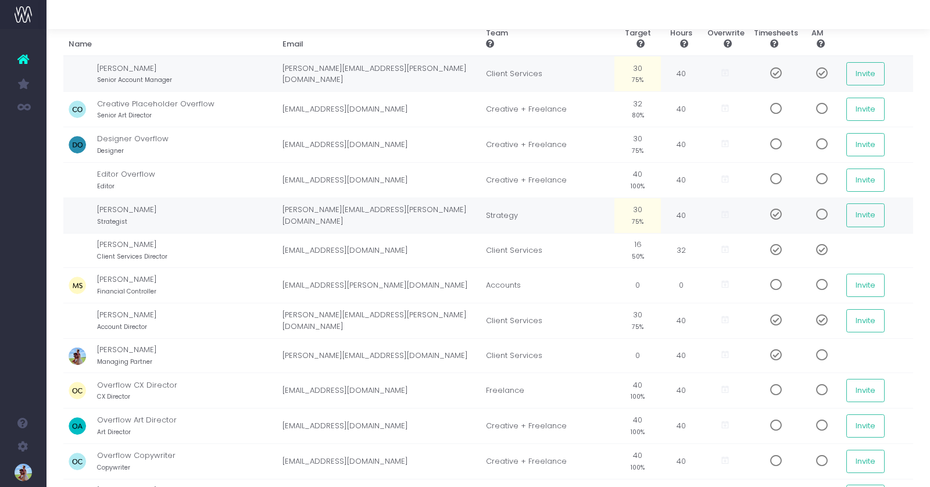
click at [636, 217] on small "75%" at bounding box center [638, 221] width 12 height 10
type input "85"
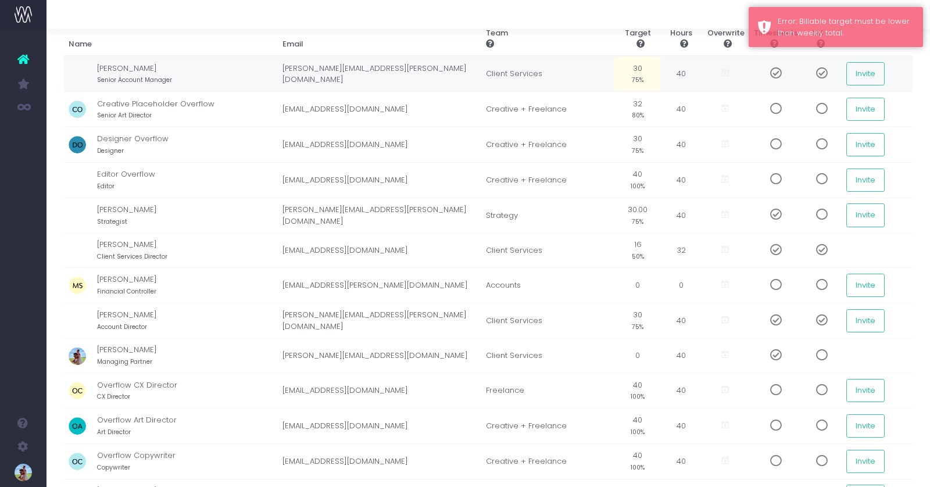
click at [638, 216] on small "75%" at bounding box center [638, 221] width 12 height 10
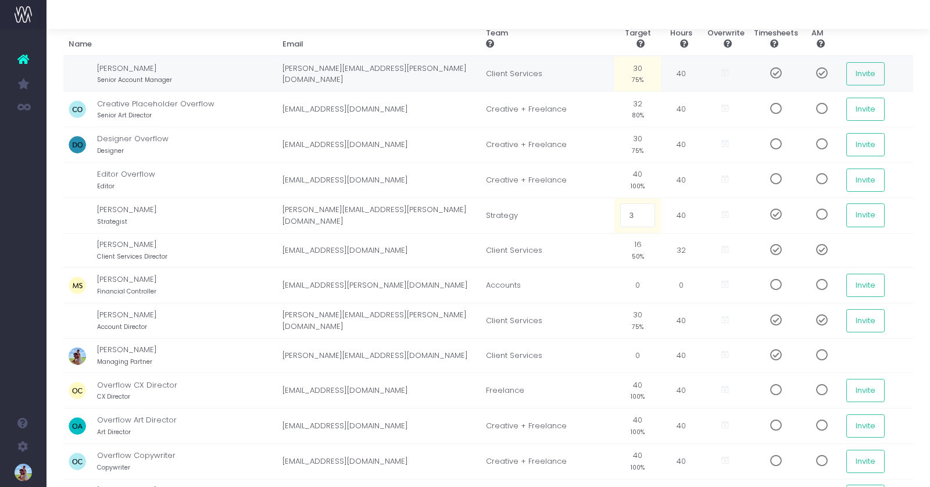
type input "32"
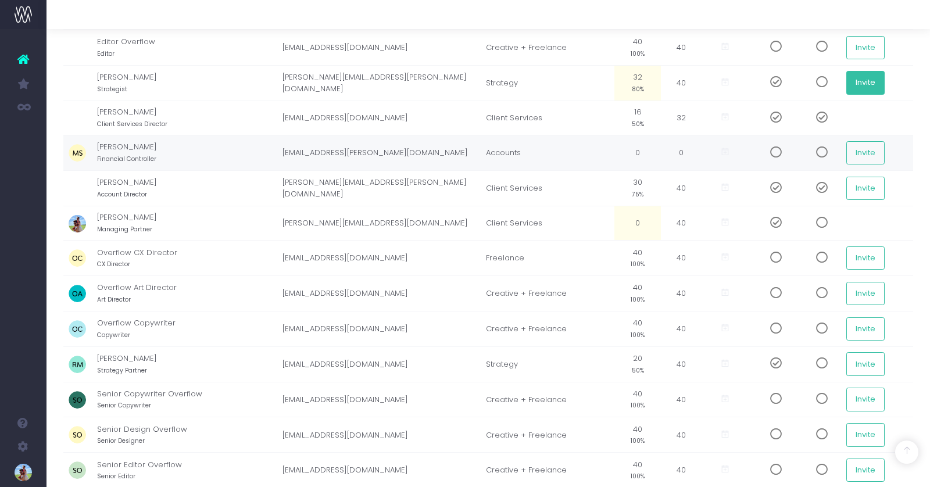
scroll to position [237, 0]
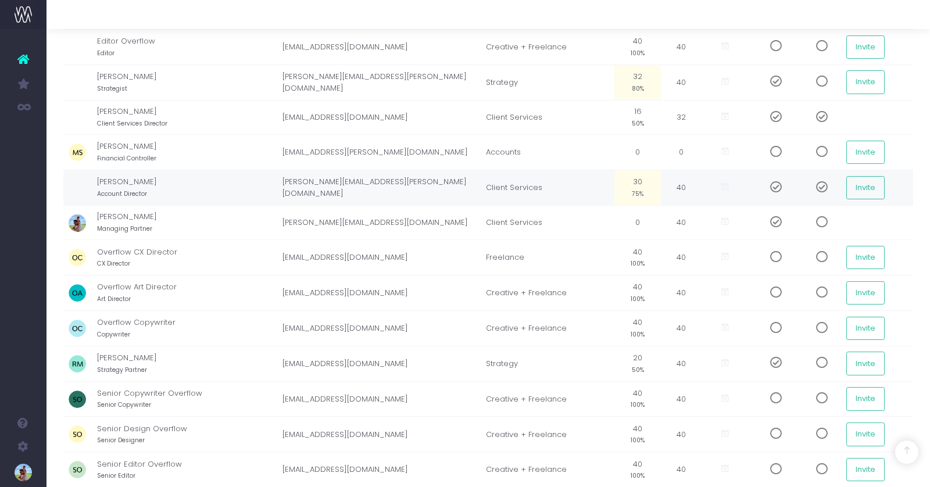
click at [637, 188] on small "75%" at bounding box center [638, 193] width 12 height 10
type input "30"
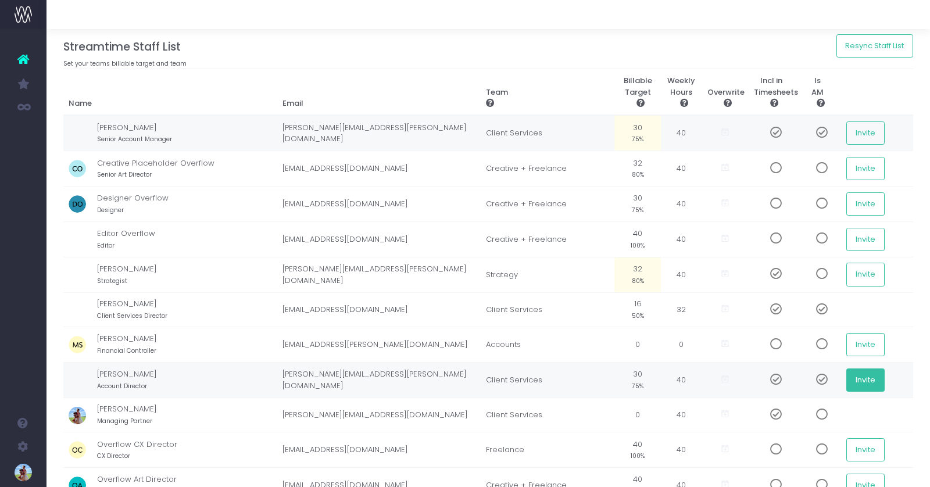
scroll to position [45, 0]
click at [613, 44] on h4 "Streamtime Staff List" at bounding box center [488, 46] width 850 height 13
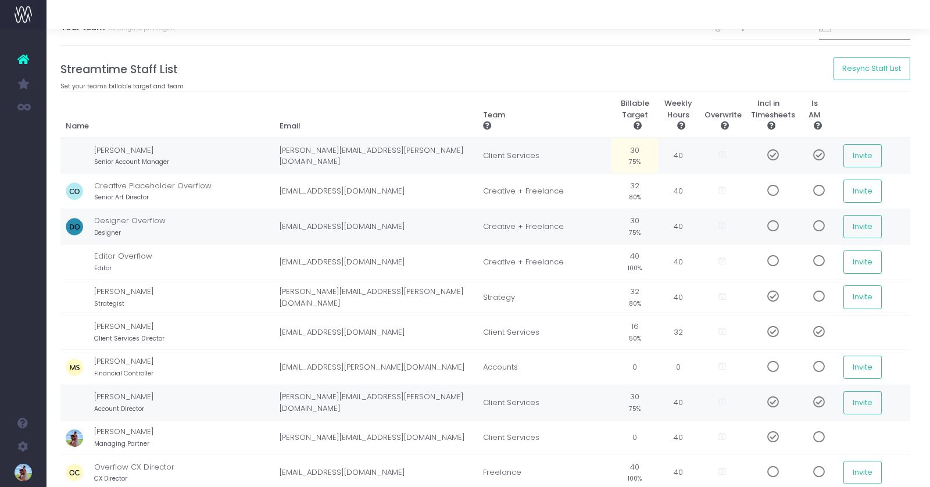
scroll to position [0, 3]
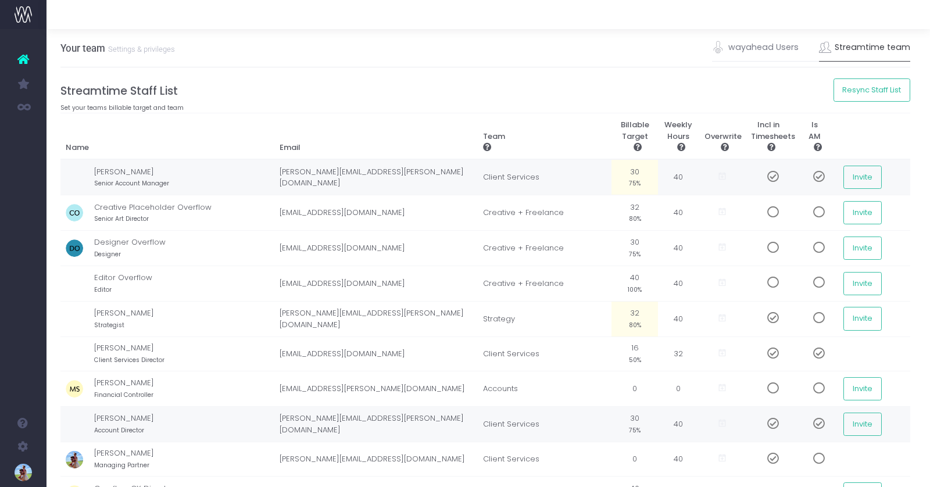
click at [368, 58] on div "Your team Settings & privileges wayahead Users Streamtime team" at bounding box center [485, 48] width 850 height 38
